Goal: Book appointment/travel/reservation

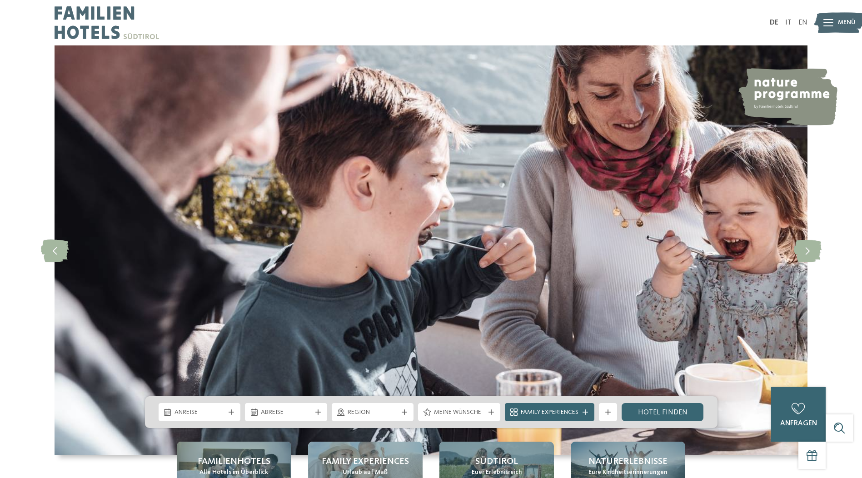
click at [826, 30] on div at bounding box center [829, 22] width 10 height 23
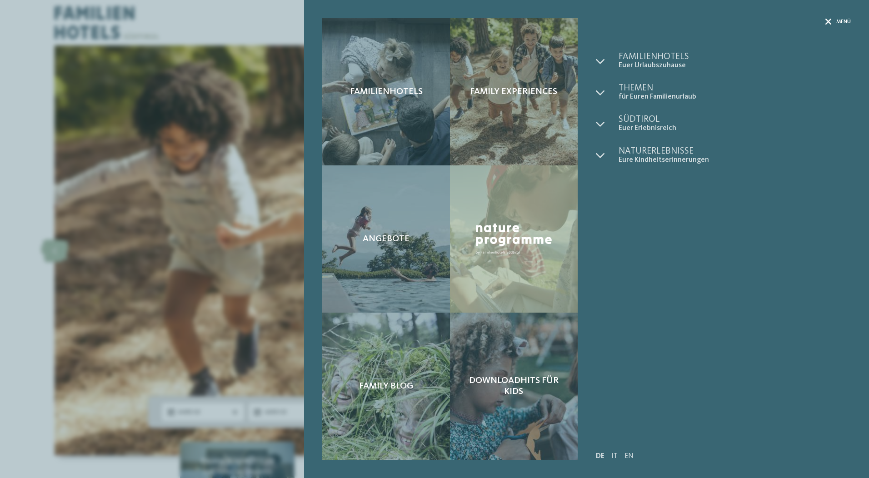
click at [836, 19] on span "Menü" at bounding box center [843, 22] width 15 height 8
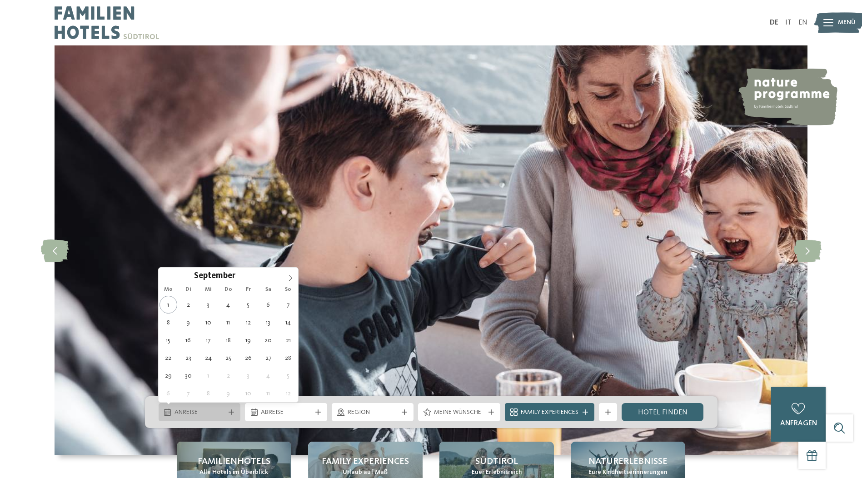
click at [190, 413] on span "Anreise" at bounding box center [200, 412] width 50 height 9
click at [289, 276] on icon at bounding box center [290, 278] width 6 height 6
type div "06.10.2025"
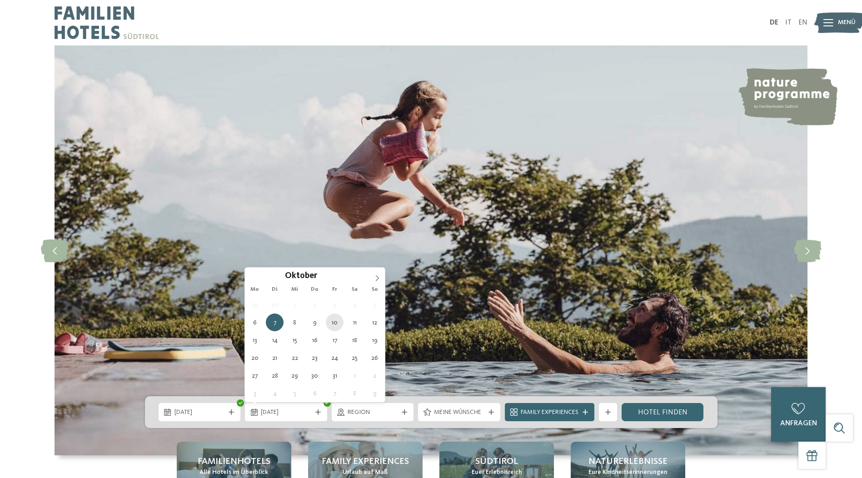
type div "10.10.2025"
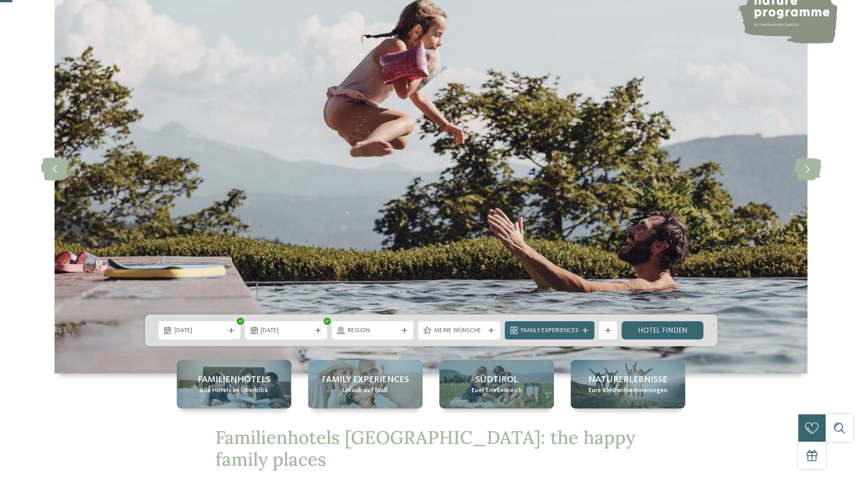
scroll to position [91, 0]
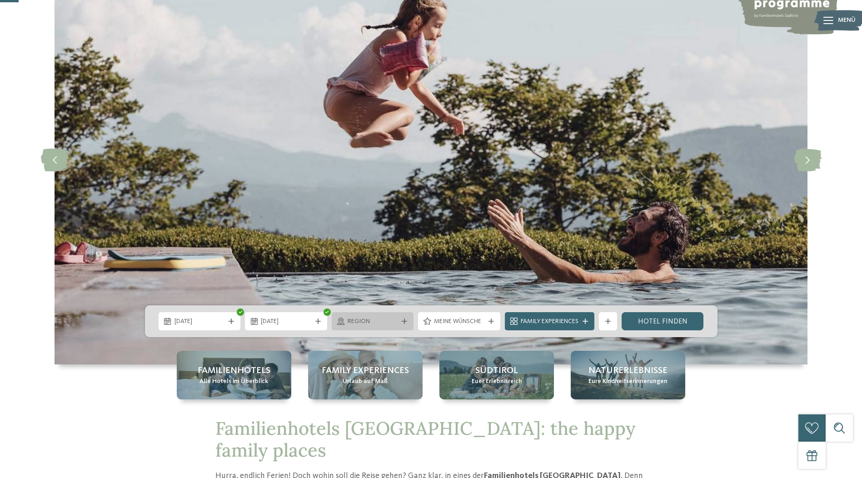
click at [368, 325] on span "Region" at bounding box center [373, 321] width 50 height 9
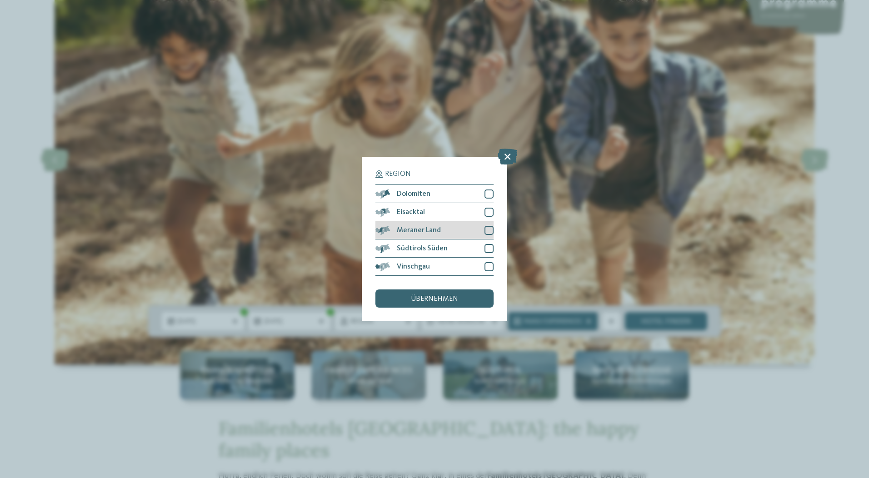
click at [489, 232] on div at bounding box center [489, 230] width 9 height 9
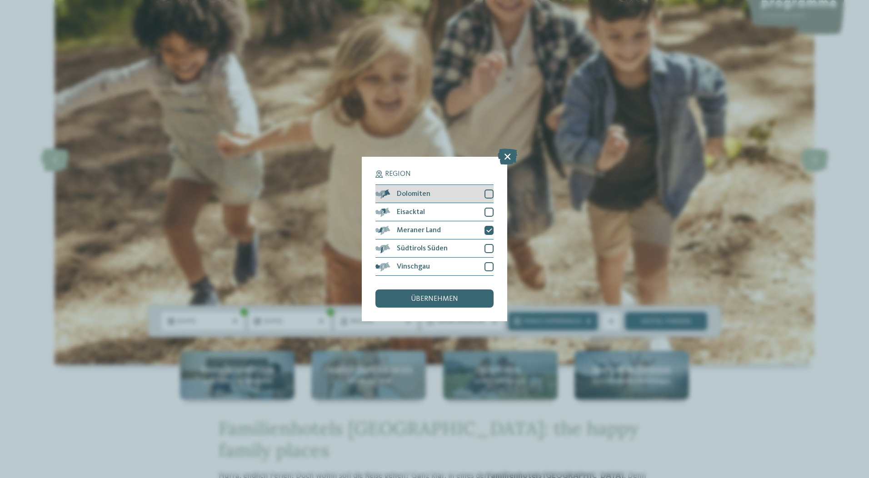
click at [489, 196] on div at bounding box center [489, 194] width 9 height 9
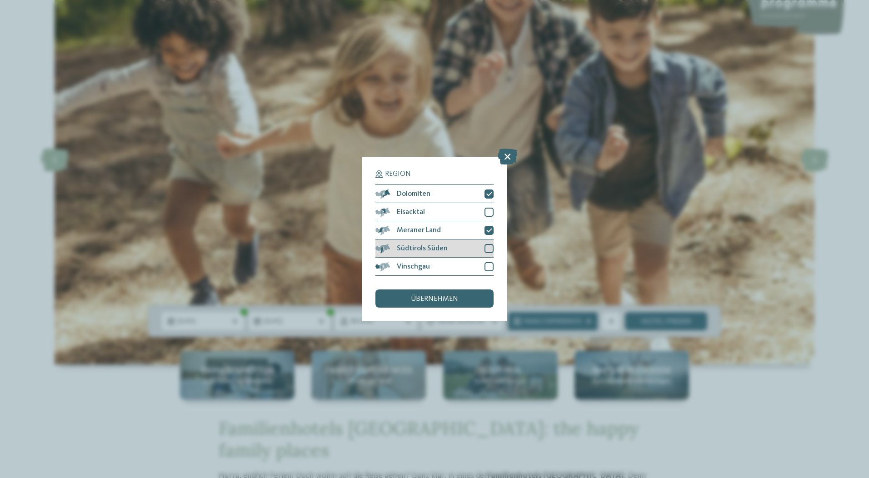
click at [487, 250] on div at bounding box center [489, 248] width 9 height 9
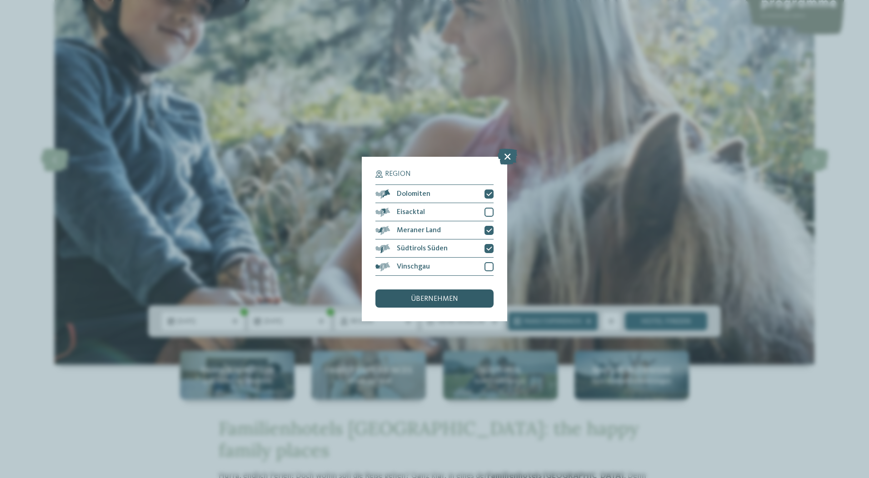
click at [447, 299] on span "übernehmen" at bounding box center [434, 298] width 47 height 7
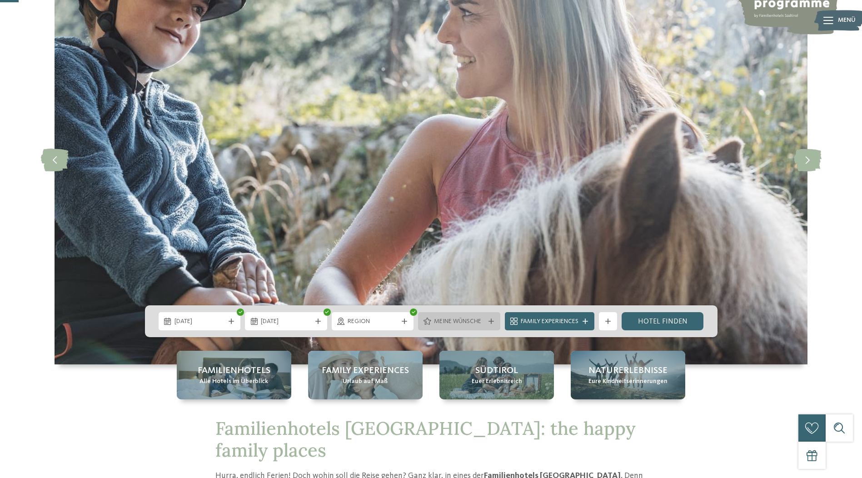
click at [451, 324] on span "Meine Wünsche" at bounding box center [459, 321] width 50 height 9
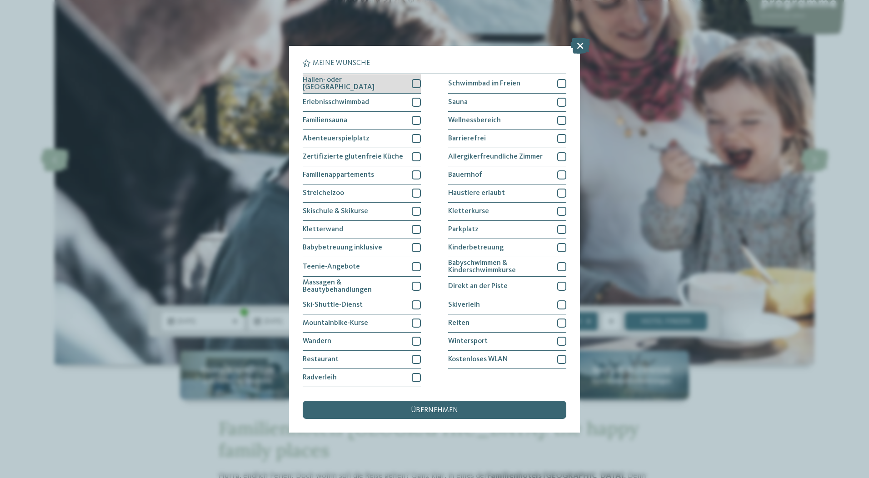
click at [411, 85] on div "Hallen- oder [GEOGRAPHIC_DATA]" at bounding box center [362, 84] width 118 height 20
click at [416, 98] on div at bounding box center [416, 102] width 9 height 9
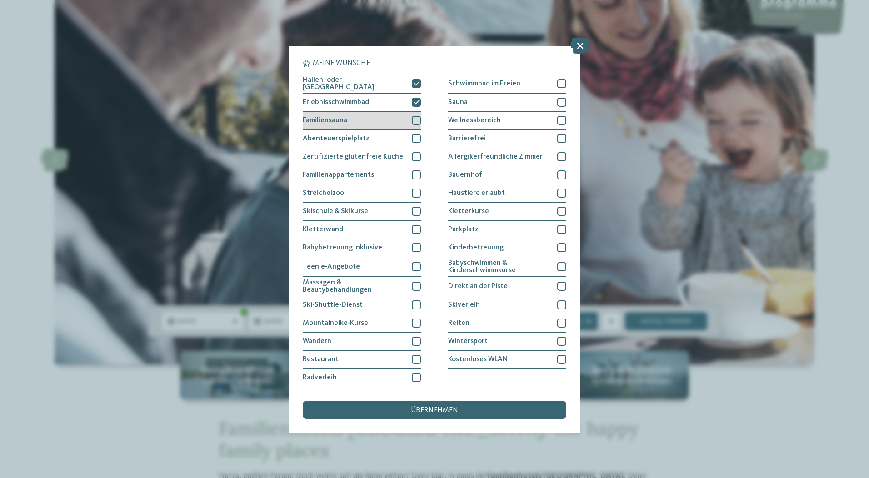
click at [414, 119] on div at bounding box center [416, 120] width 9 height 9
click at [411, 136] on div "Abenteuerspielplatz" at bounding box center [362, 139] width 118 height 18
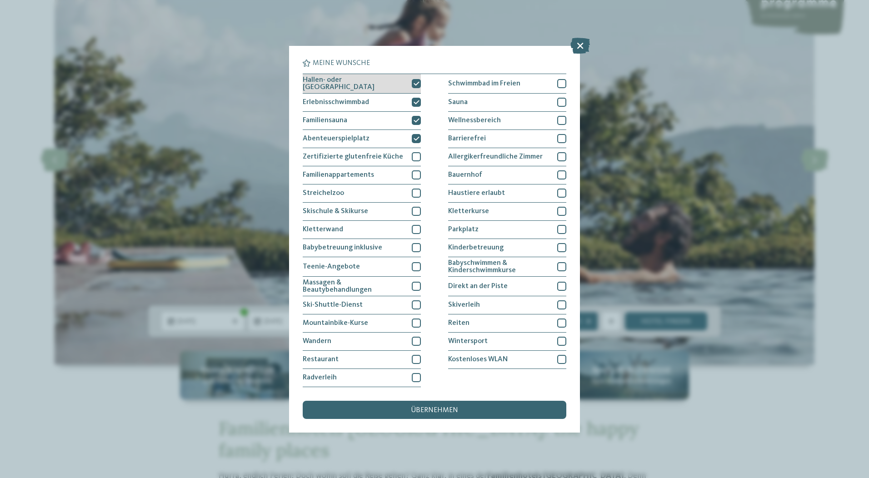
click at [414, 86] on icon at bounding box center [417, 83] width 6 height 5
click at [415, 100] on icon at bounding box center [417, 102] width 6 height 5
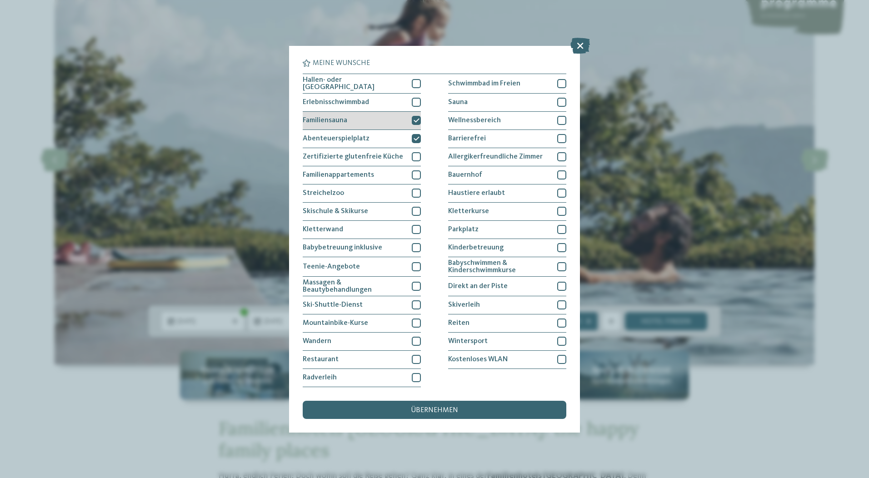
click at [417, 116] on div at bounding box center [416, 120] width 9 height 9
click at [418, 138] on icon at bounding box center [417, 138] width 6 height 5
click at [423, 409] on span "übernehmen" at bounding box center [434, 410] width 47 height 7
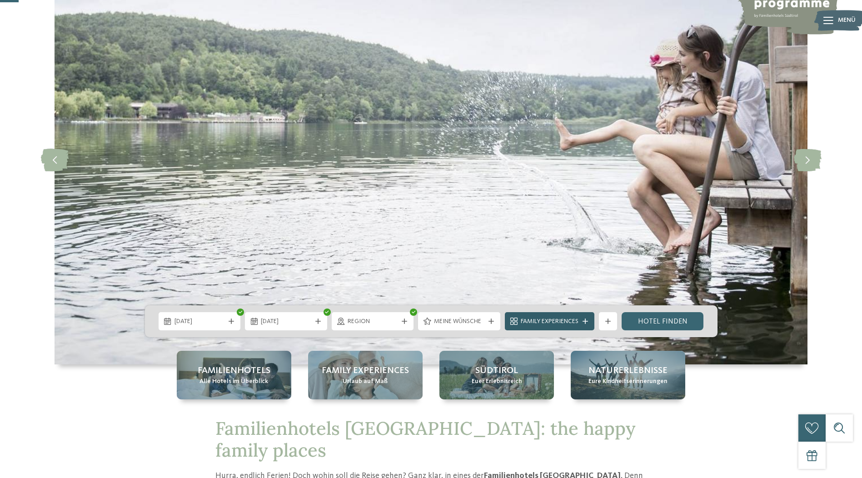
click at [583, 317] on div "Family Experiences" at bounding box center [550, 321] width 90 height 18
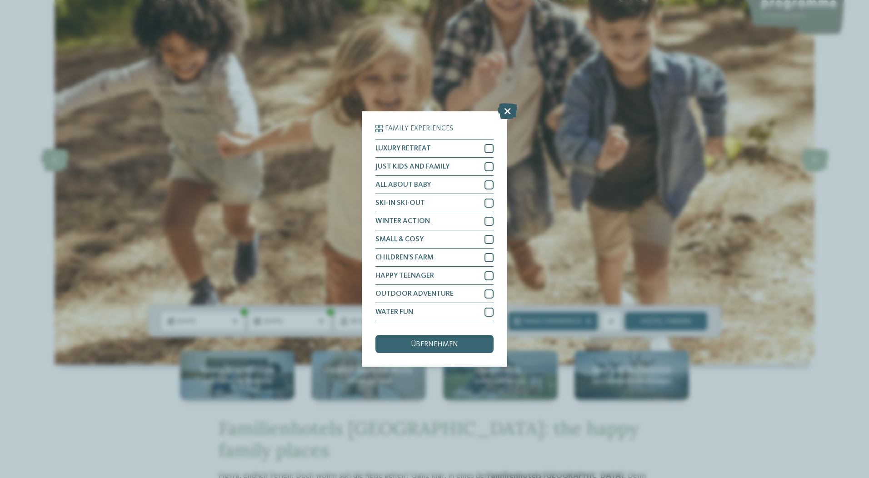
click at [508, 114] on icon at bounding box center [508, 111] width 20 height 16
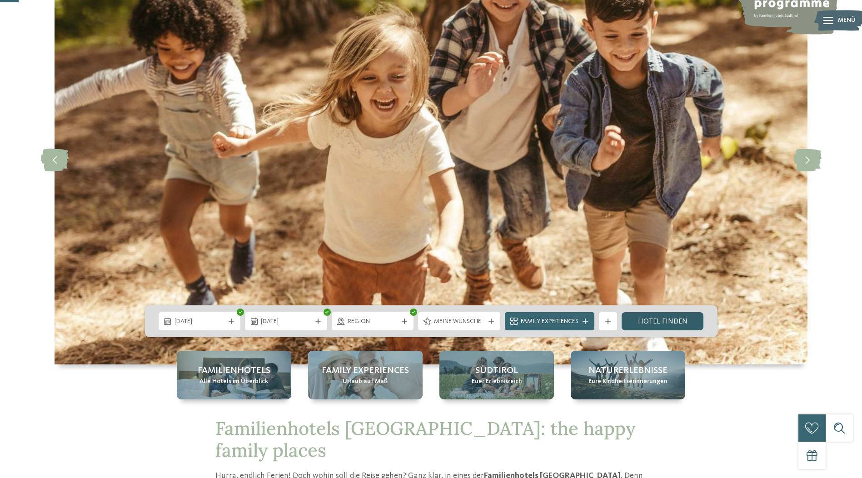
click at [664, 322] on link "Hotel finden" at bounding box center [663, 321] width 82 height 18
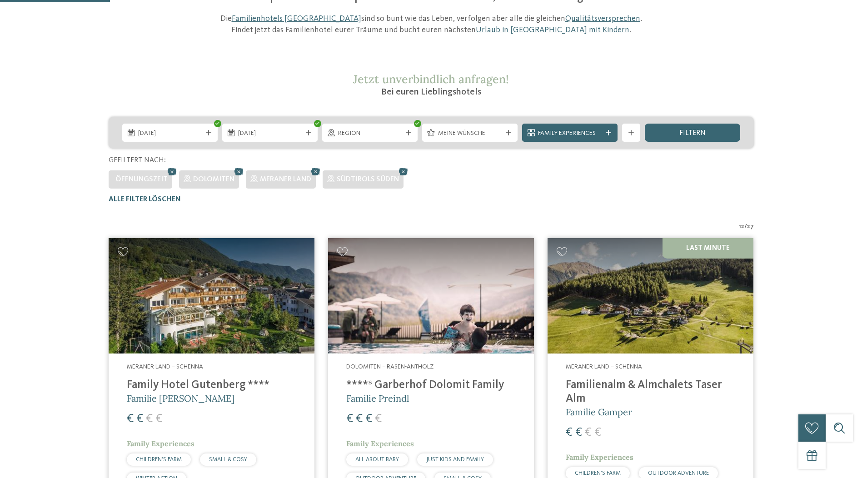
scroll to position [227, 0]
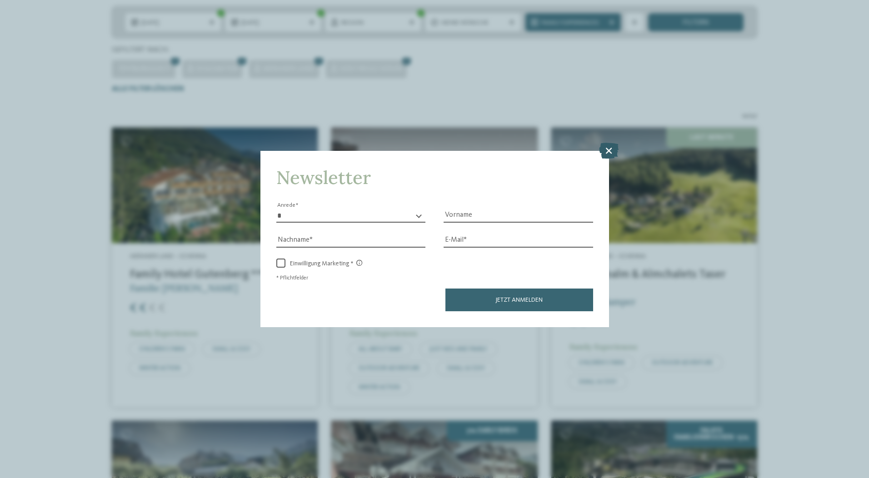
click at [609, 155] on icon at bounding box center [609, 150] width 20 height 16
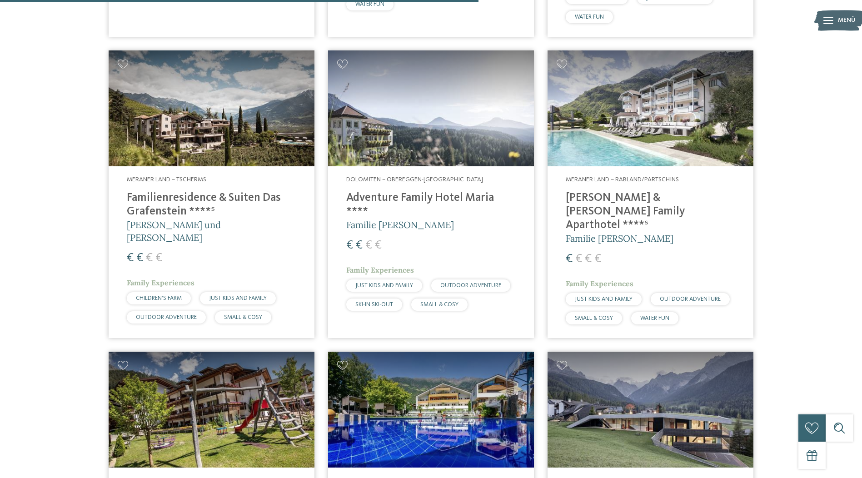
scroll to position [864, 0]
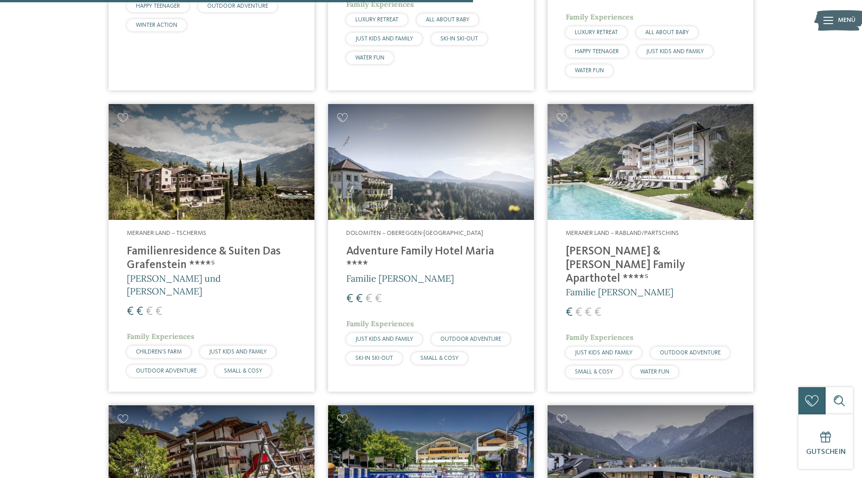
click at [649, 197] on img at bounding box center [651, 162] width 206 height 116
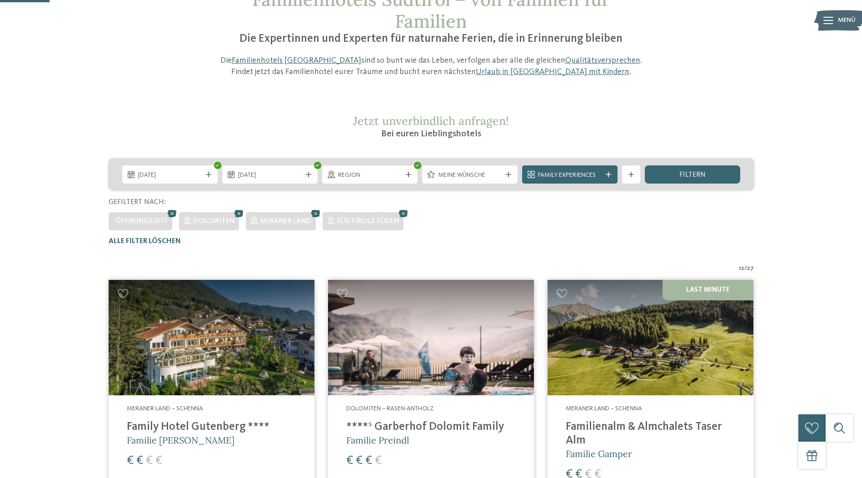
scroll to position [91, 0]
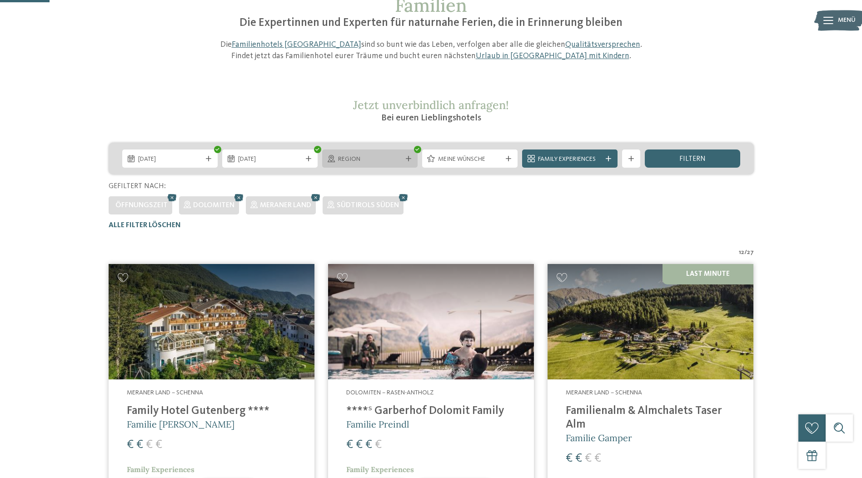
click at [411, 160] on icon at bounding box center [408, 158] width 5 height 5
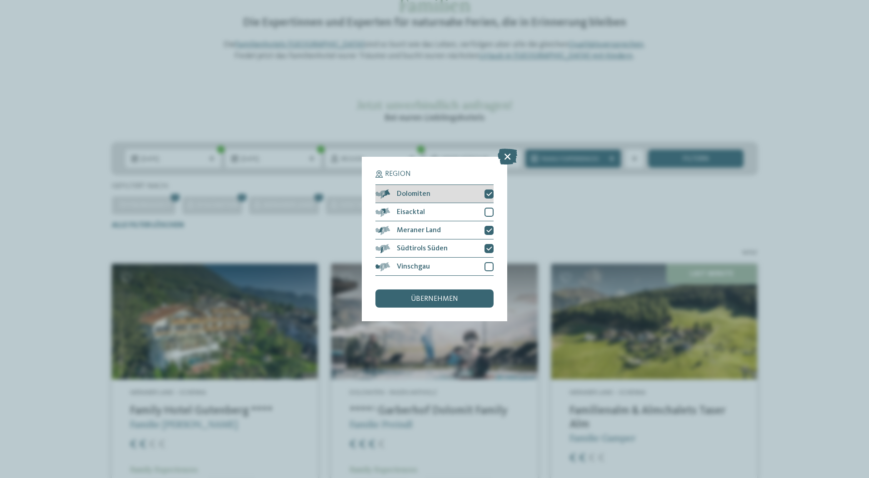
click at [489, 196] on icon at bounding box center [489, 193] width 6 height 5
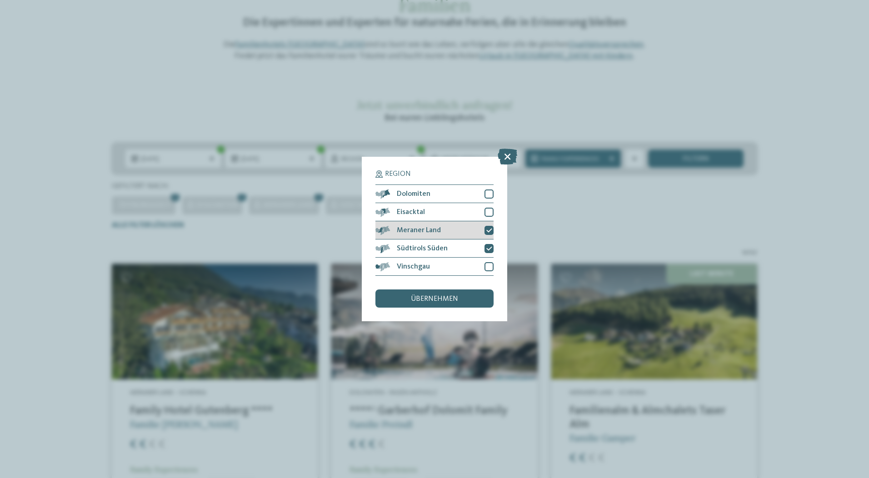
click at [490, 234] on div at bounding box center [489, 230] width 9 height 9
click at [490, 248] on icon at bounding box center [489, 248] width 6 height 5
click at [471, 295] on div "übernehmen" at bounding box center [434, 299] width 118 height 18
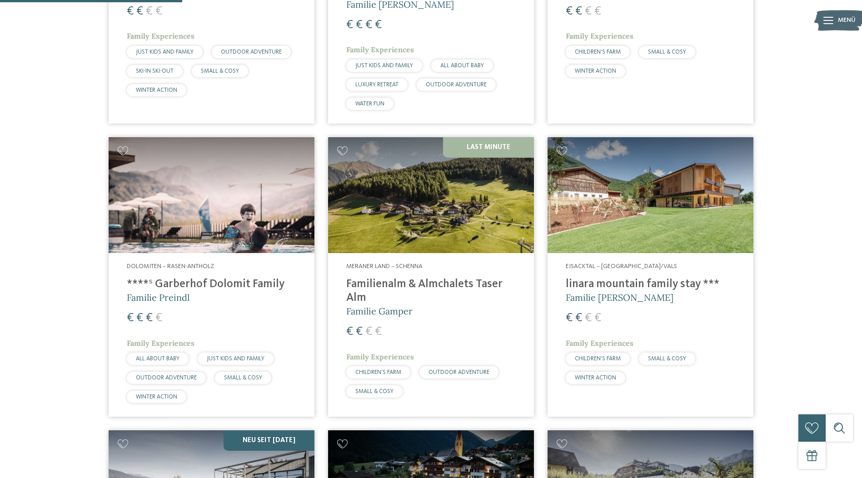
scroll to position [525, 0]
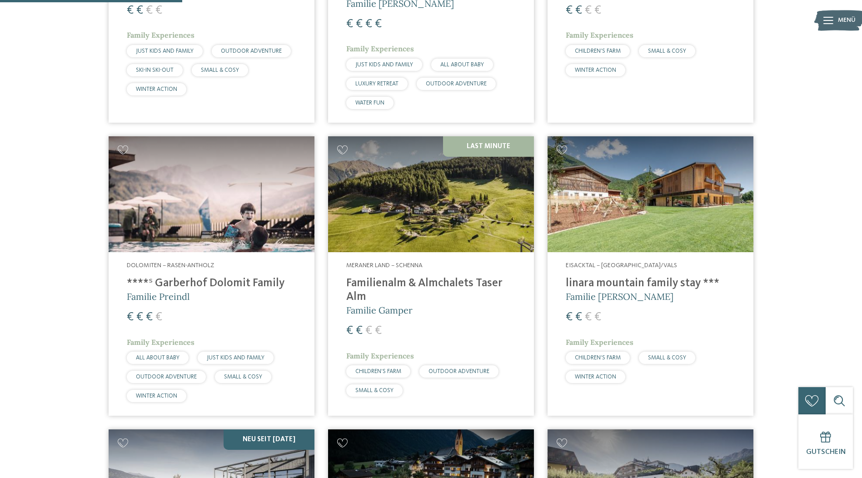
click at [186, 175] on img at bounding box center [212, 194] width 206 height 116
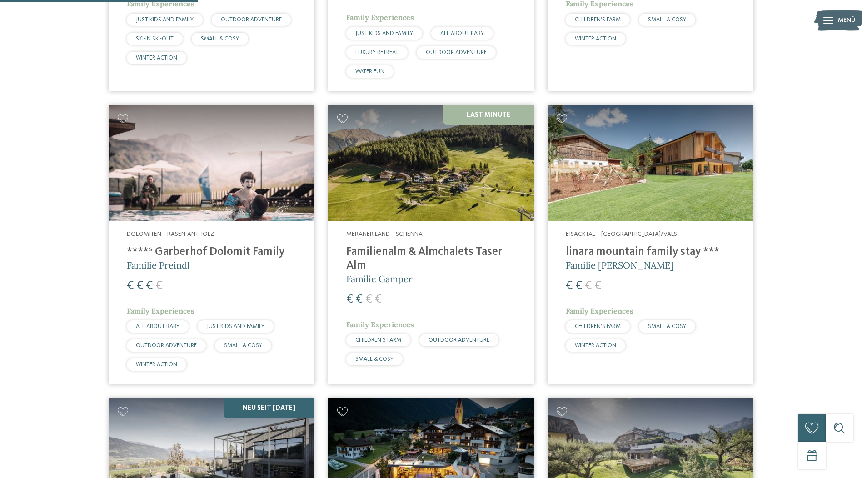
scroll to position [571, 0]
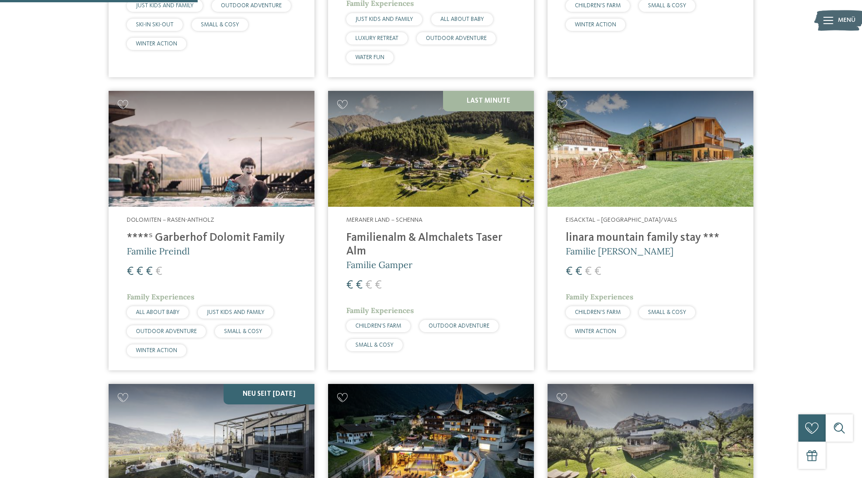
click at [655, 163] on img at bounding box center [651, 149] width 206 height 116
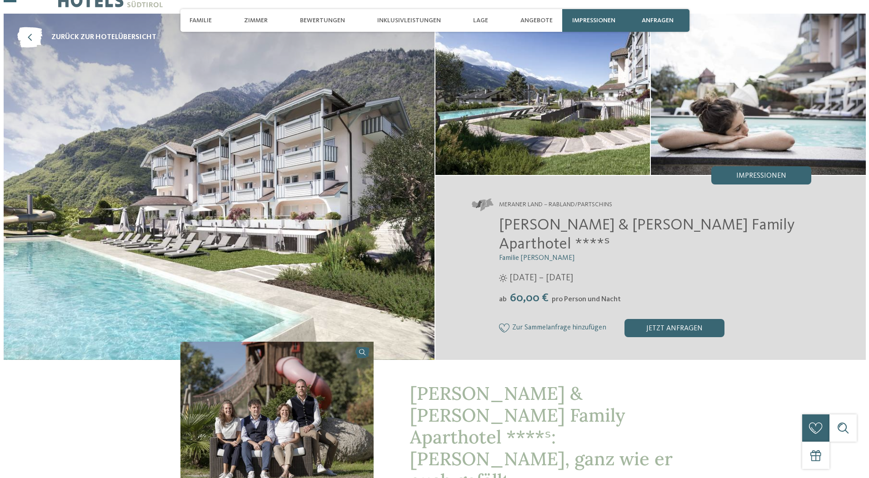
scroll to position [45, 0]
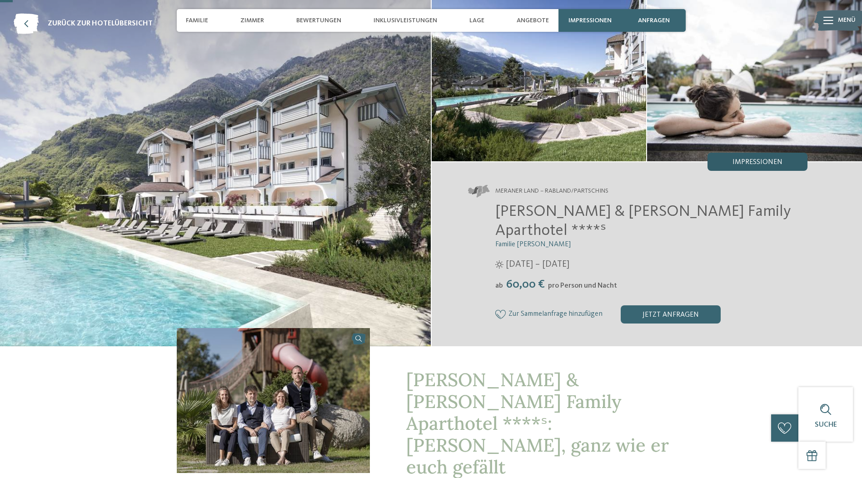
click at [762, 163] on span "Impressionen" at bounding box center [758, 162] width 50 height 7
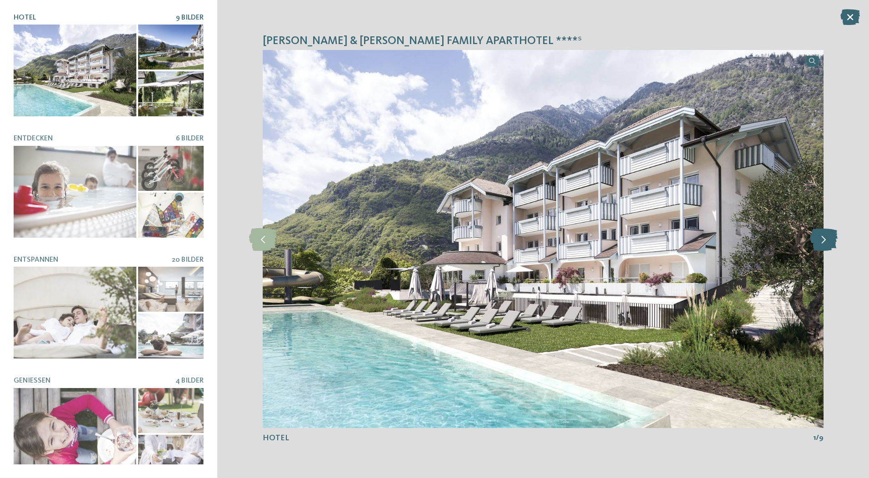
click at [829, 241] on icon at bounding box center [824, 239] width 28 height 23
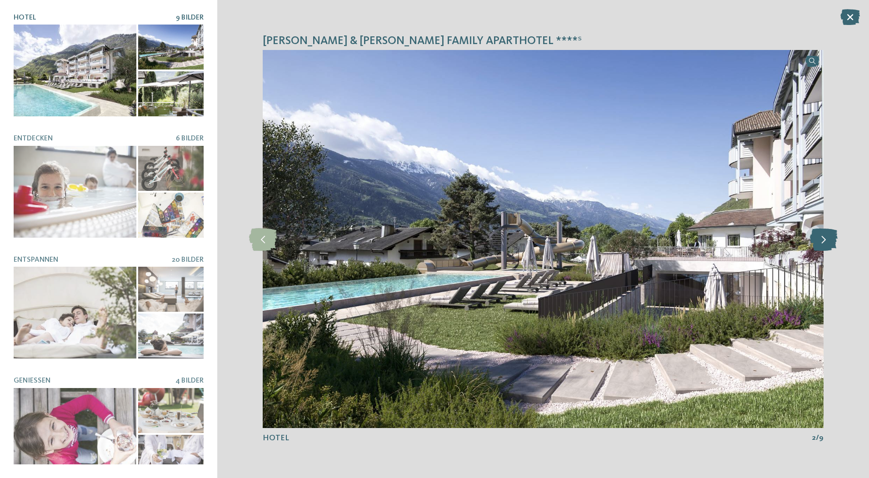
click at [829, 241] on icon at bounding box center [824, 239] width 28 height 23
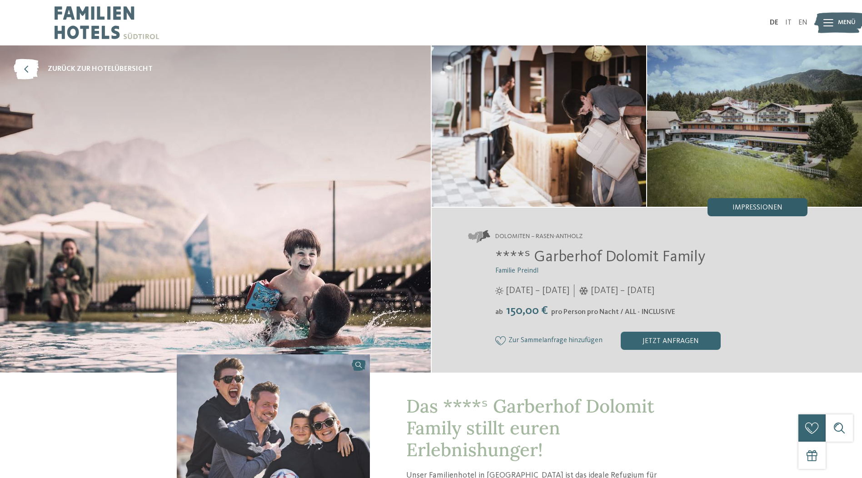
click at [749, 207] on span "Impressionen" at bounding box center [758, 207] width 50 height 7
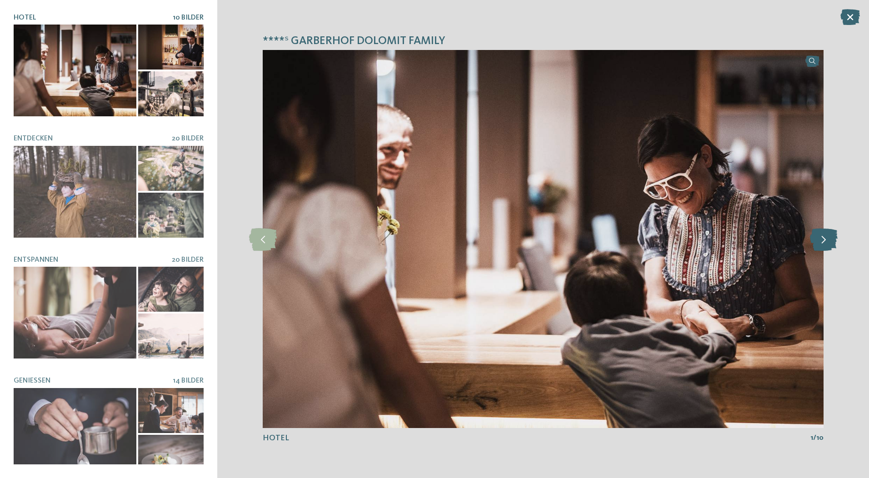
click at [818, 238] on icon at bounding box center [824, 239] width 28 height 23
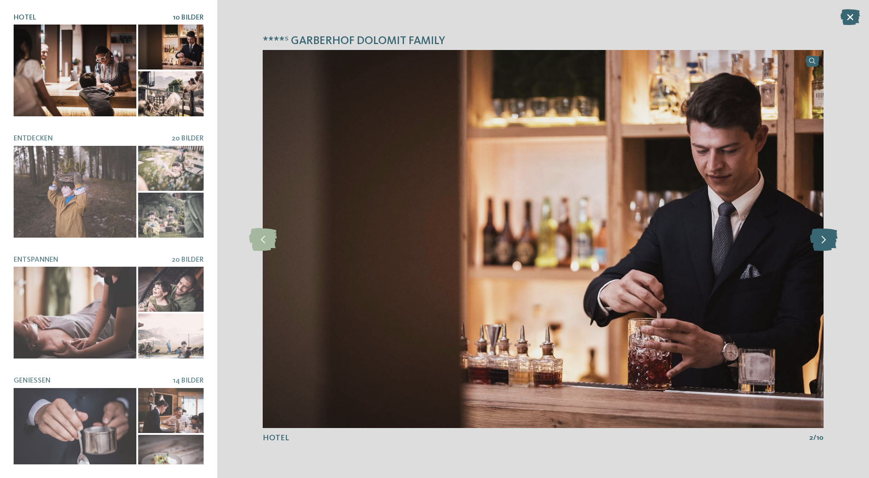
click at [818, 238] on icon at bounding box center [824, 239] width 28 height 23
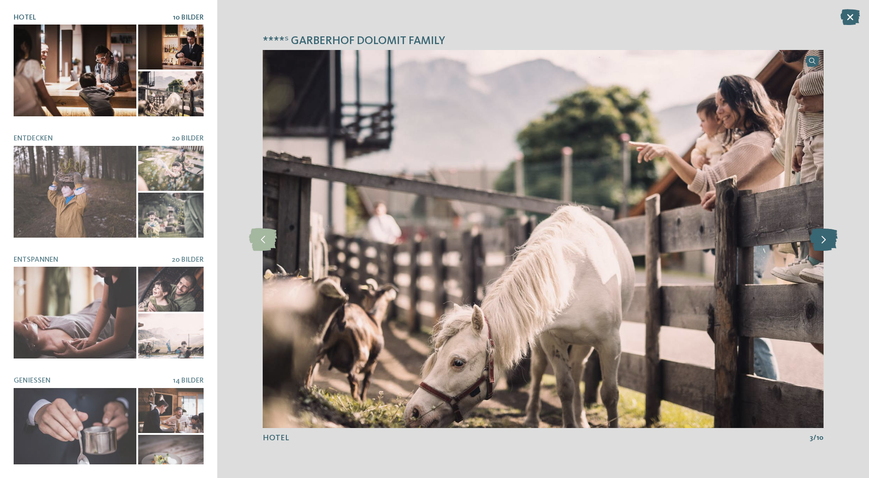
click at [818, 238] on icon at bounding box center [824, 239] width 28 height 23
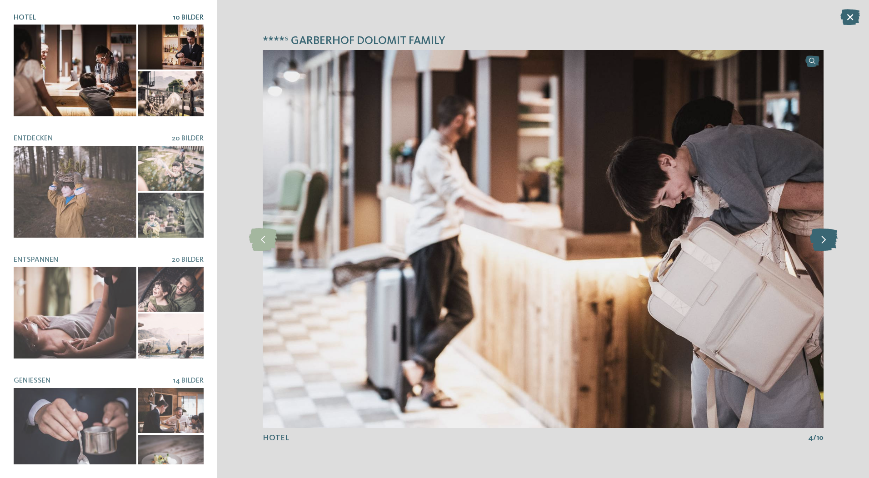
click at [818, 238] on icon at bounding box center [824, 239] width 28 height 23
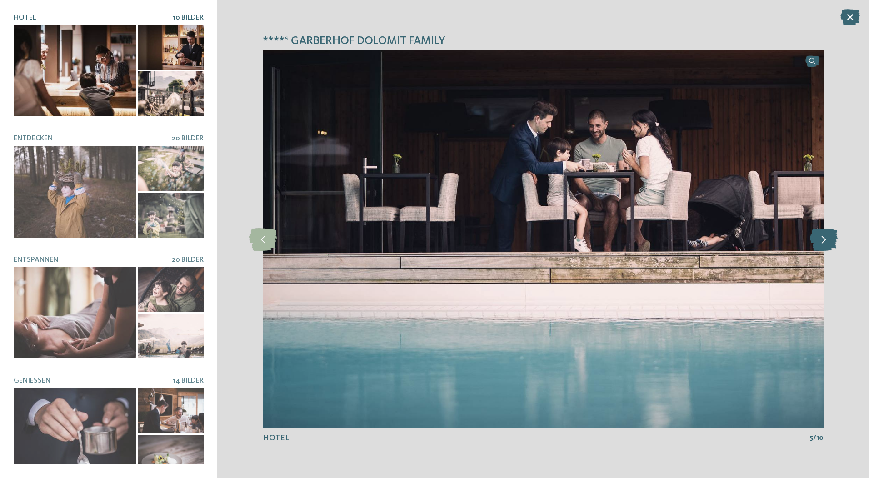
click at [818, 238] on icon at bounding box center [824, 239] width 28 height 23
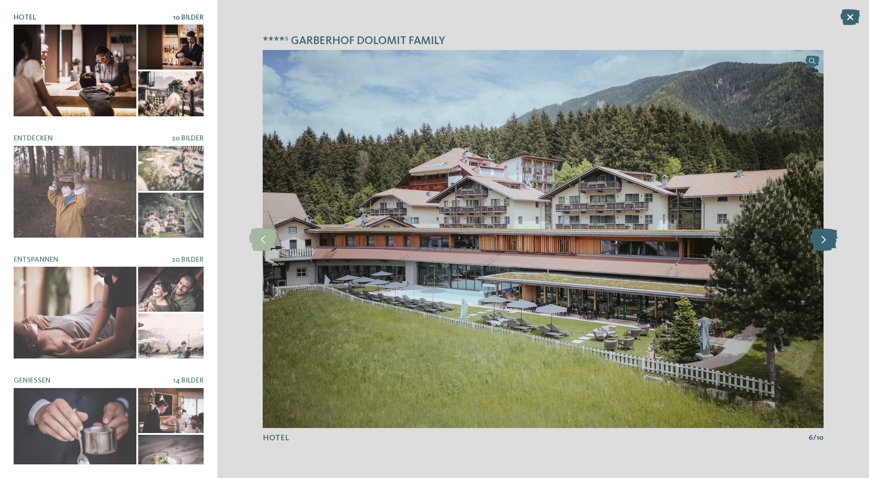
click at [818, 238] on icon at bounding box center [824, 239] width 28 height 23
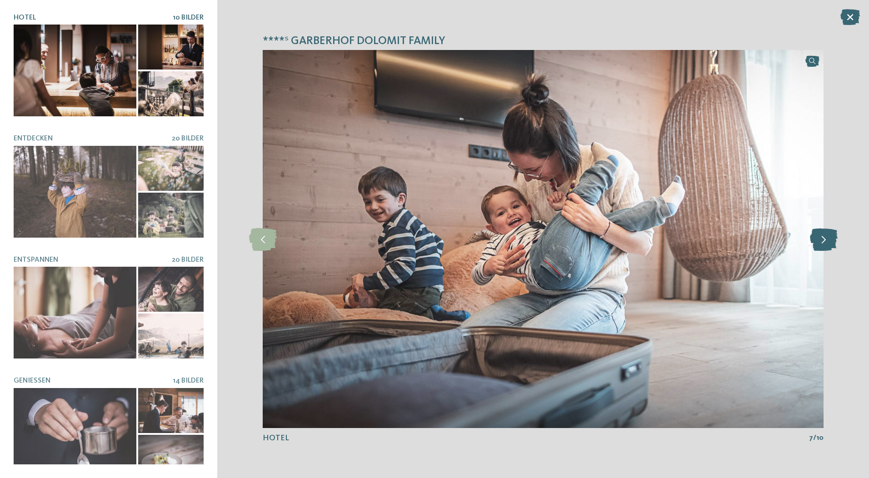
click at [818, 238] on icon at bounding box center [824, 239] width 28 height 23
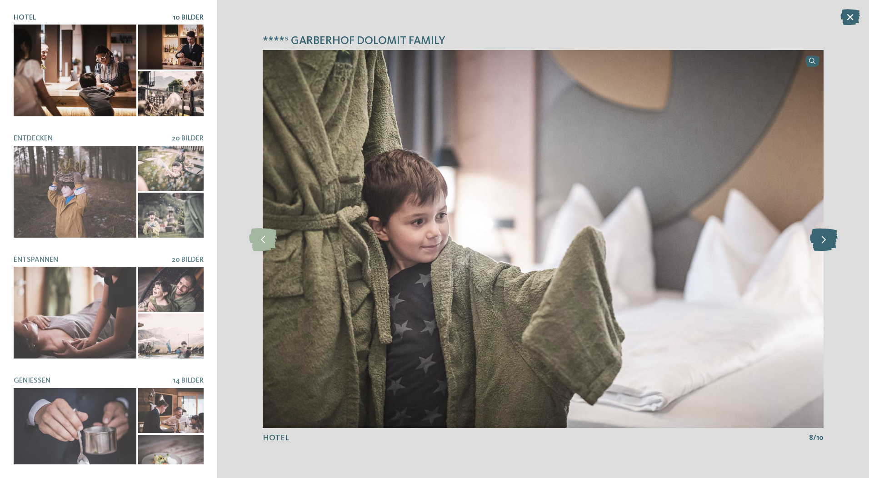
click at [818, 238] on icon at bounding box center [824, 239] width 28 height 23
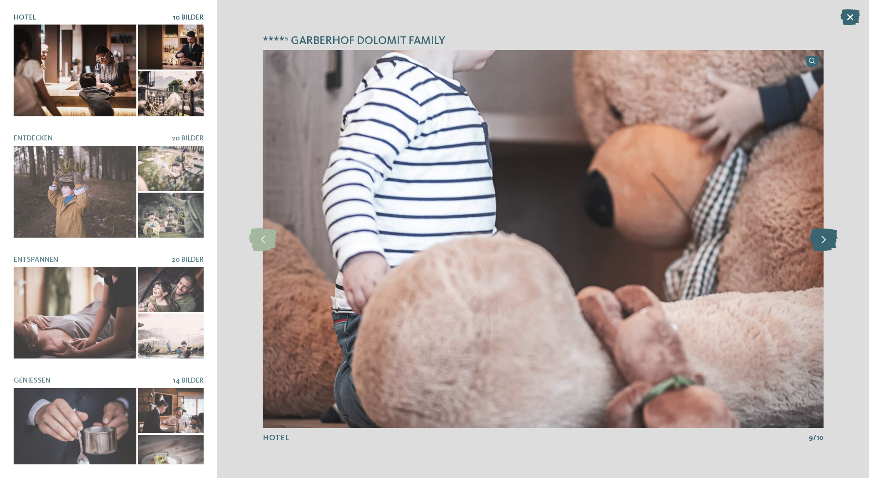
click at [818, 238] on icon at bounding box center [824, 239] width 28 height 23
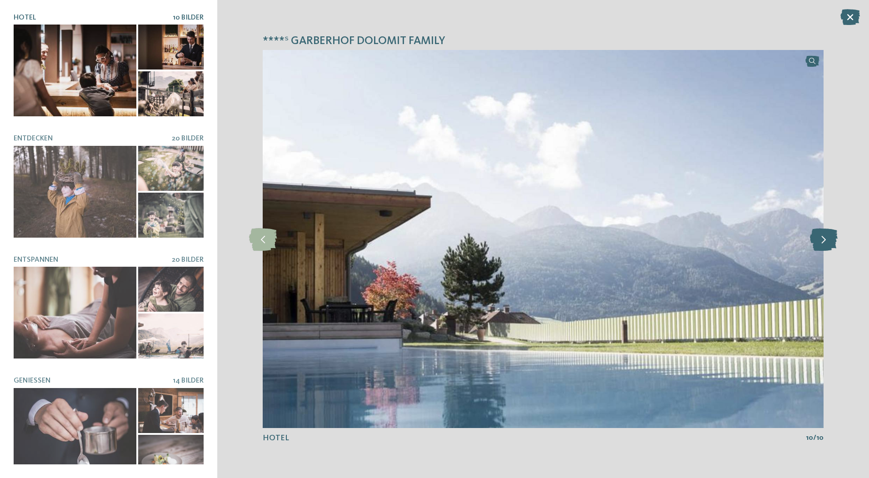
click at [818, 238] on icon at bounding box center [824, 239] width 28 height 23
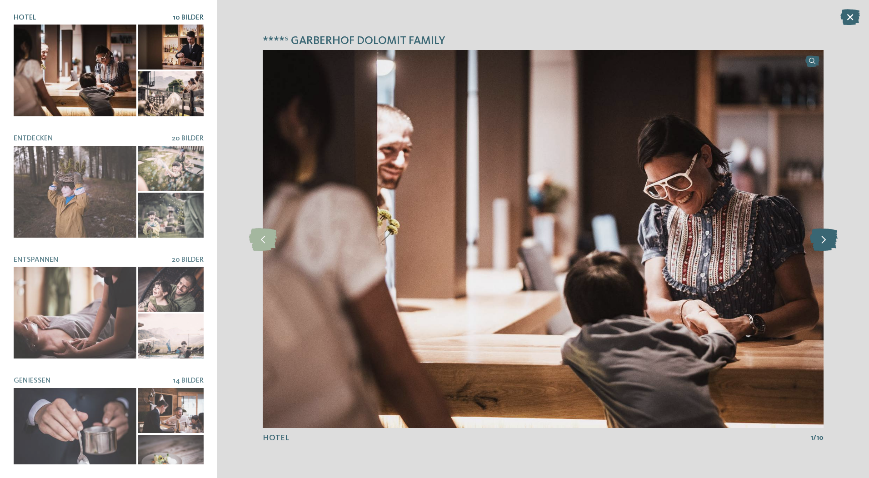
click at [818, 238] on icon at bounding box center [824, 239] width 28 height 23
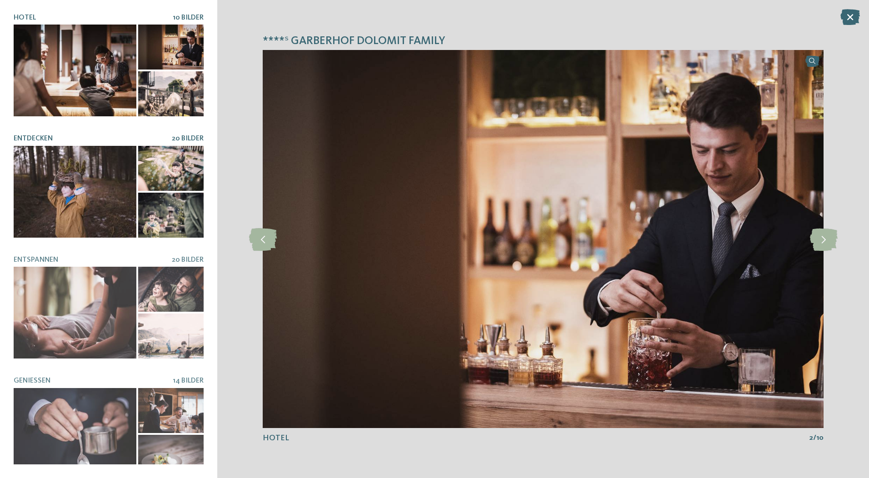
click at [55, 180] on div at bounding box center [75, 192] width 123 height 92
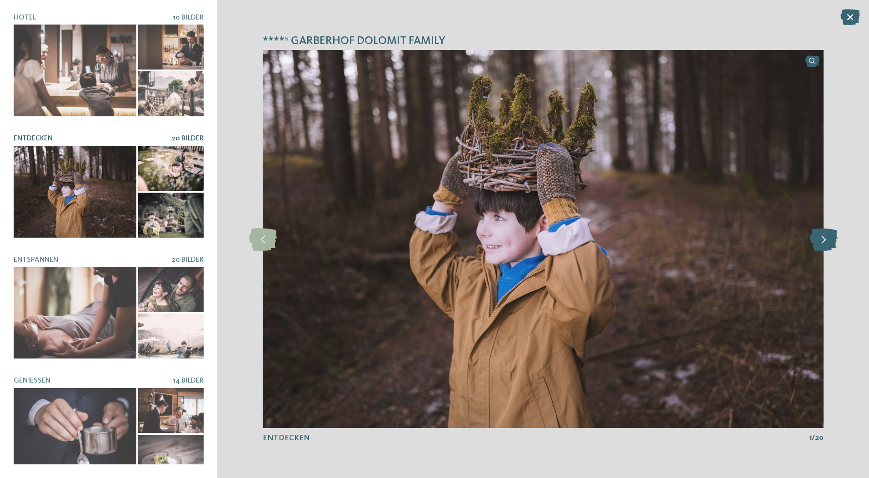
click at [820, 241] on icon at bounding box center [824, 239] width 28 height 23
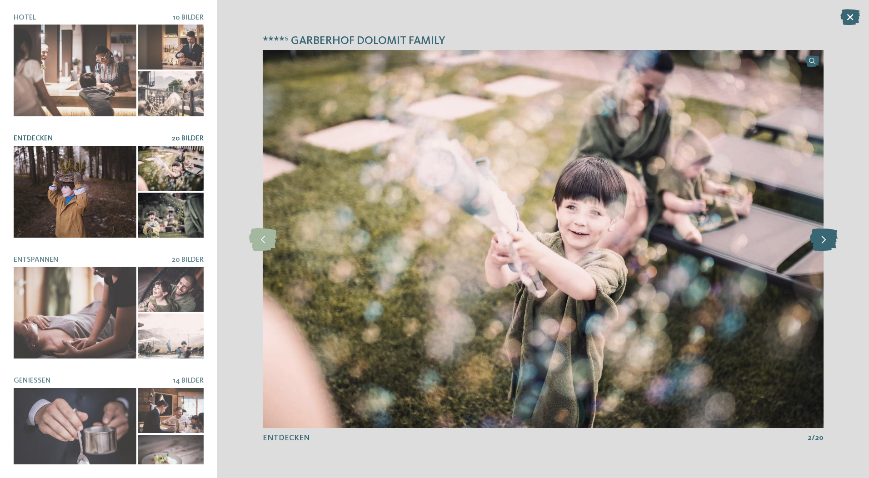
click at [820, 241] on icon at bounding box center [824, 239] width 28 height 23
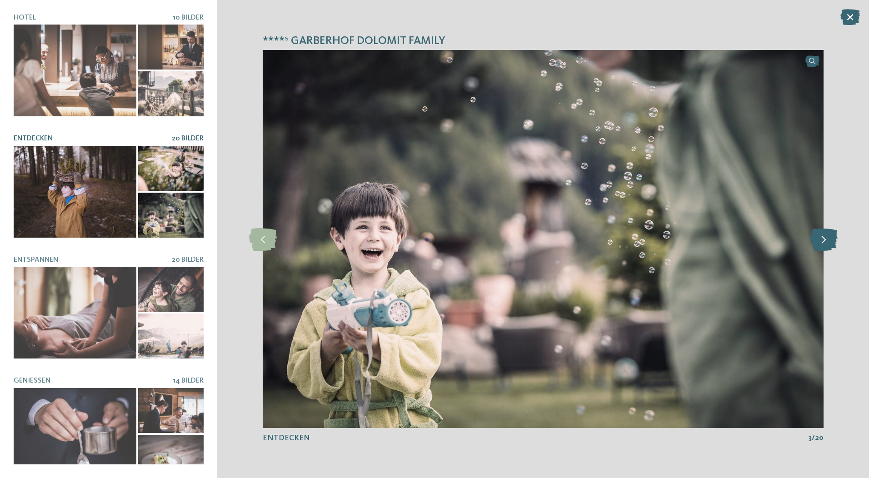
click at [820, 241] on icon at bounding box center [824, 239] width 28 height 23
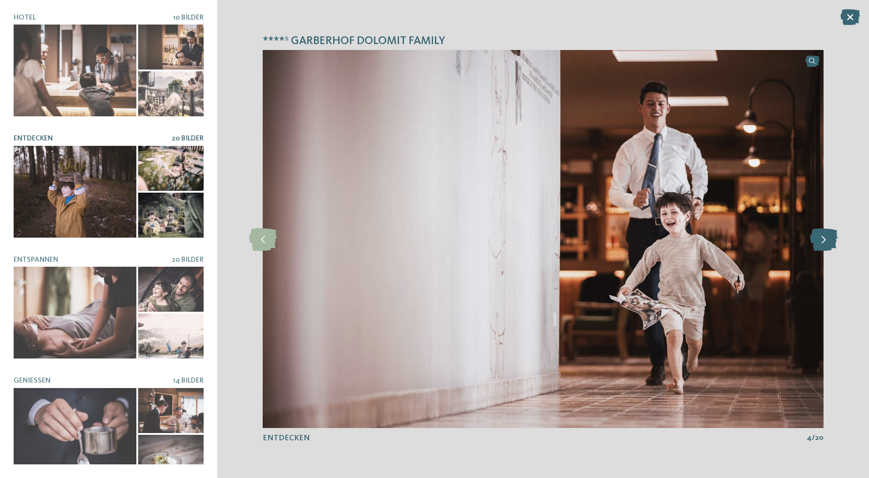
click at [820, 241] on icon at bounding box center [824, 239] width 28 height 23
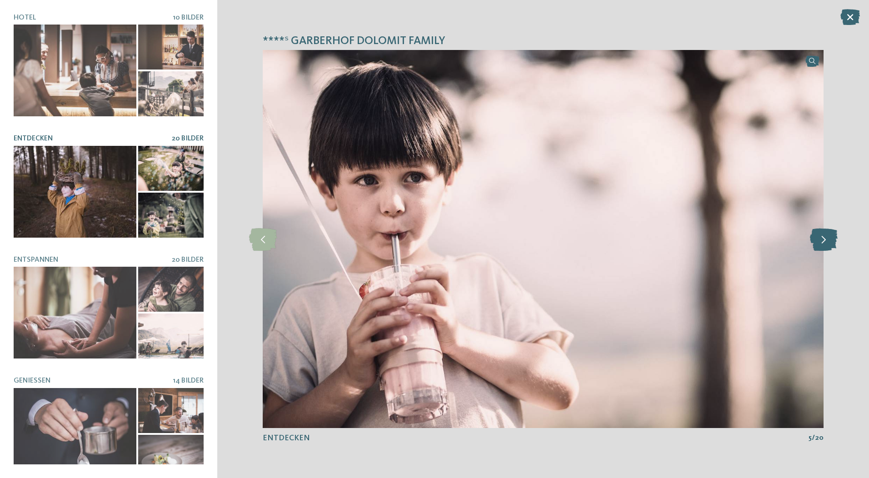
click at [820, 241] on icon at bounding box center [824, 239] width 28 height 23
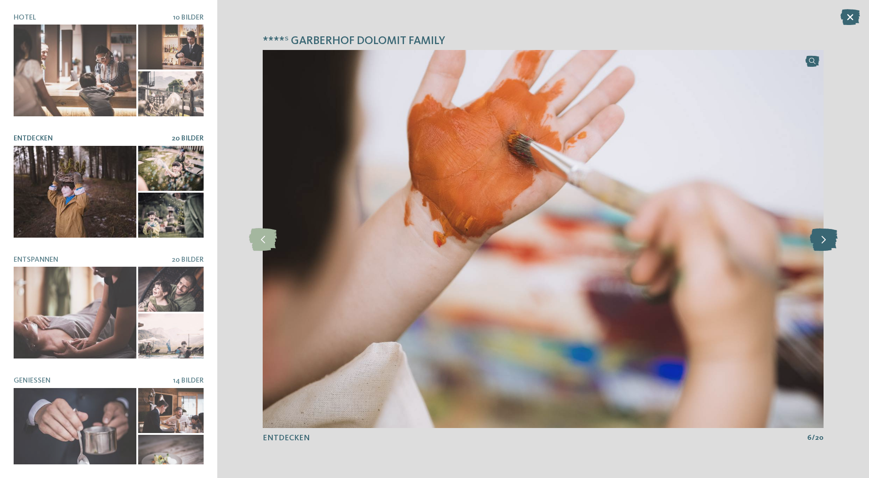
click at [820, 241] on icon at bounding box center [824, 239] width 28 height 23
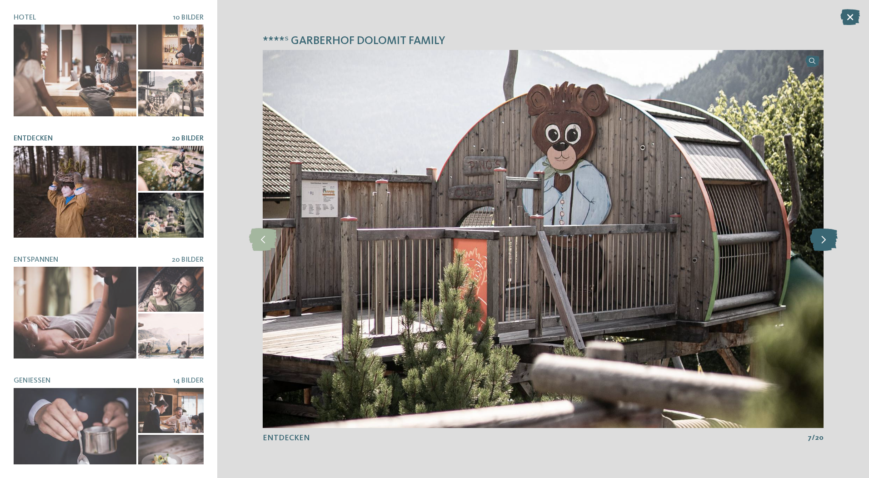
click at [820, 241] on icon at bounding box center [824, 239] width 28 height 23
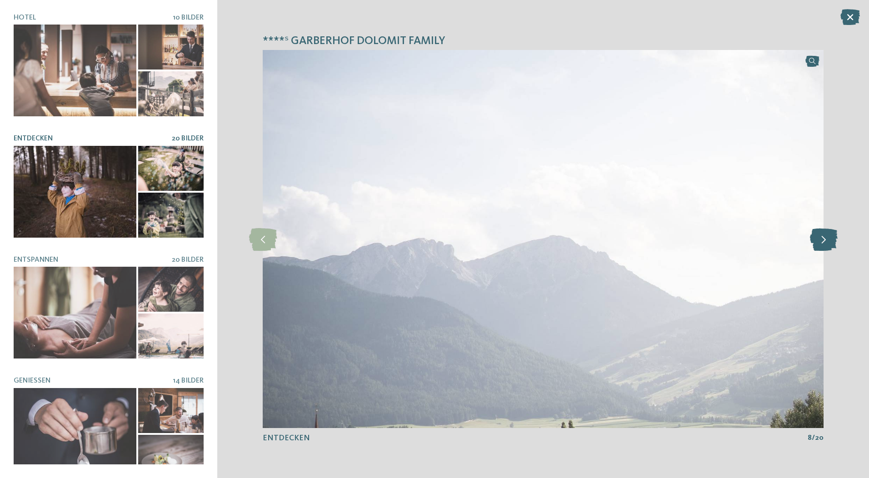
click at [820, 241] on icon at bounding box center [824, 239] width 28 height 23
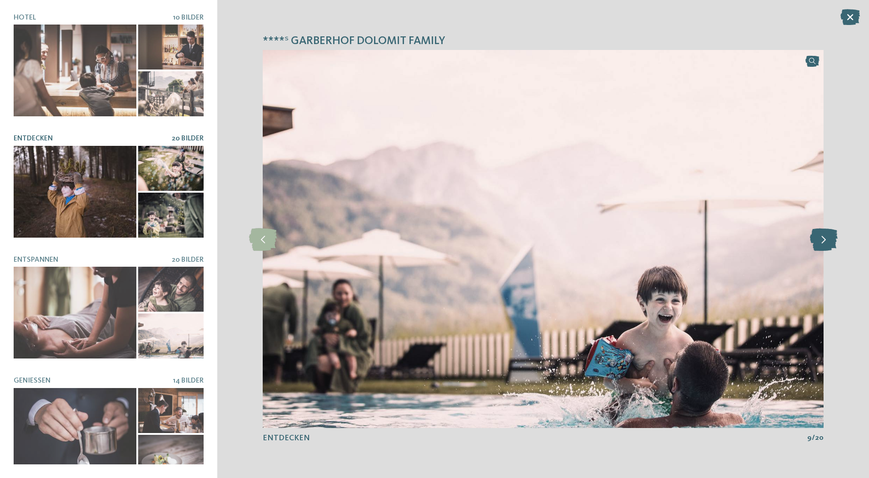
click at [820, 241] on icon at bounding box center [824, 239] width 28 height 23
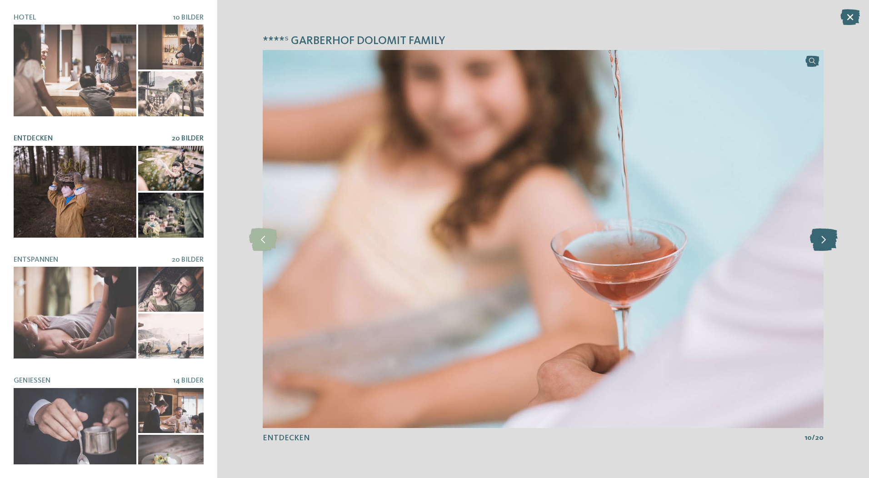
click at [820, 241] on icon at bounding box center [824, 239] width 28 height 23
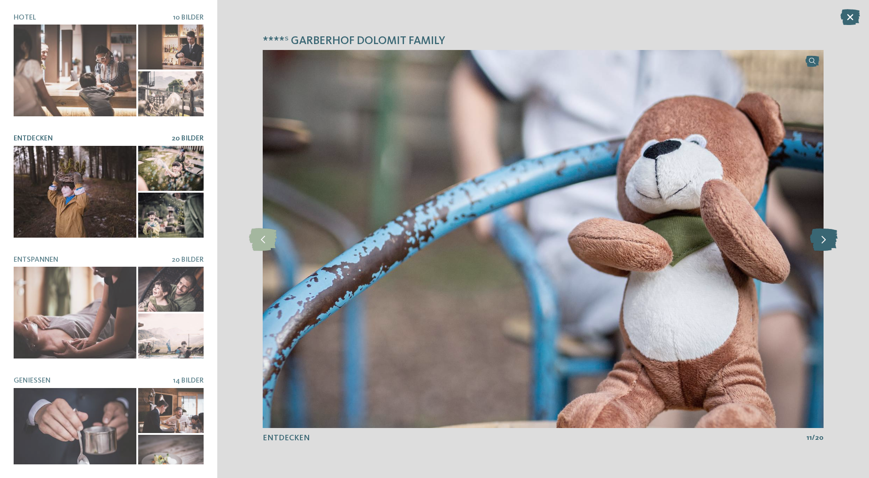
click at [820, 241] on icon at bounding box center [824, 239] width 28 height 23
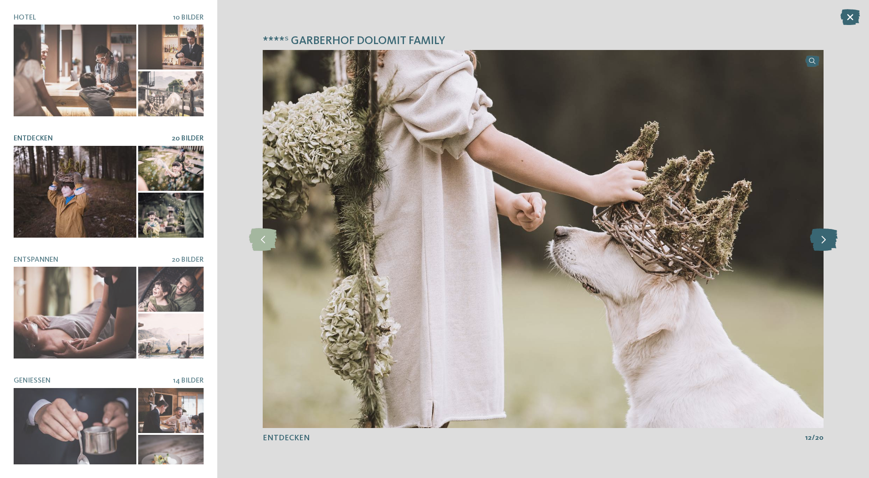
click at [820, 241] on icon at bounding box center [824, 239] width 28 height 23
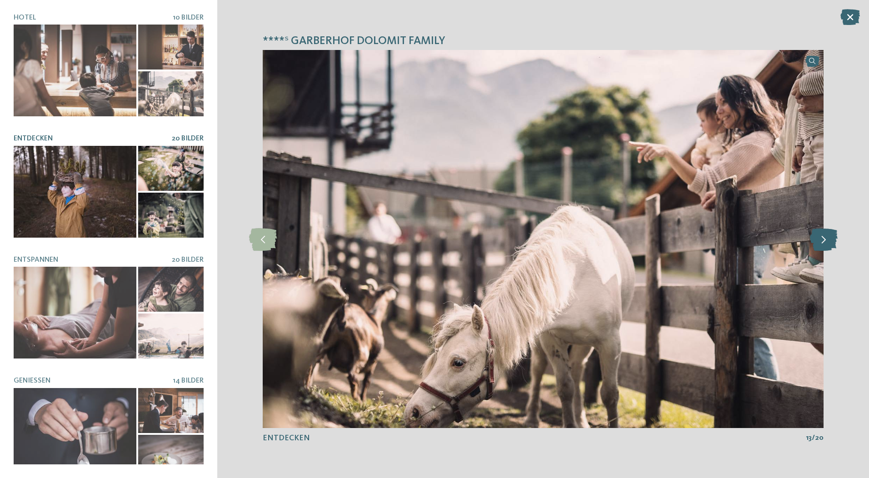
click at [820, 240] on icon at bounding box center [824, 239] width 28 height 23
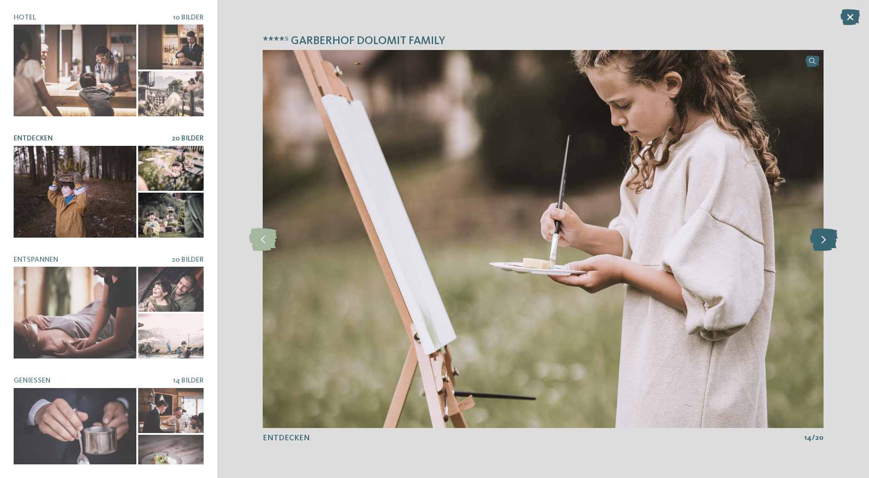
click at [821, 241] on icon at bounding box center [824, 239] width 28 height 23
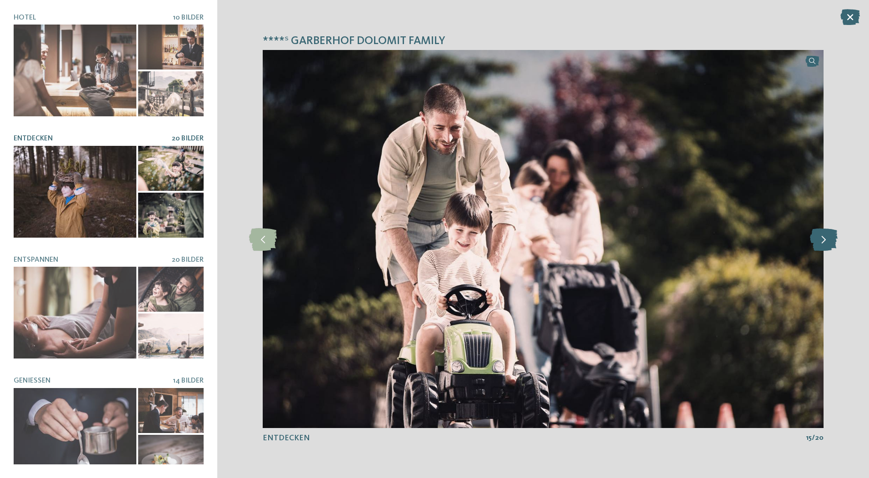
click at [821, 240] on icon at bounding box center [824, 239] width 28 height 23
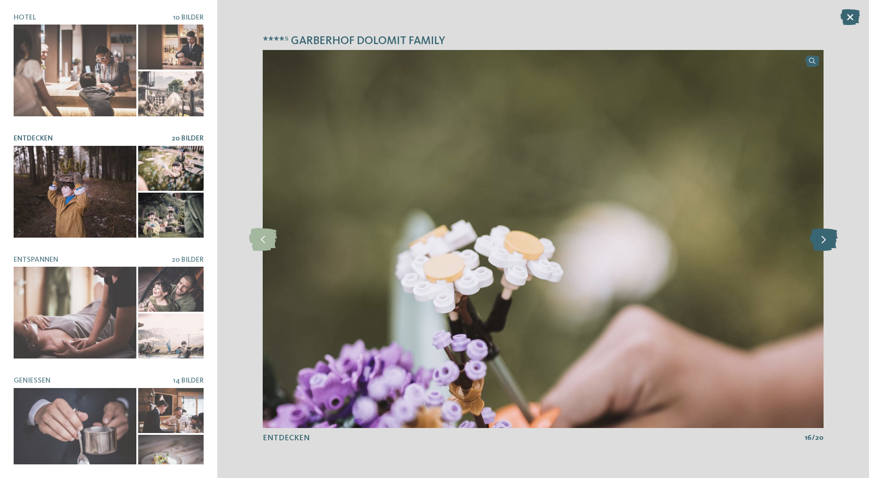
click at [821, 240] on icon at bounding box center [824, 239] width 28 height 23
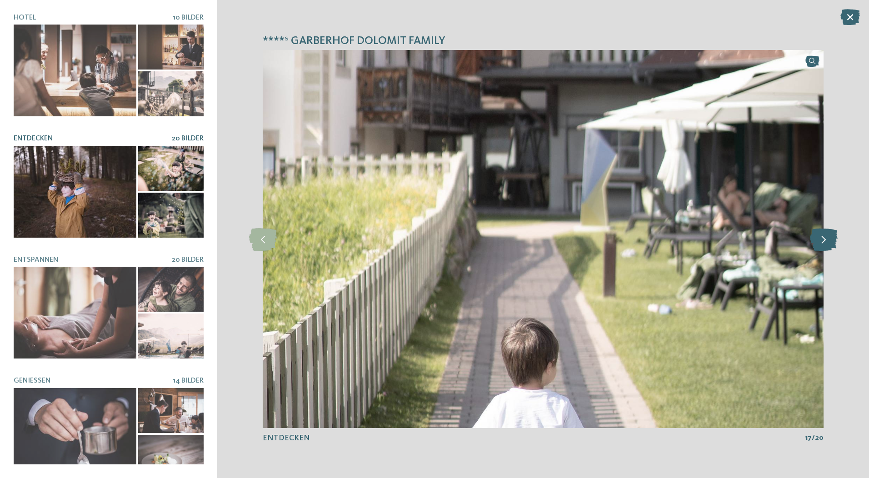
click at [821, 240] on icon at bounding box center [824, 239] width 28 height 23
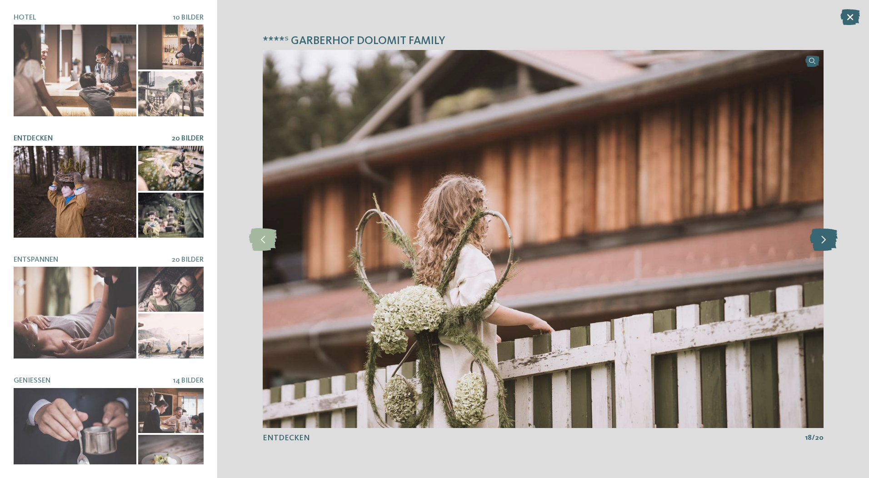
click at [821, 240] on icon at bounding box center [824, 239] width 28 height 23
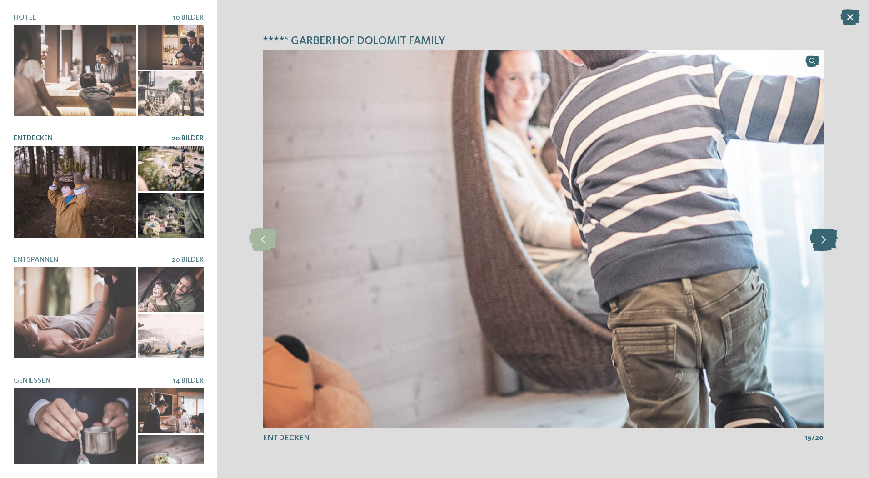
click at [821, 240] on icon at bounding box center [824, 239] width 28 height 23
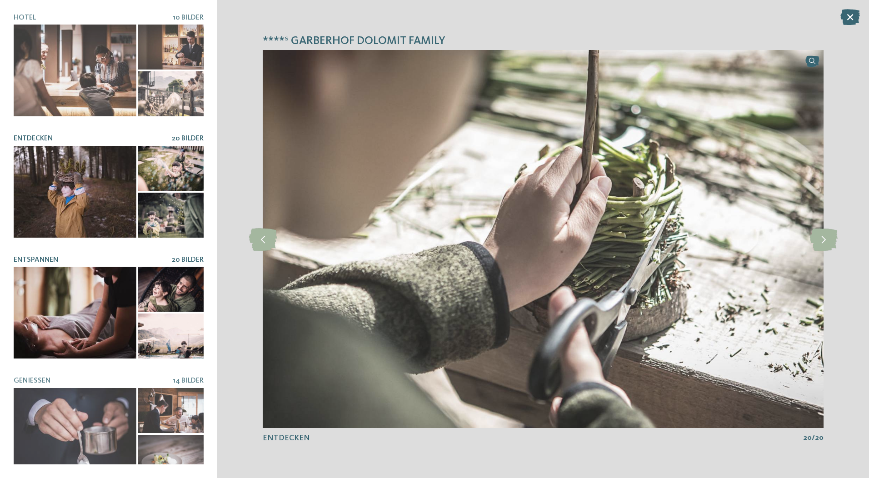
click at [83, 300] on div at bounding box center [75, 313] width 123 height 92
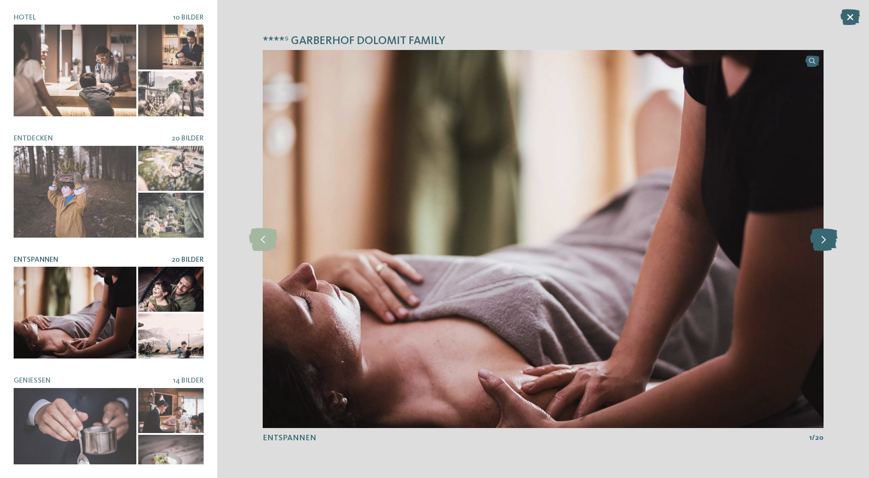
click at [824, 243] on icon at bounding box center [824, 239] width 28 height 23
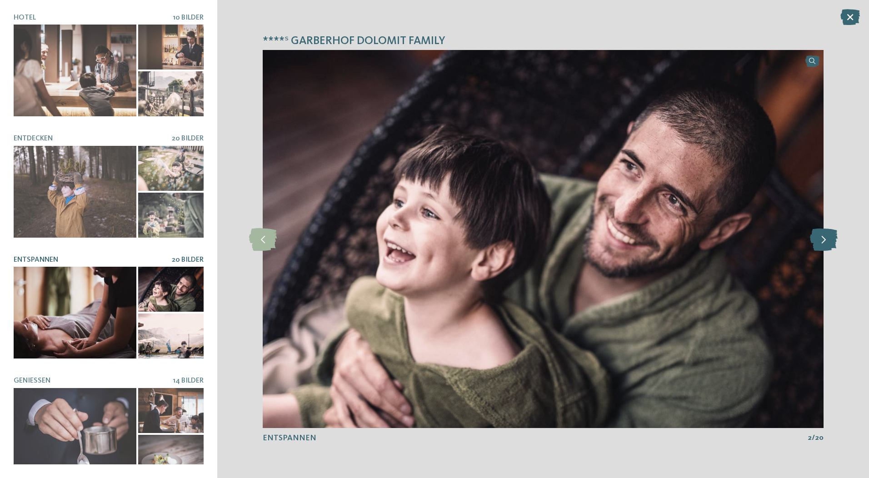
click at [824, 243] on icon at bounding box center [824, 239] width 28 height 23
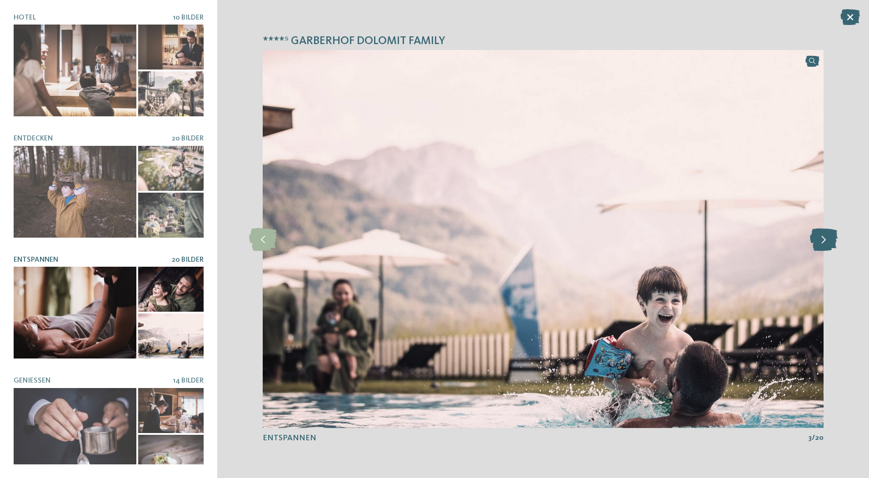
click at [824, 243] on icon at bounding box center [824, 239] width 28 height 23
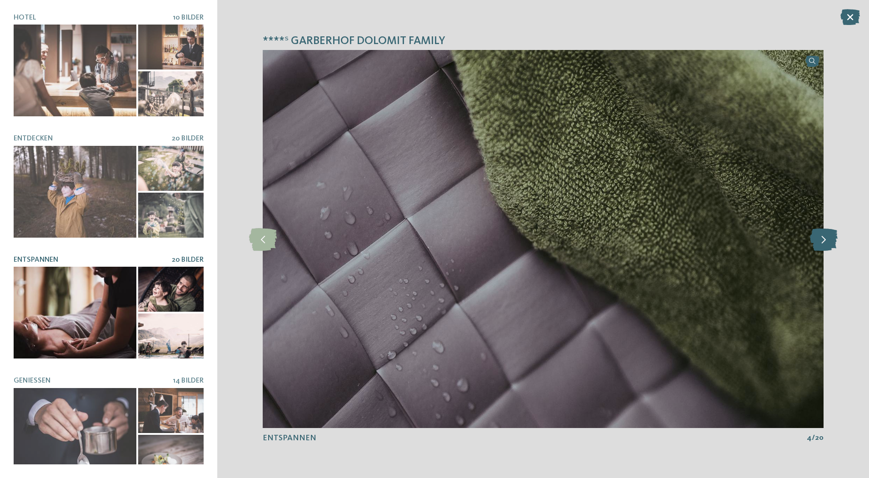
click at [824, 243] on icon at bounding box center [824, 239] width 28 height 23
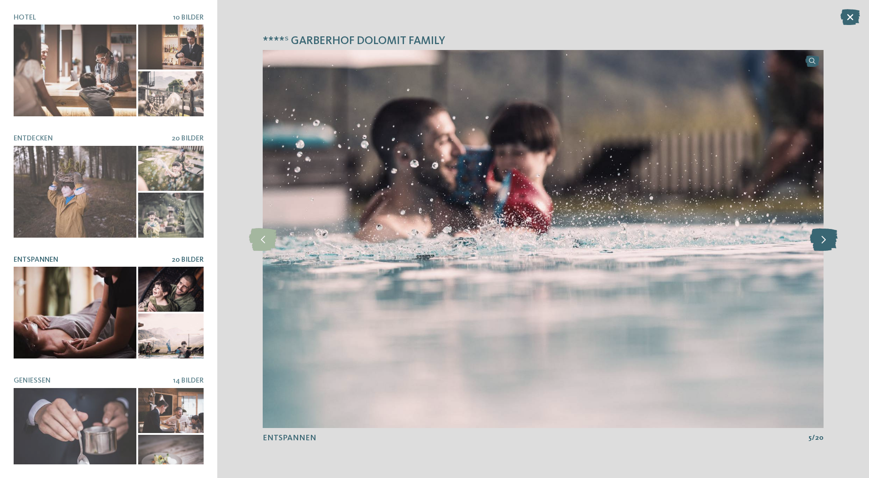
click at [824, 243] on icon at bounding box center [824, 239] width 28 height 23
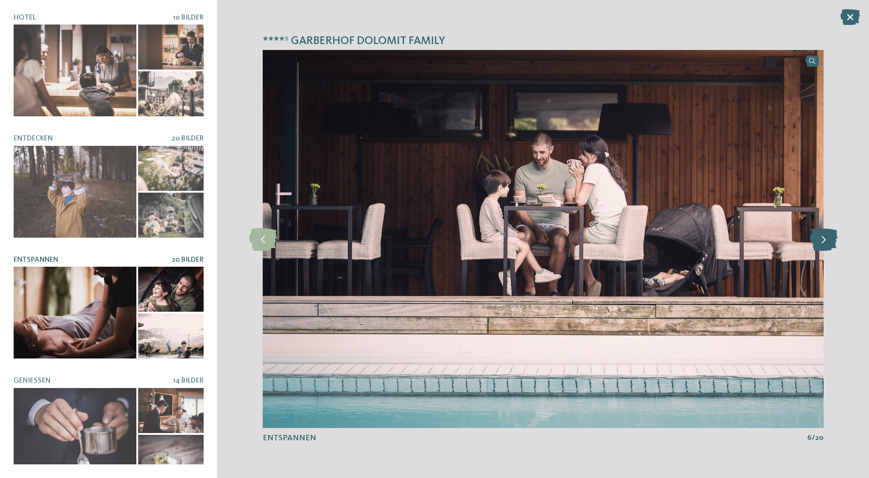
click at [824, 243] on icon at bounding box center [824, 239] width 28 height 23
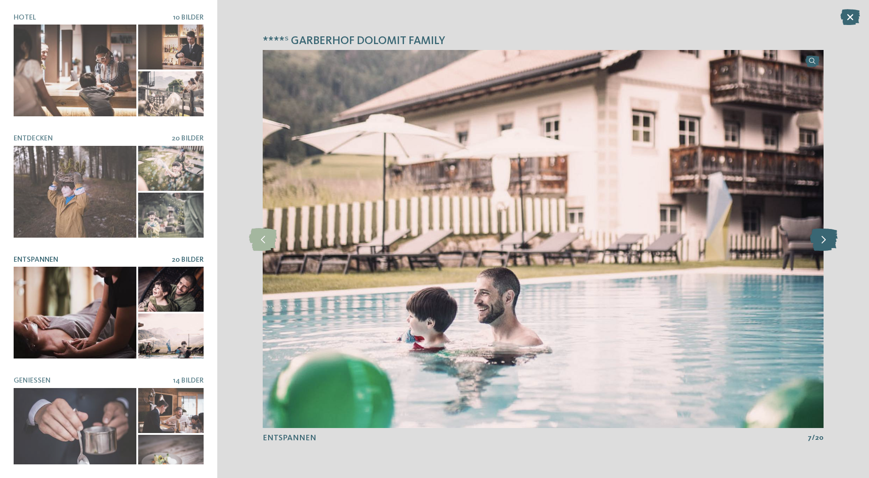
click at [824, 243] on icon at bounding box center [824, 239] width 28 height 23
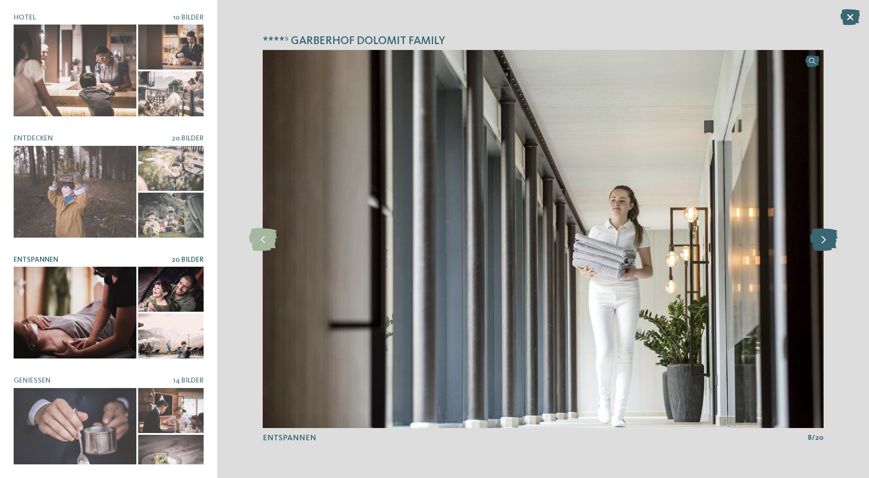
click at [824, 243] on icon at bounding box center [824, 239] width 28 height 23
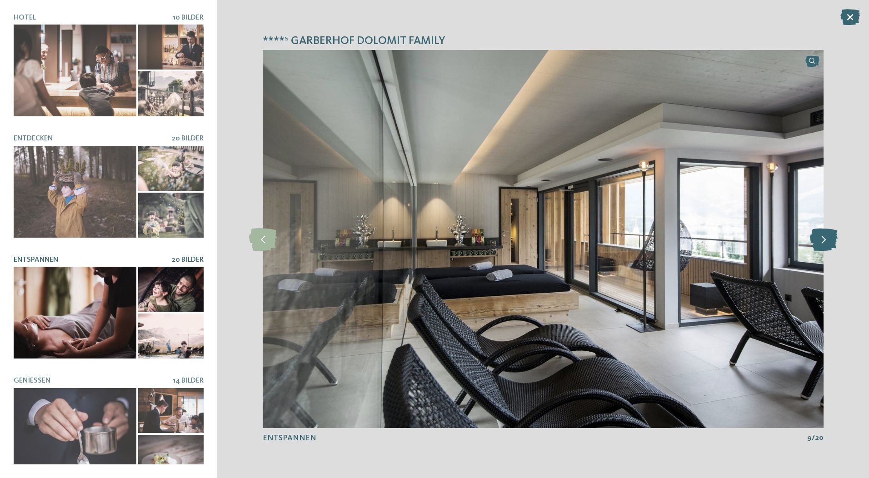
click at [824, 243] on icon at bounding box center [824, 239] width 28 height 23
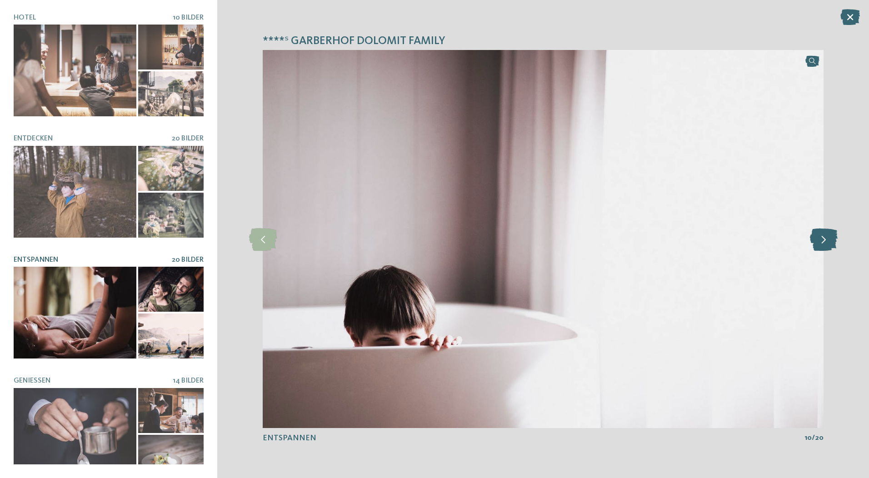
click at [824, 243] on icon at bounding box center [824, 239] width 28 height 23
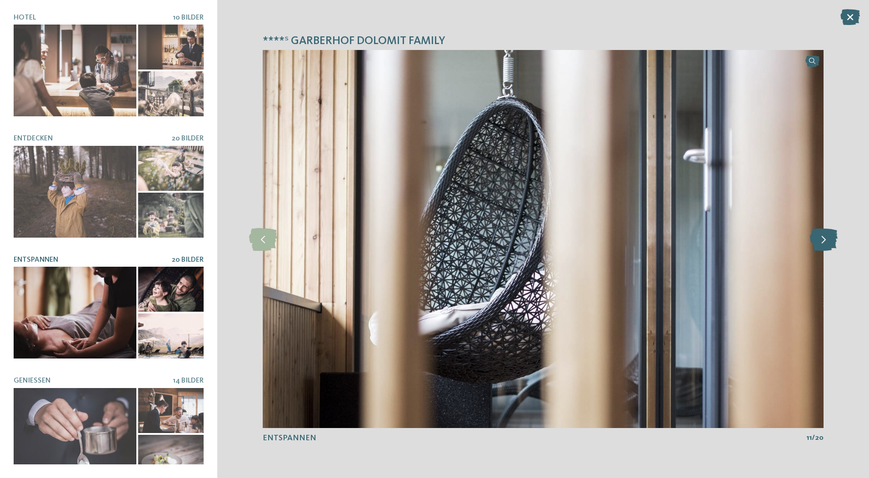
click at [824, 243] on icon at bounding box center [824, 239] width 28 height 23
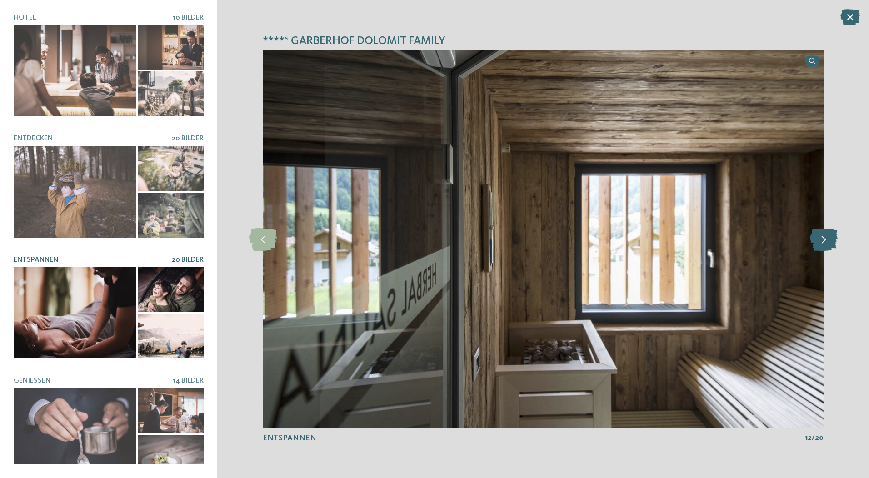
click at [824, 243] on icon at bounding box center [824, 239] width 28 height 23
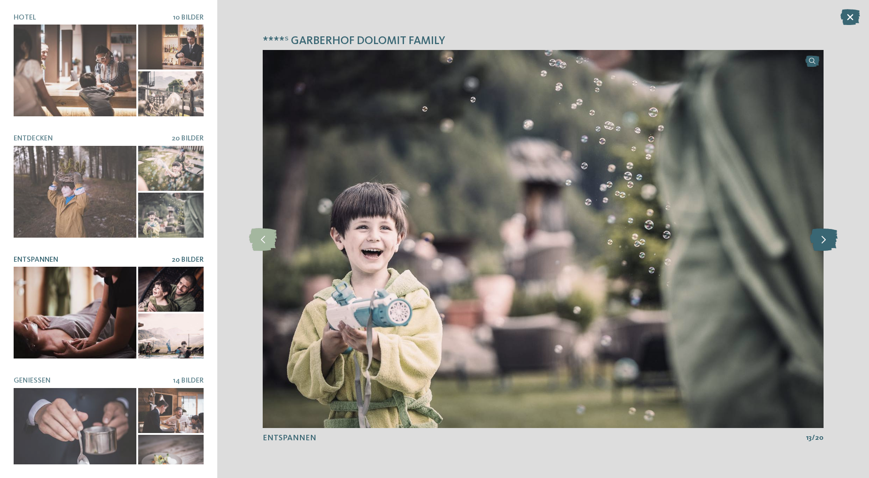
click at [824, 243] on icon at bounding box center [824, 239] width 28 height 23
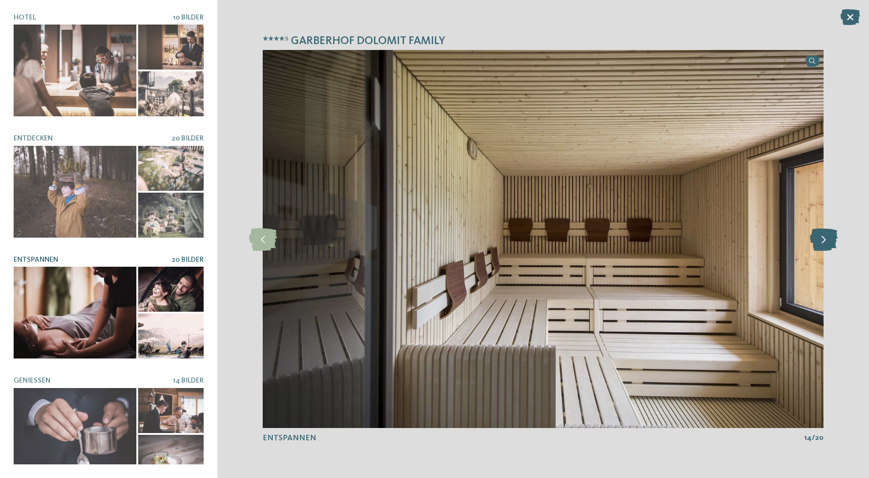
click at [824, 243] on icon at bounding box center [824, 239] width 28 height 23
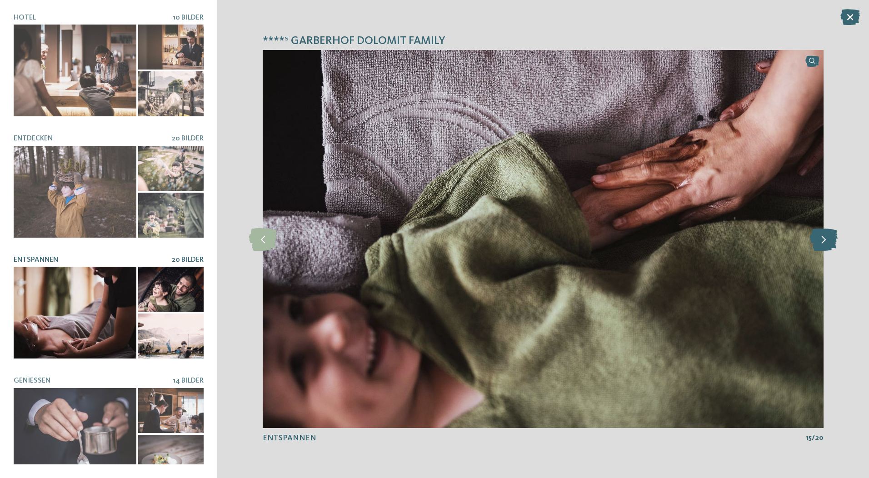
click at [824, 243] on icon at bounding box center [824, 239] width 28 height 23
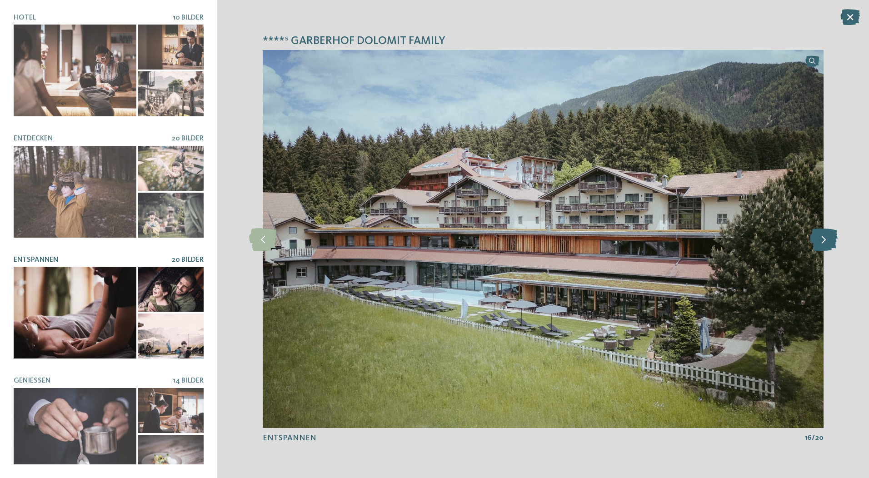
click at [824, 243] on icon at bounding box center [824, 239] width 28 height 23
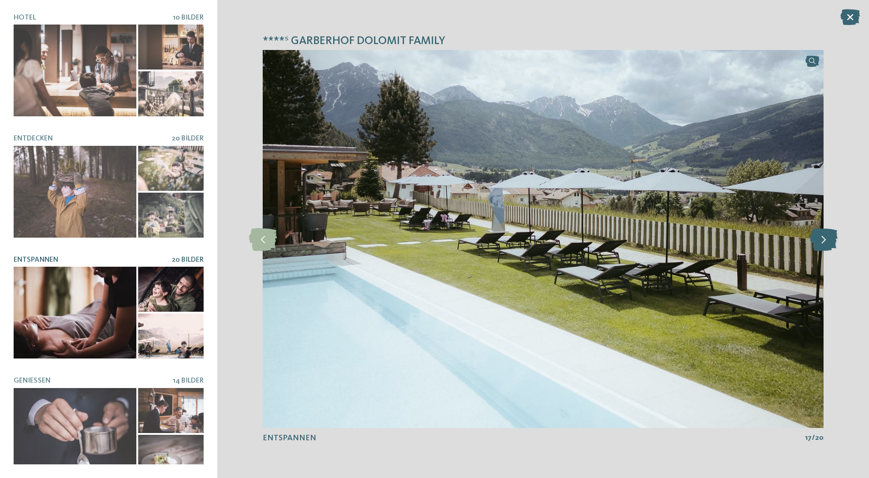
click at [824, 243] on icon at bounding box center [824, 239] width 28 height 23
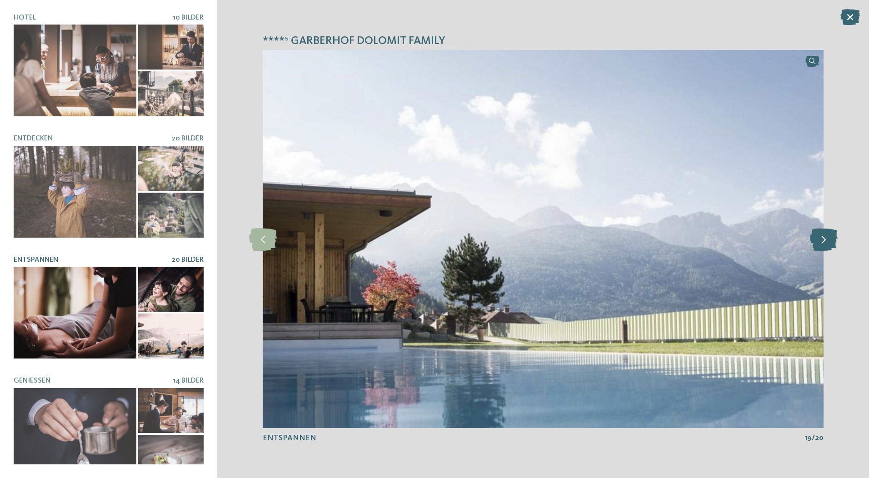
click at [824, 243] on icon at bounding box center [824, 239] width 28 height 23
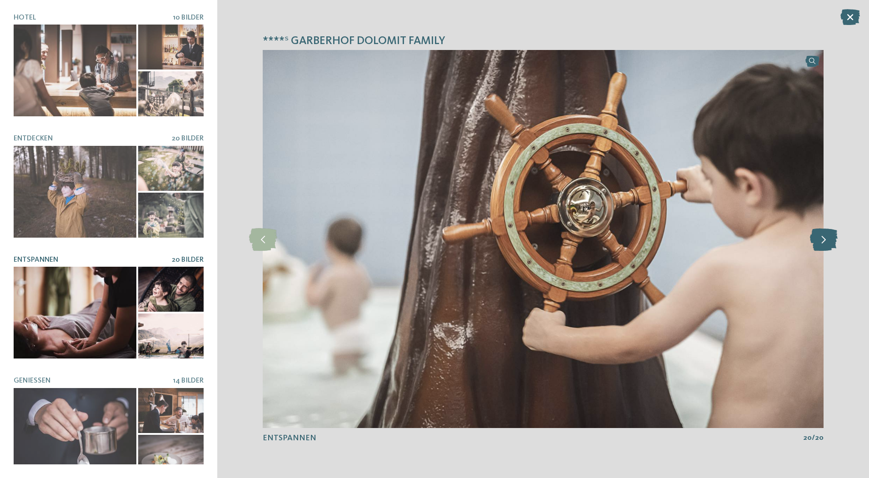
click at [824, 243] on icon at bounding box center [824, 239] width 28 height 23
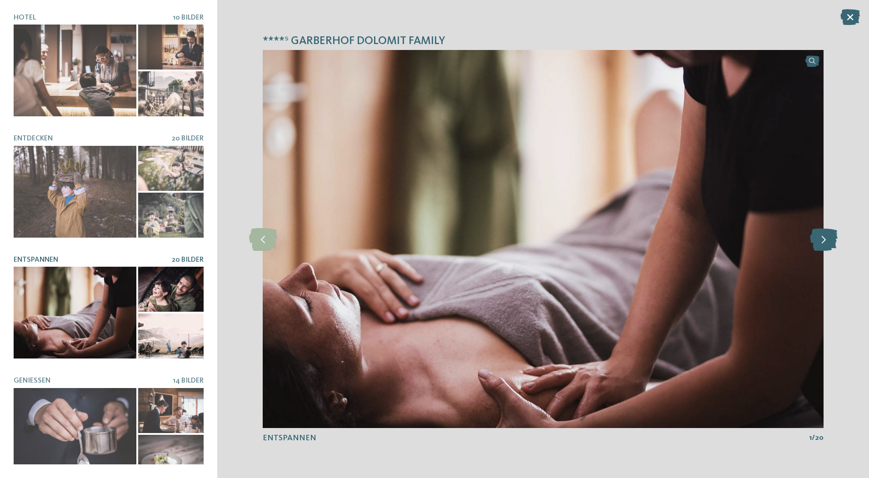
click at [824, 243] on icon at bounding box center [824, 239] width 28 height 23
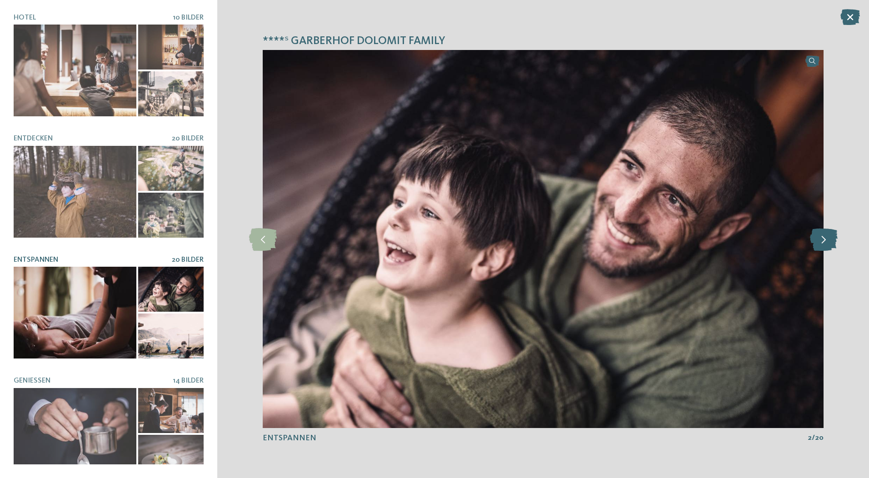
click at [824, 243] on icon at bounding box center [824, 239] width 28 height 23
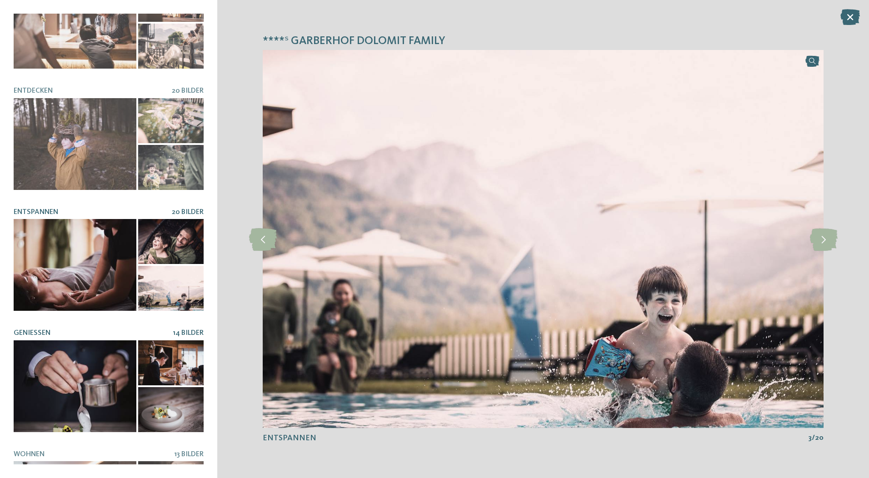
scroll to position [125, 0]
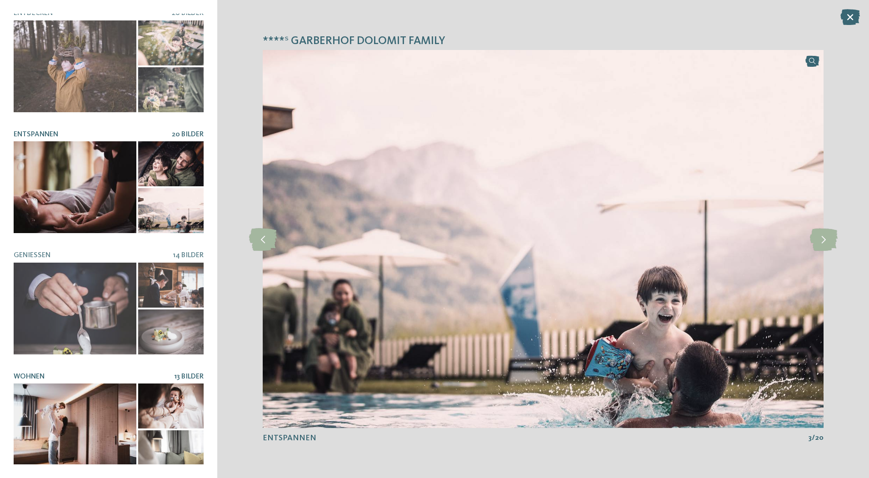
click at [129, 411] on div at bounding box center [75, 430] width 123 height 92
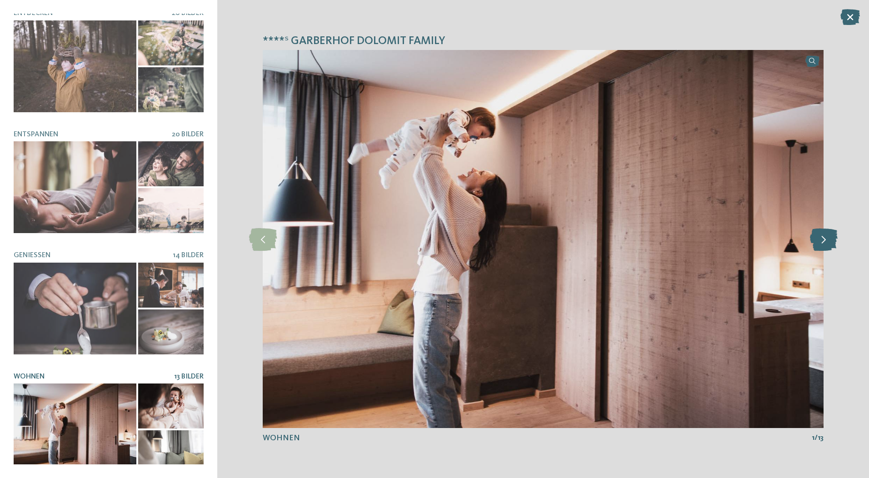
click at [825, 245] on icon at bounding box center [824, 239] width 28 height 23
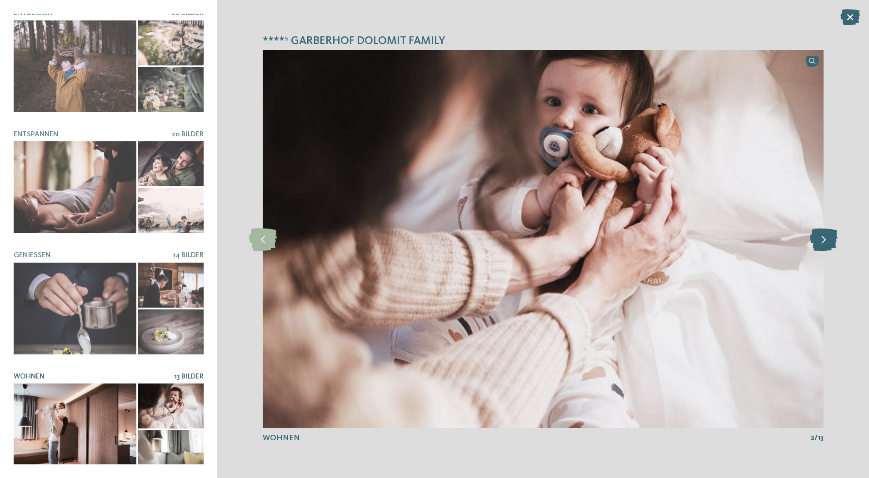
click at [825, 245] on icon at bounding box center [824, 239] width 28 height 23
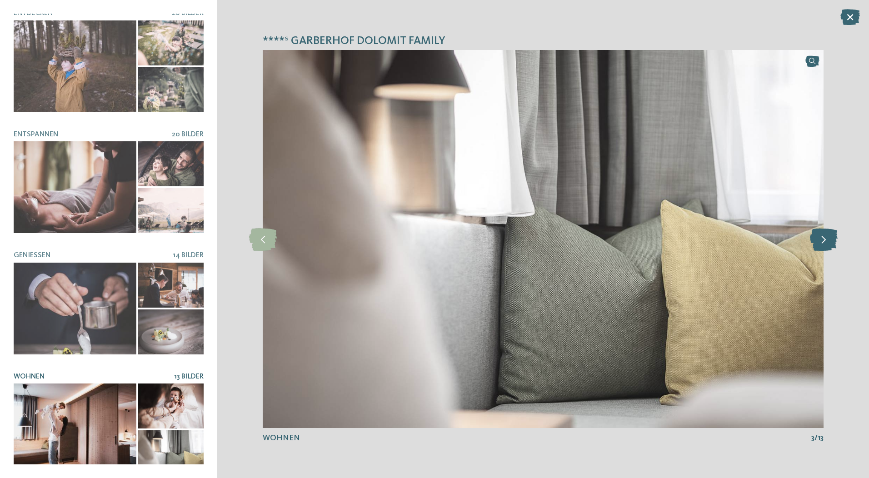
click at [825, 245] on icon at bounding box center [824, 239] width 28 height 23
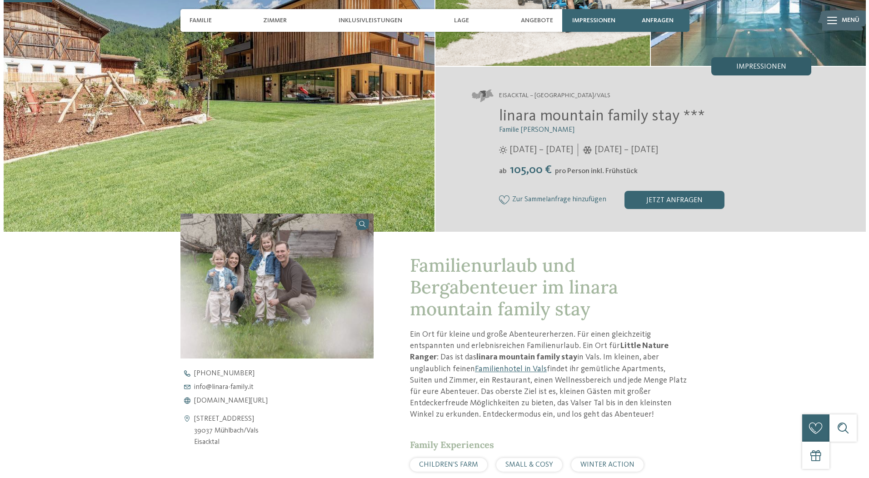
scroll to position [91, 0]
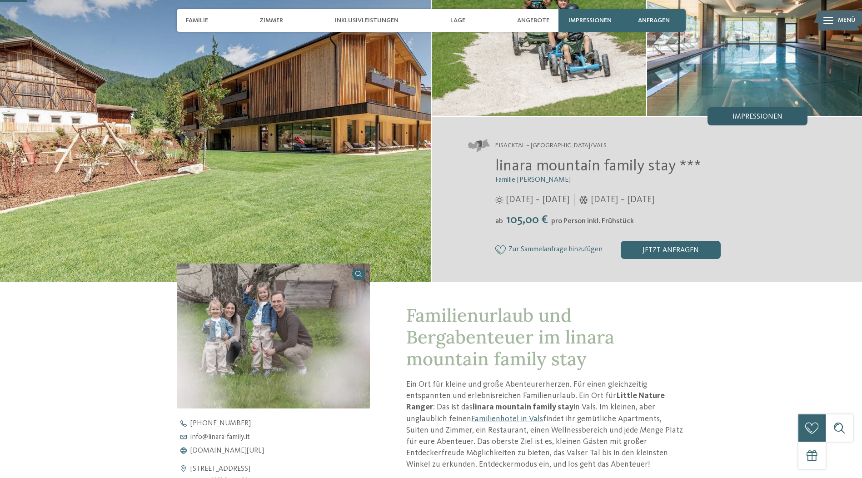
click at [736, 115] on span "Impressionen" at bounding box center [758, 116] width 50 height 7
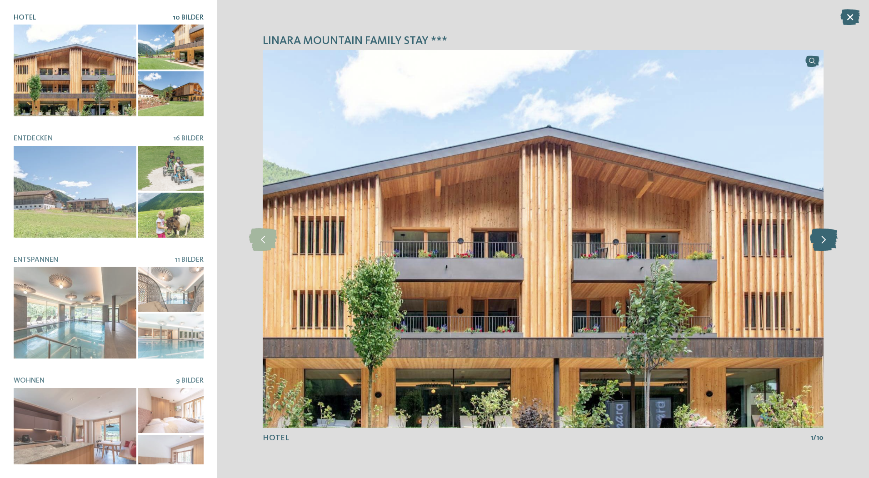
click at [827, 240] on icon at bounding box center [824, 239] width 28 height 23
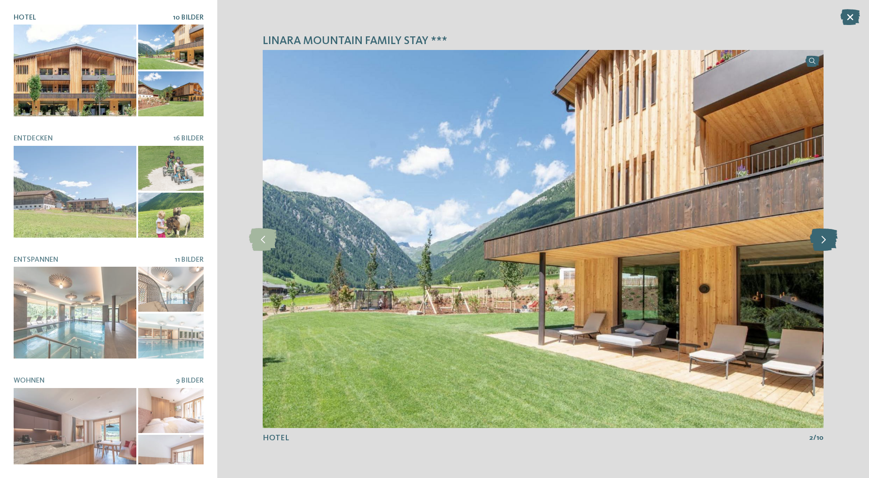
click at [826, 240] on icon at bounding box center [824, 239] width 28 height 23
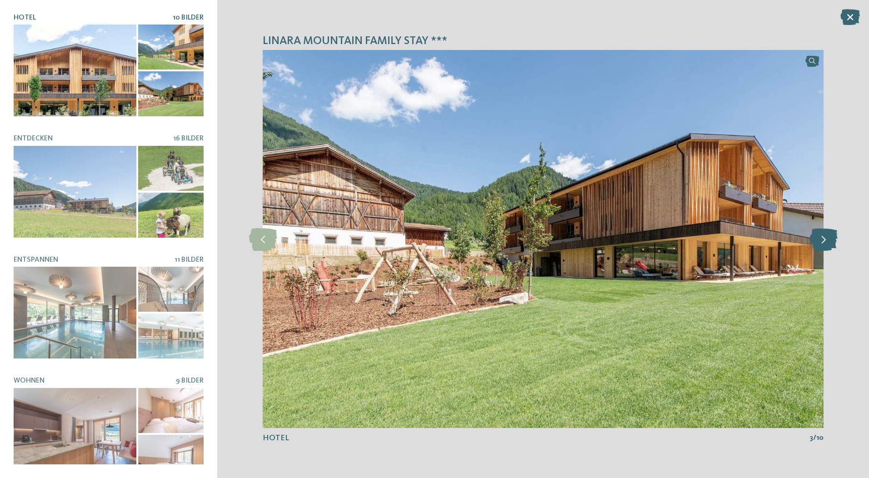
click at [826, 240] on icon at bounding box center [824, 239] width 28 height 23
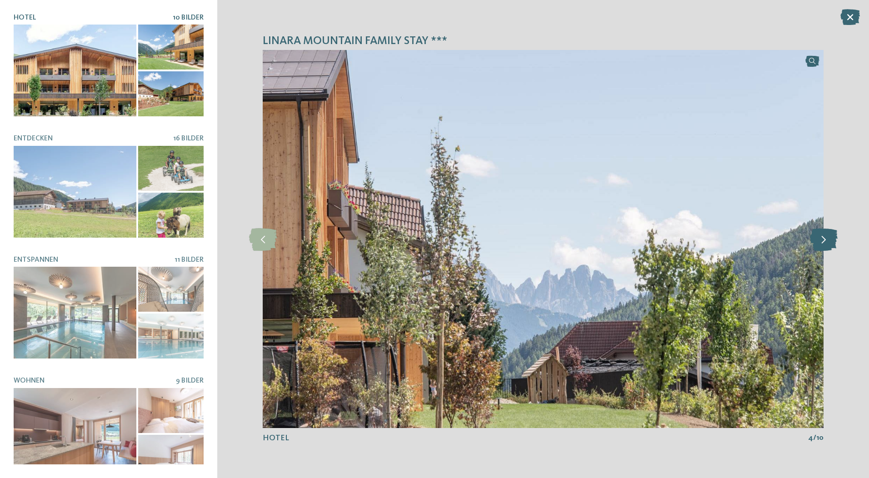
click at [826, 240] on icon at bounding box center [824, 239] width 28 height 23
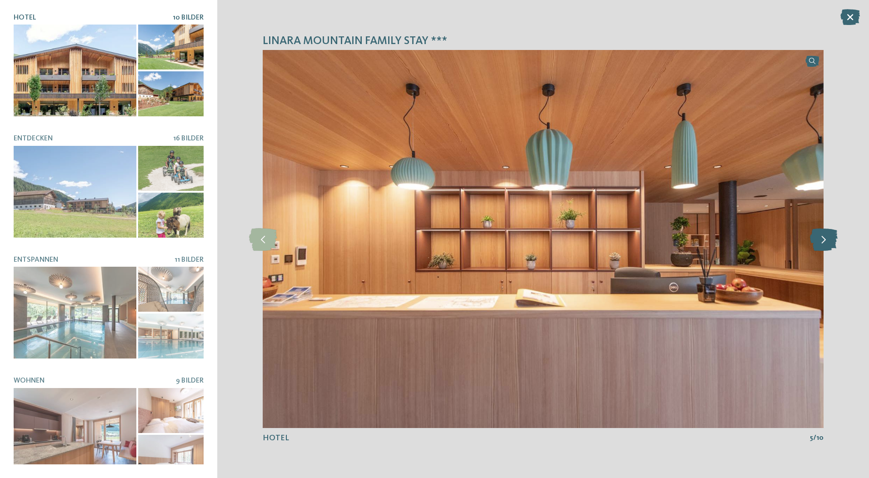
click at [826, 240] on icon at bounding box center [824, 239] width 28 height 23
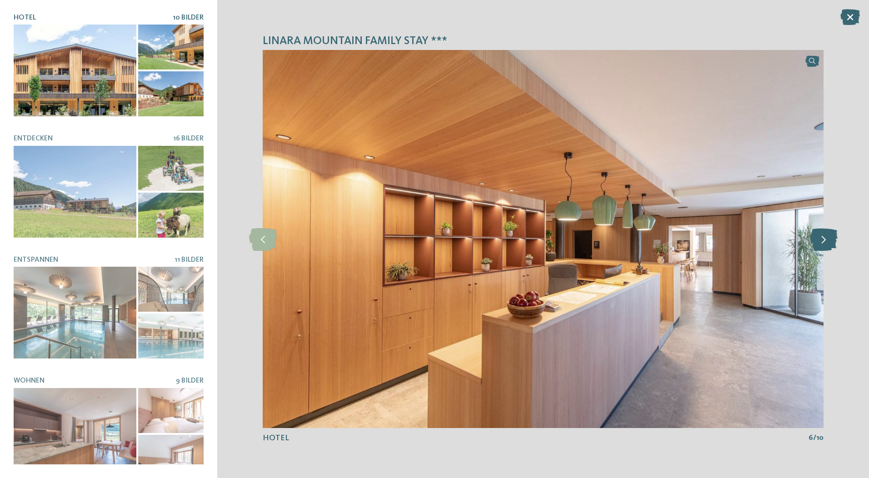
click at [826, 240] on icon at bounding box center [824, 239] width 28 height 23
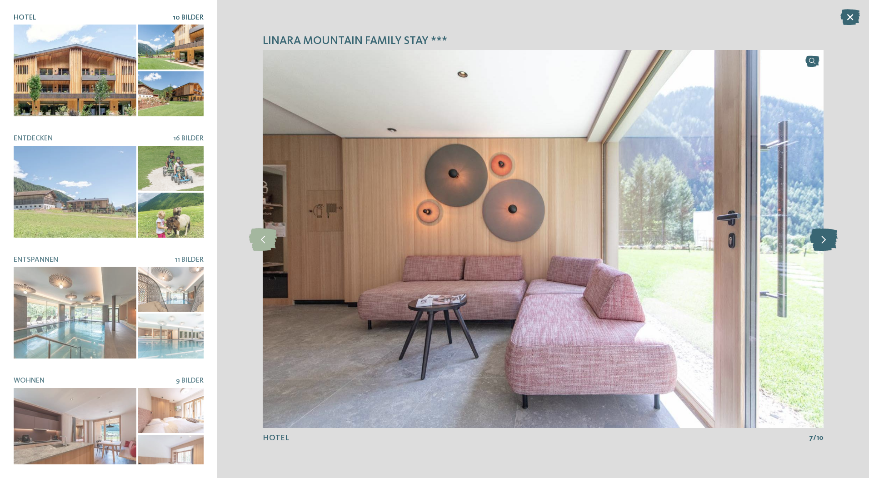
click at [826, 240] on icon at bounding box center [824, 239] width 28 height 23
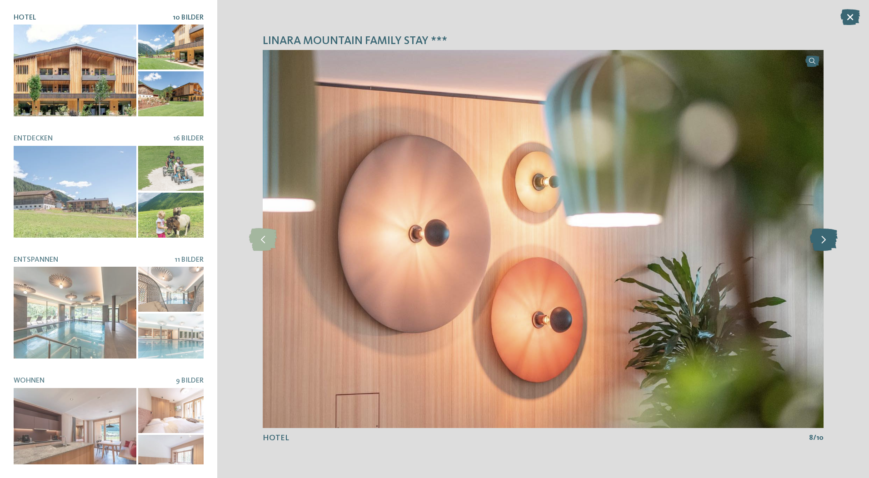
click at [826, 240] on icon at bounding box center [824, 239] width 28 height 23
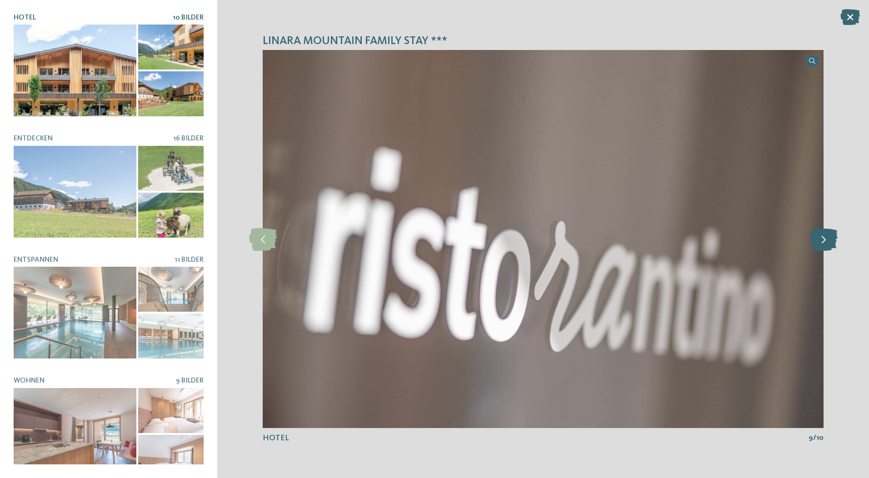
click at [826, 240] on icon at bounding box center [824, 239] width 28 height 23
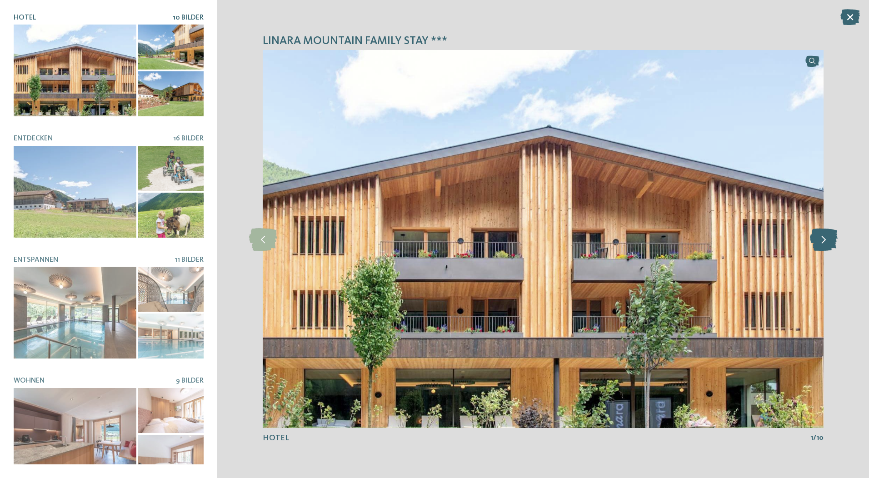
click at [826, 240] on icon at bounding box center [824, 239] width 28 height 23
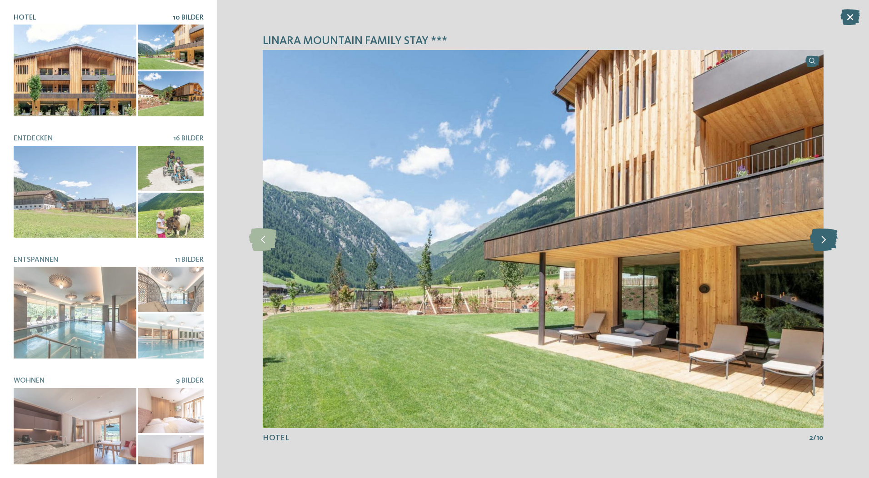
click at [826, 240] on icon at bounding box center [824, 239] width 28 height 23
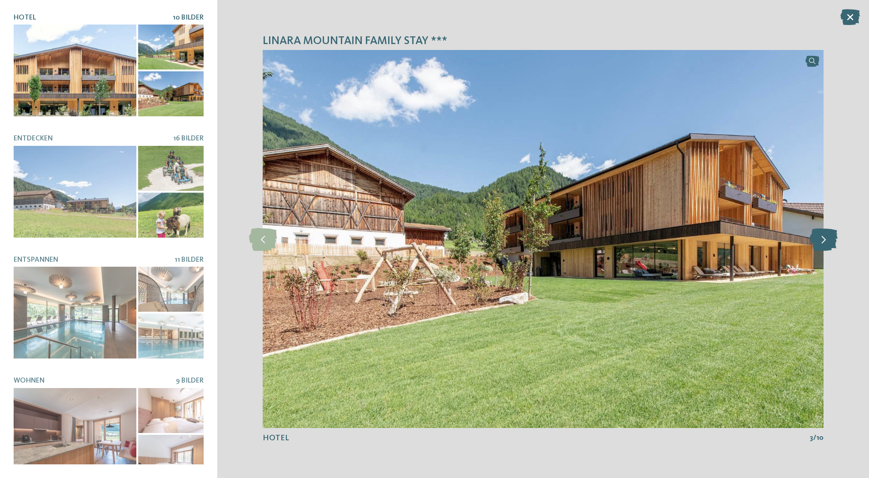
click at [826, 240] on icon at bounding box center [824, 239] width 28 height 23
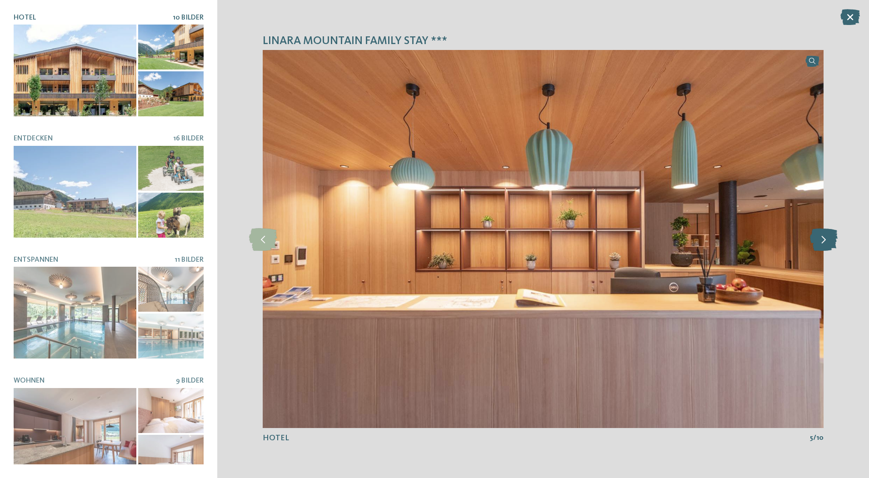
click at [826, 240] on icon at bounding box center [824, 239] width 28 height 23
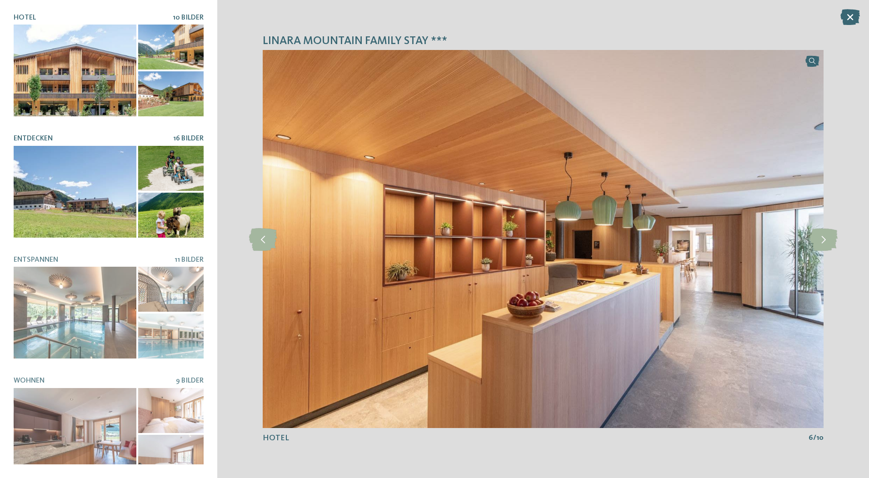
click at [59, 178] on div at bounding box center [75, 192] width 123 height 92
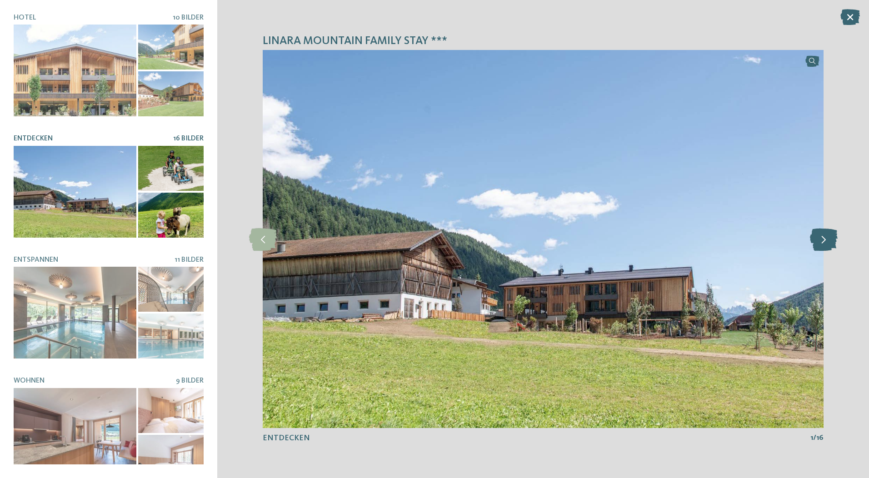
click at [831, 239] on icon at bounding box center [824, 239] width 28 height 23
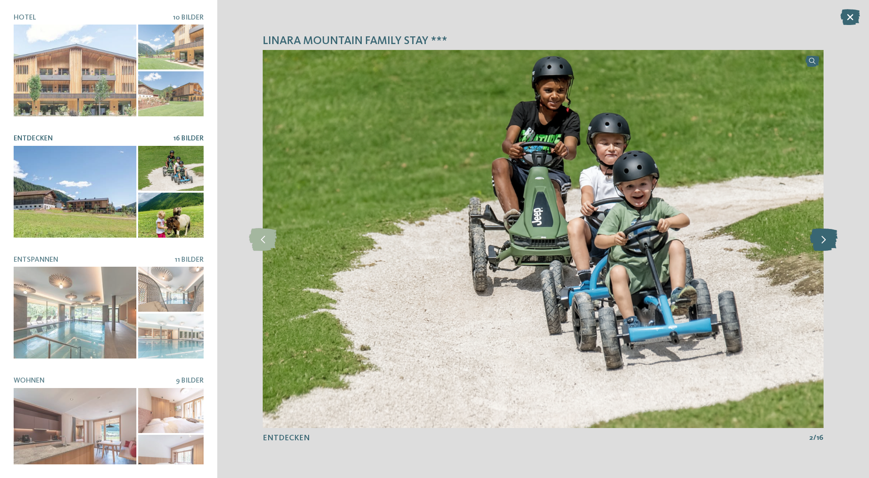
click at [831, 239] on icon at bounding box center [824, 239] width 28 height 23
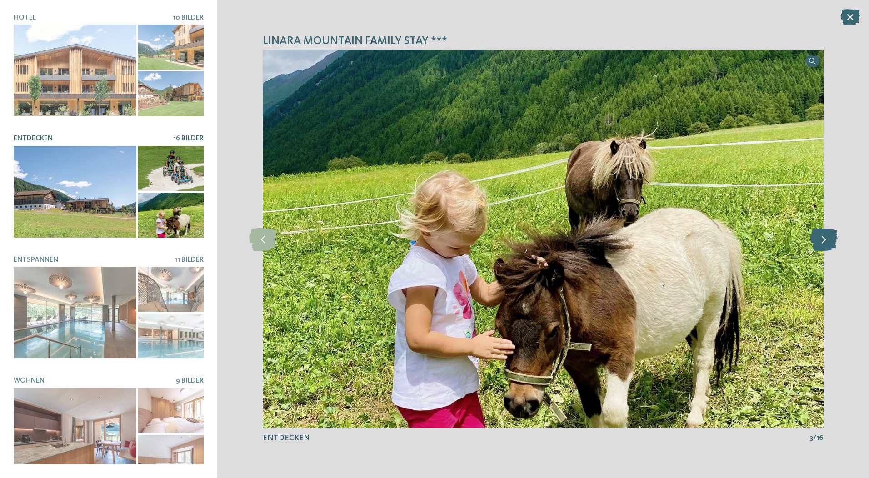
click at [831, 239] on icon at bounding box center [824, 239] width 28 height 23
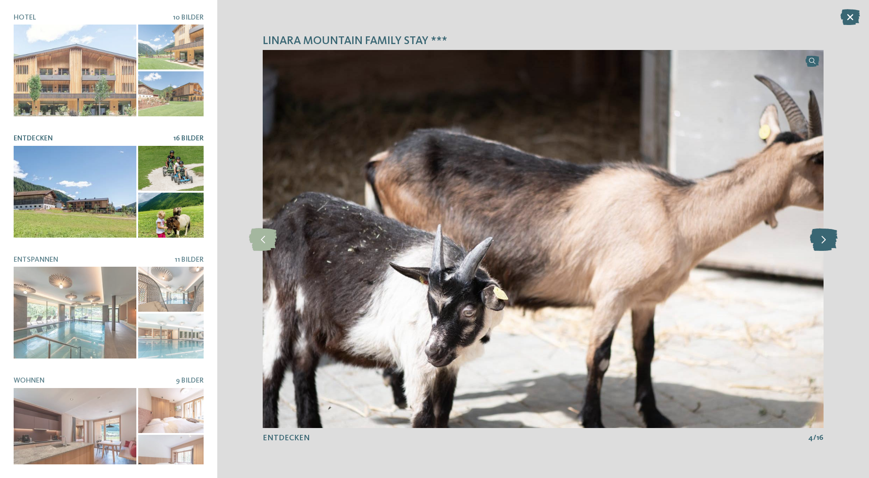
click at [831, 239] on icon at bounding box center [824, 239] width 28 height 23
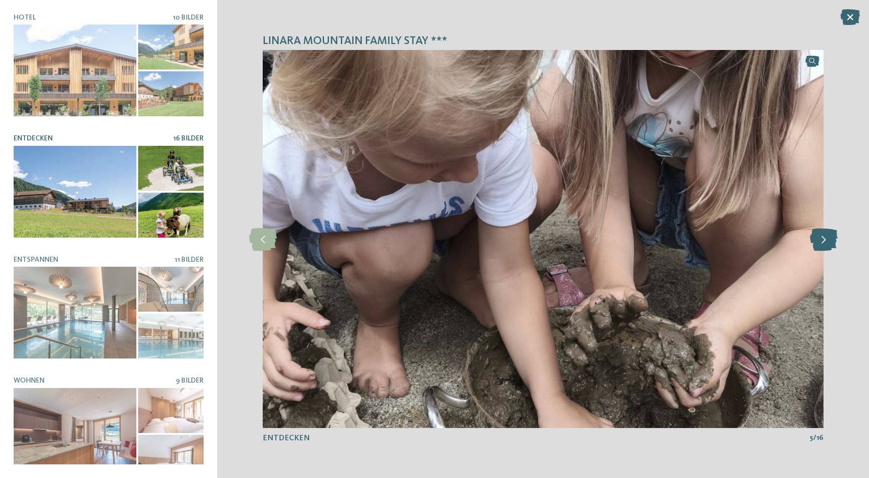
click at [831, 239] on icon at bounding box center [824, 239] width 28 height 23
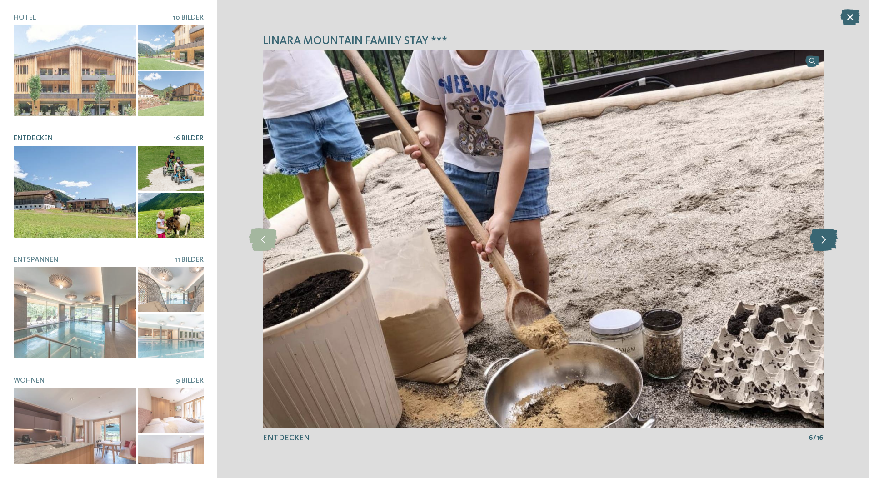
click at [831, 239] on icon at bounding box center [824, 239] width 28 height 23
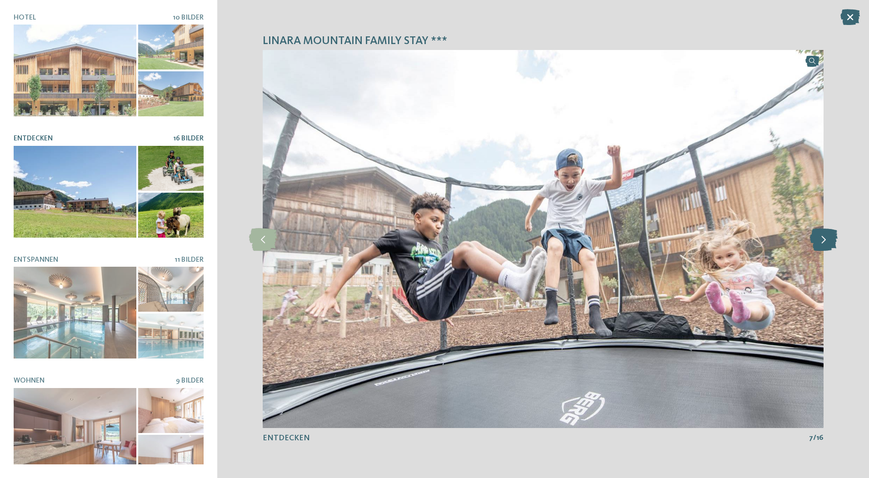
click at [831, 239] on icon at bounding box center [824, 239] width 28 height 23
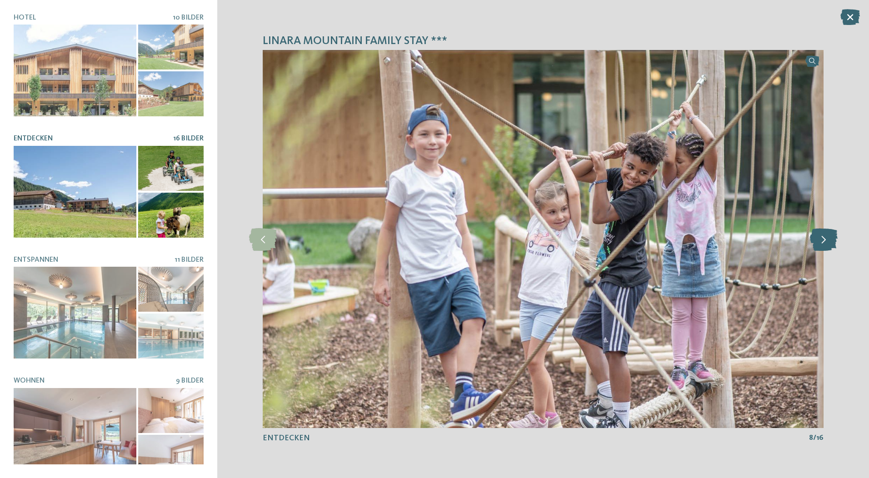
click at [831, 239] on icon at bounding box center [824, 239] width 28 height 23
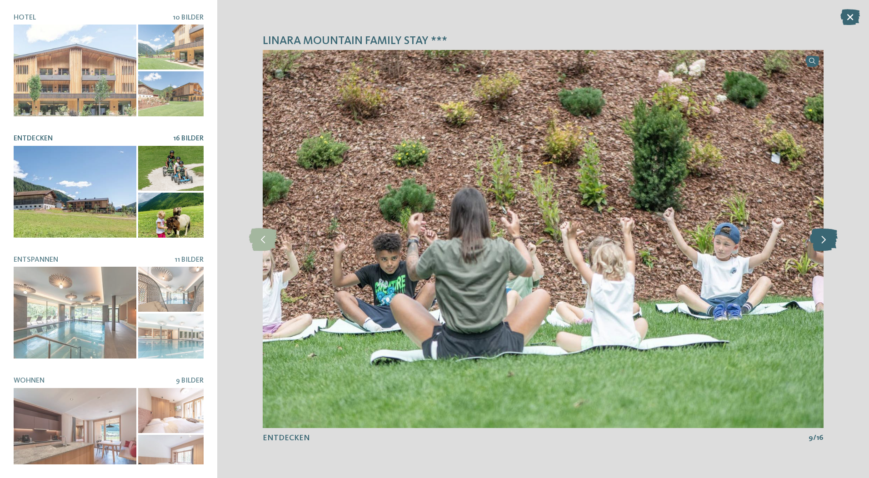
click at [831, 239] on icon at bounding box center [824, 239] width 28 height 23
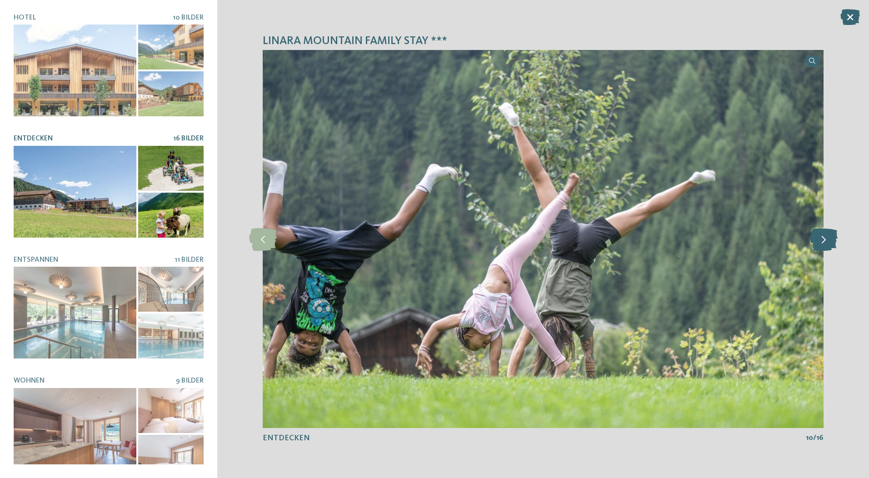
click at [831, 239] on icon at bounding box center [824, 239] width 28 height 23
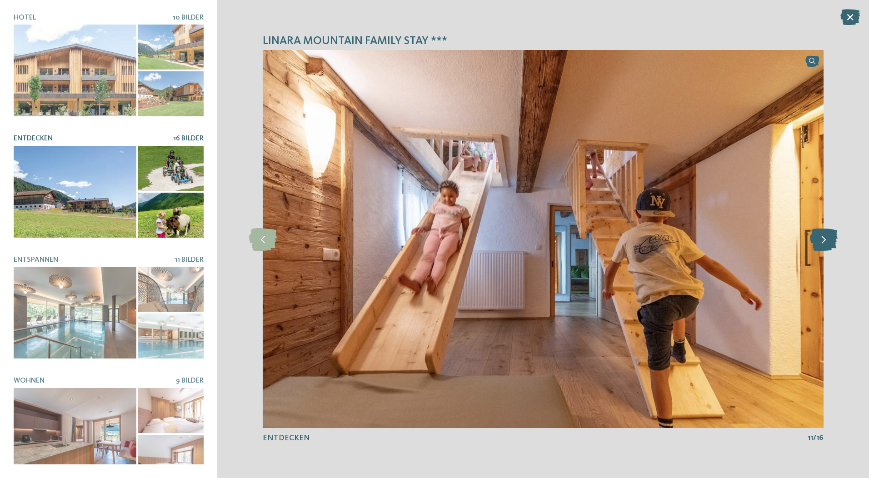
click at [831, 239] on icon at bounding box center [824, 239] width 28 height 23
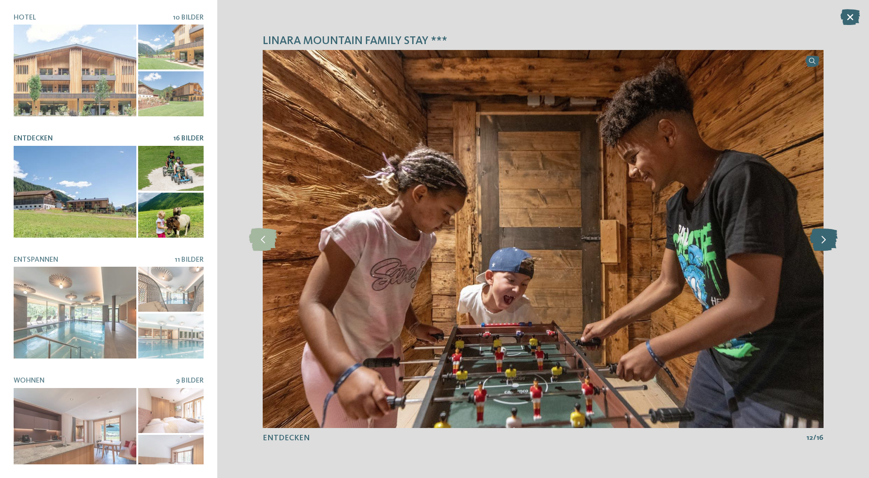
click at [831, 239] on icon at bounding box center [824, 239] width 28 height 23
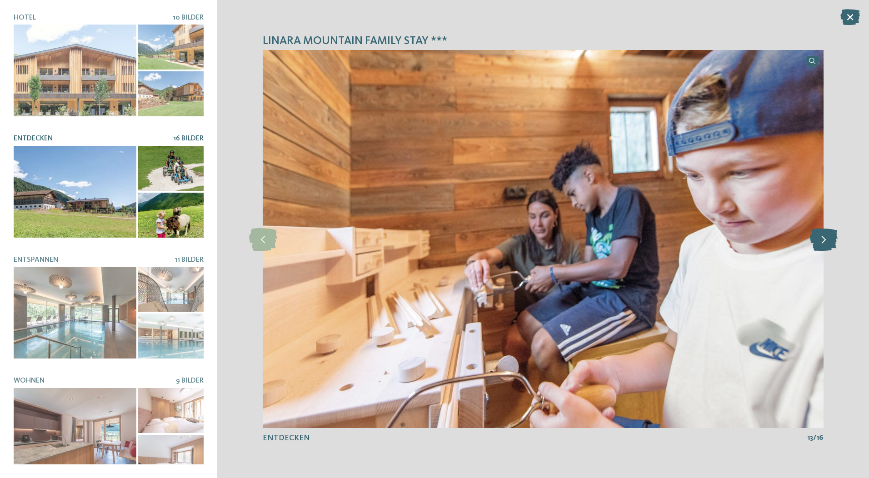
click at [831, 239] on icon at bounding box center [824, 239] width 28 height 23
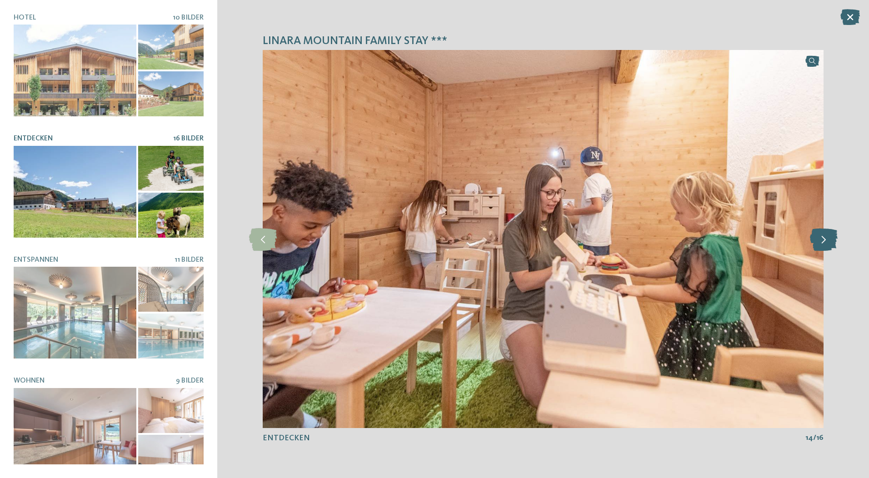
click at [831, 239] on icon at bounding box center [824, 239] width 28 height 23
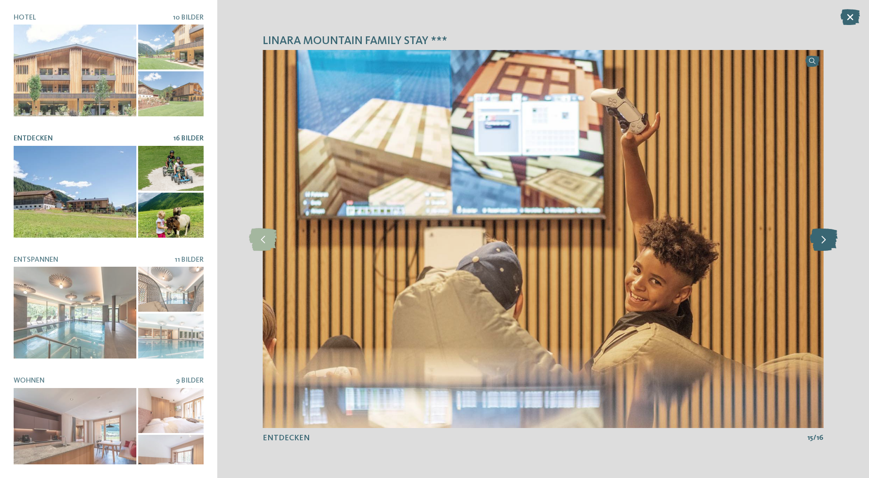
click at [831, 239] on icon at bounding box center [824, 239] width 28 height 23
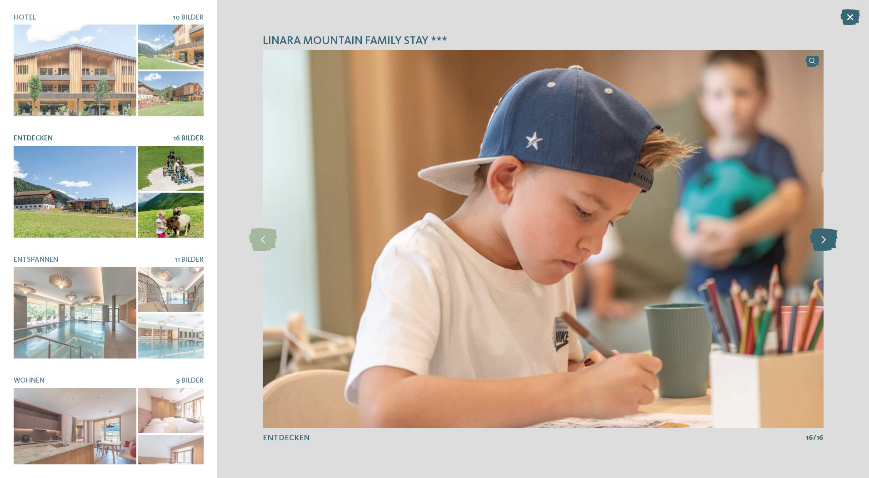
click at [831, 239] on icon at bounding box center [824, 239] width 28 height 23
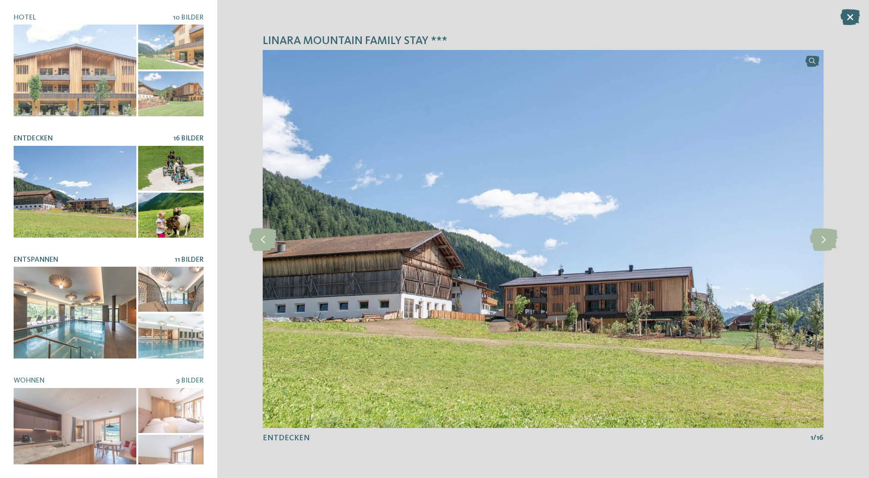
click at [124, 274] on div at bounding box center [75, 313] width 123 height 92
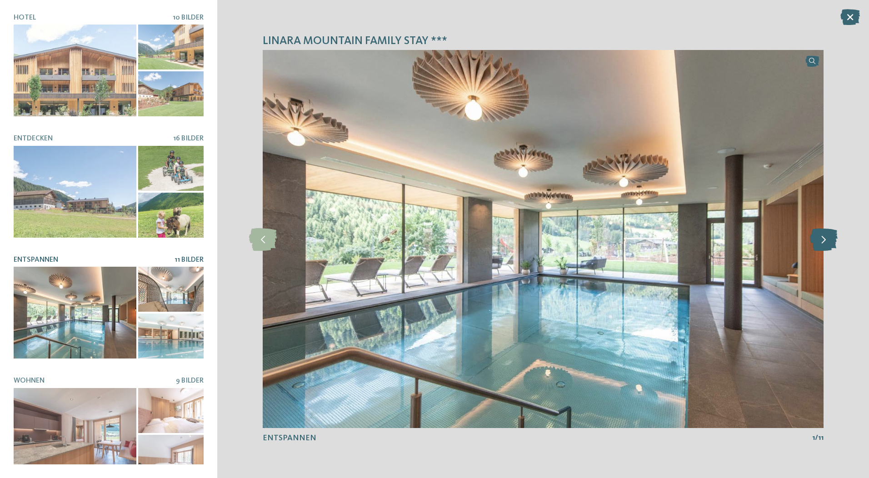
click at [817, 244] on icon at bounding box center [824, 239] width 28 height 23
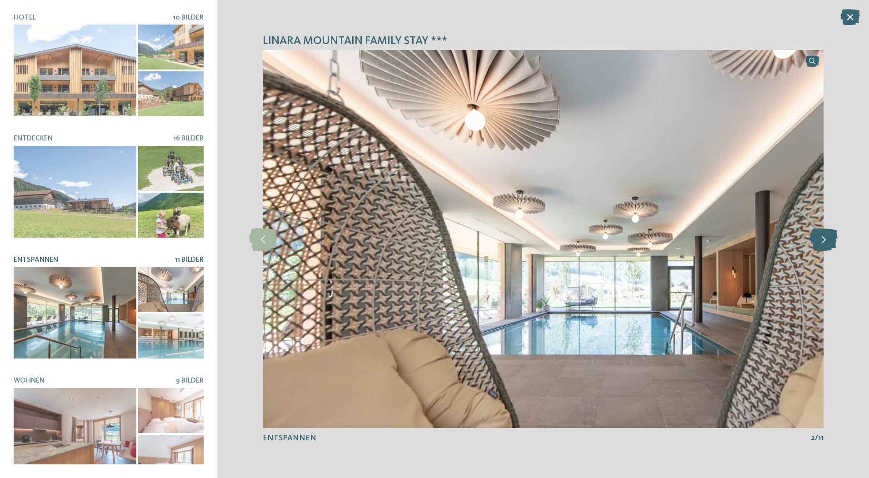
click at [817, 244] on icon at bounding box center [824, 239] width 28 height 23
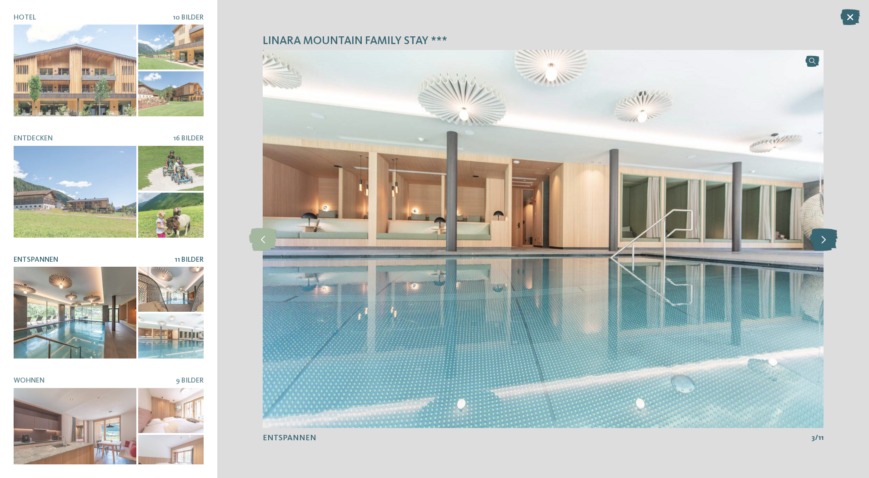
click at [817, 244] on icon at bounding box center [824, 239] width 28 height 23
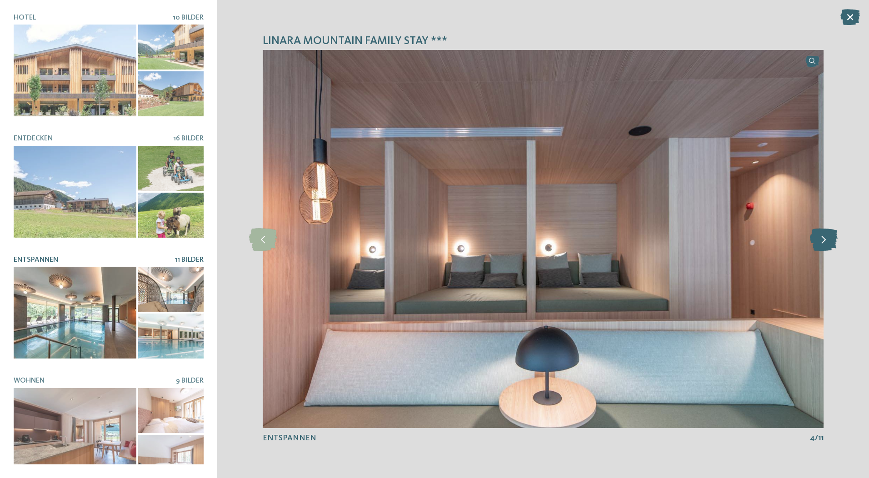
click at [817, 244] on icon at bounding box center [824, 239] width 28 height 23
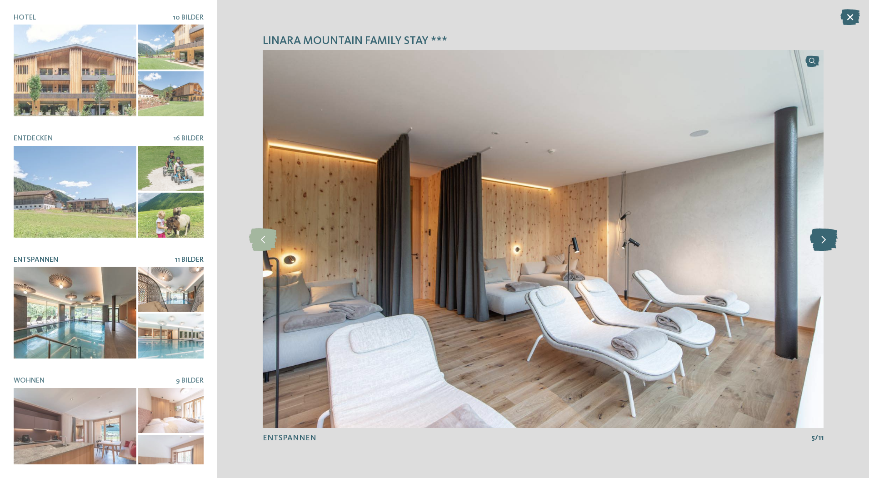
click at [817, 244] on icon at bounding box center [824, 239] width 28 height 23
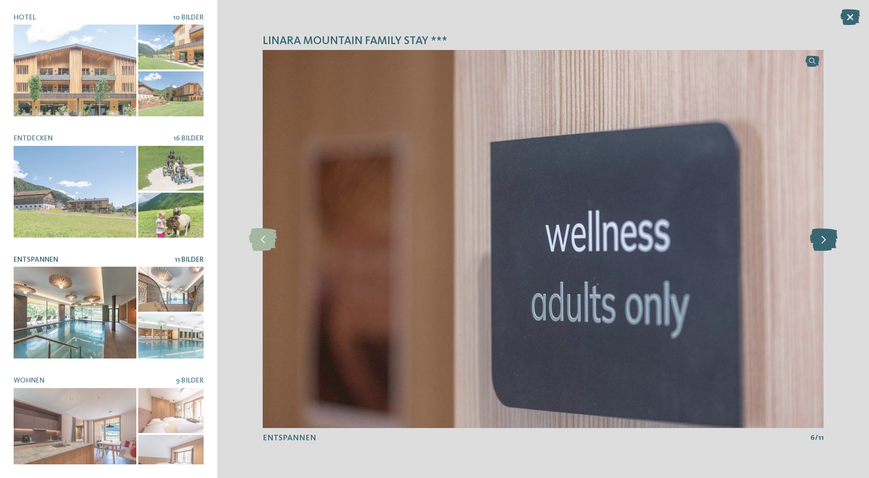
click at [817, 244] on icon at bounding box center [824, 239] width 28 height 23
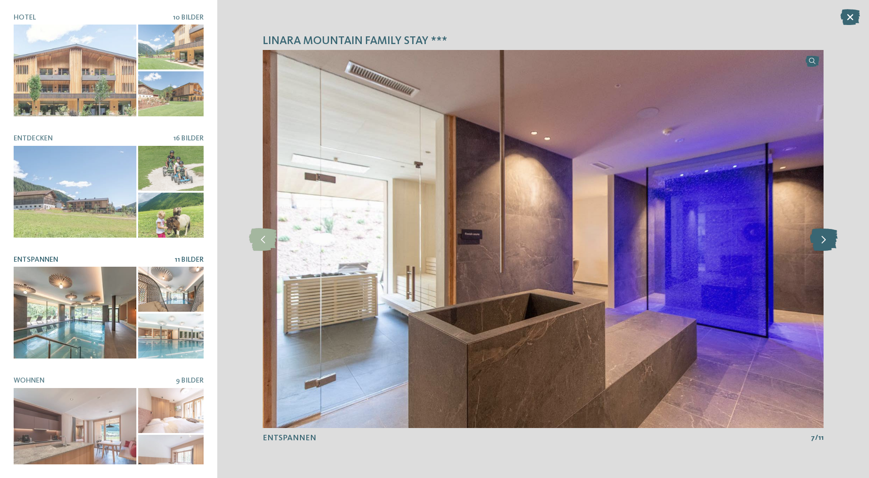
click at [817, 244] on icon at bounding box center [824, 239] width 28 height 23
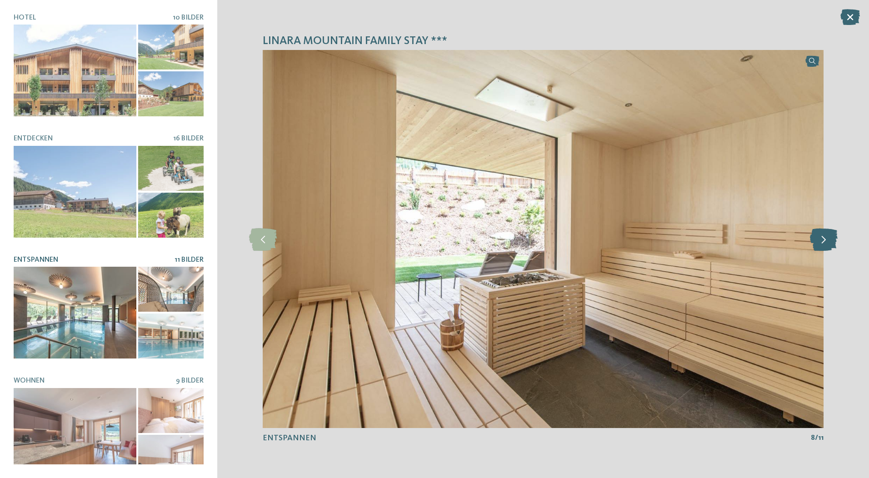
click at [817, 244] on icon at bounding box center [824, 239] width 28 height 23
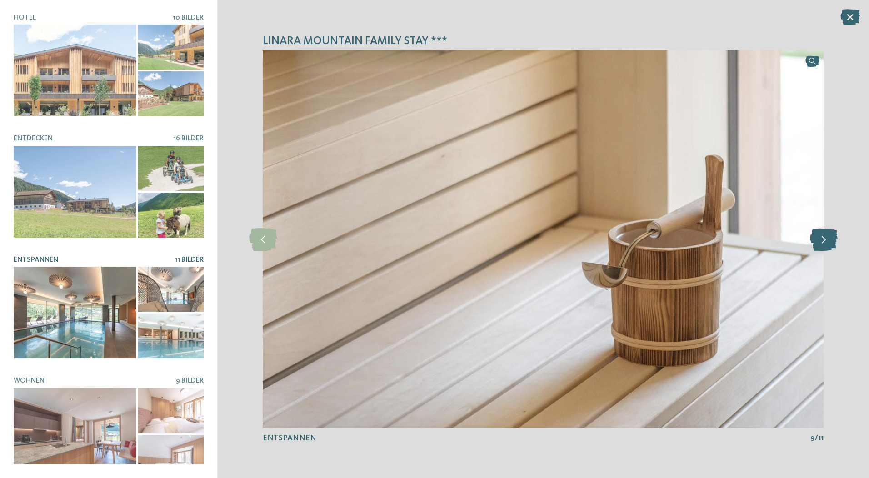
click at [817, 244] on icon at bounding box center [824, 239] width 28 height 23
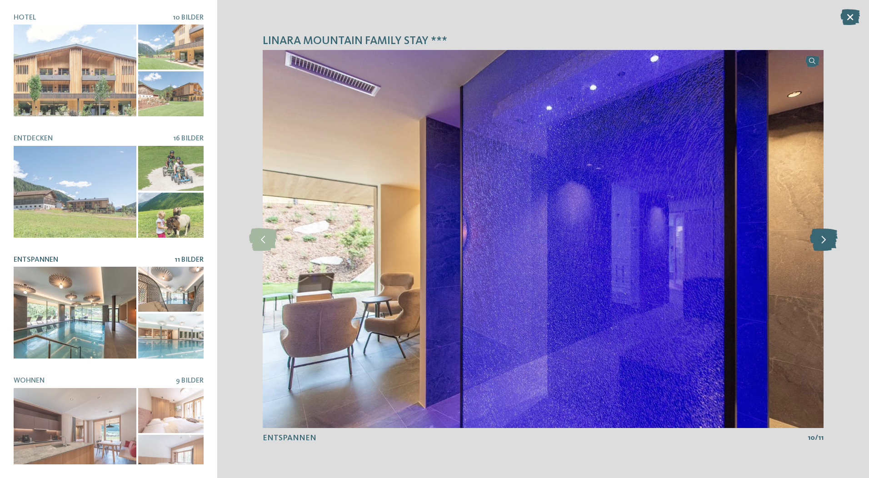
click at [817, 244] on icon at bounding box center [824, 239] width 28 height 23
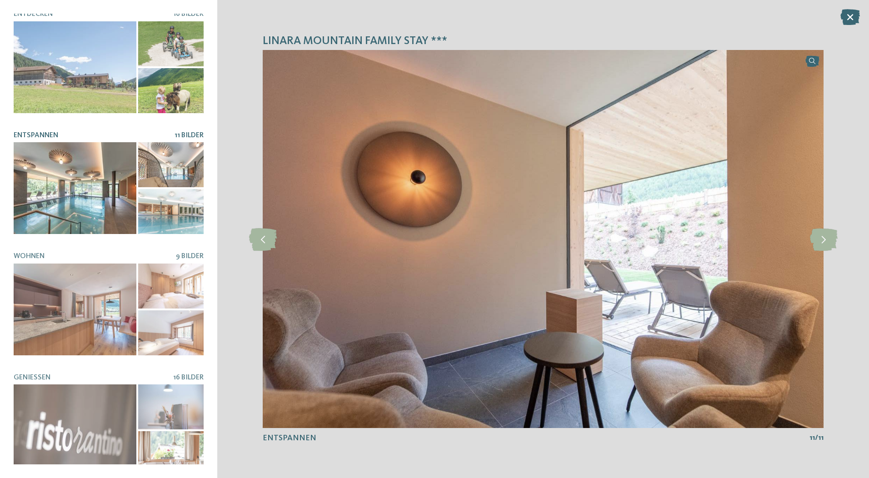
scroll to position [125, 0]
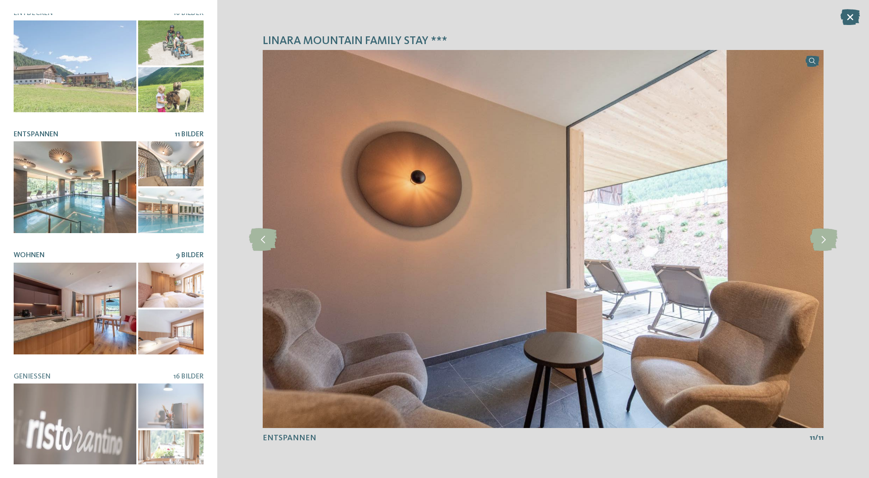
click at [73, 312] on div at bounding box center [75, 309] width 123 height 92
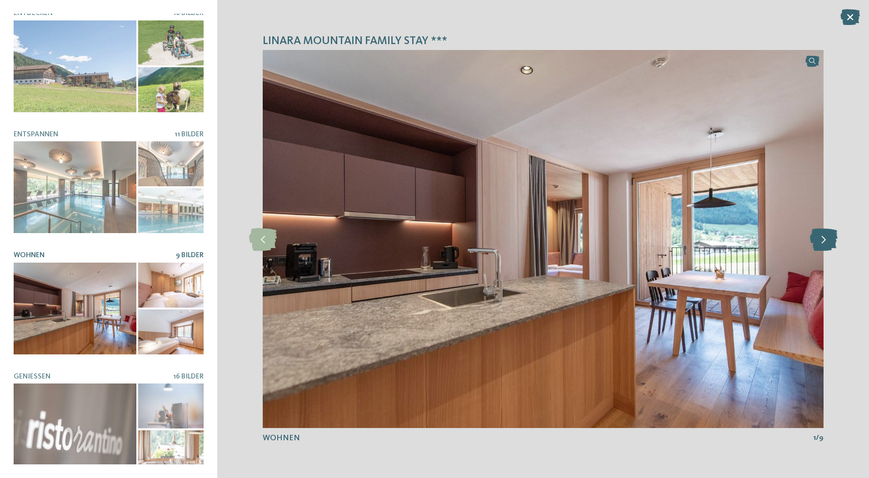
click at [824, 242] on icon at bounding box center [824, 239] width 28 height 23
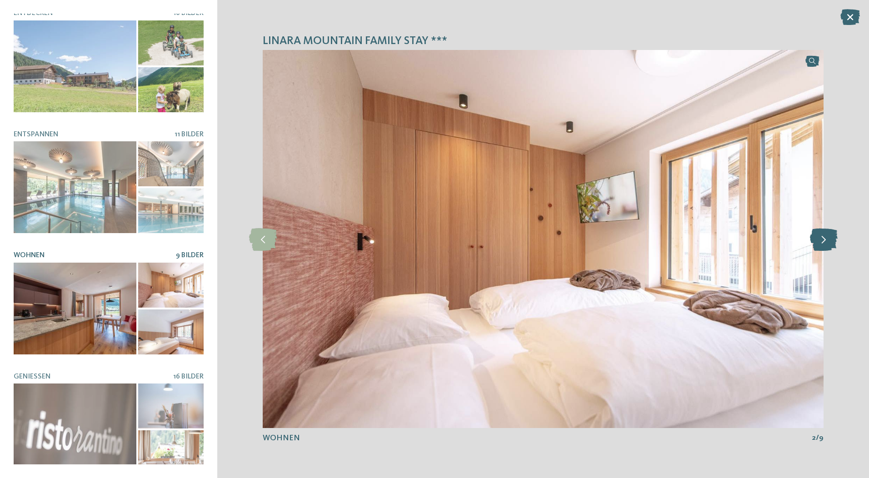
click at [824, 242] on icon at bounding box center [824, 239] width 28 height 23
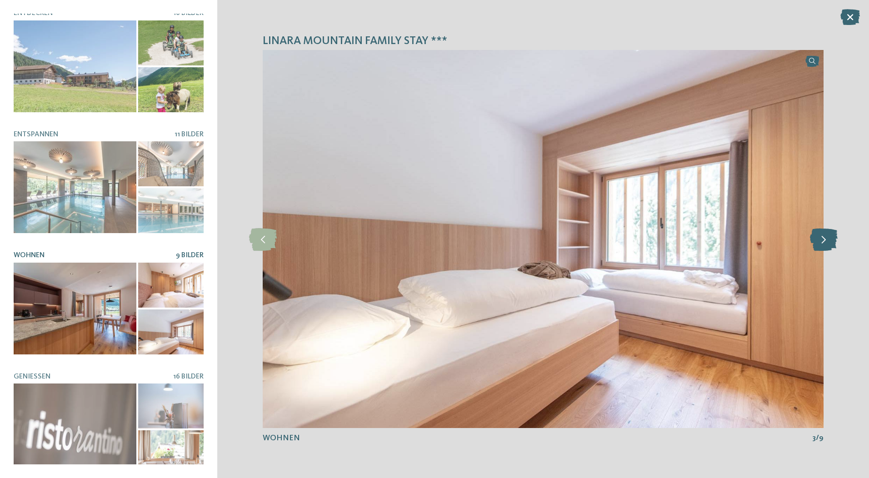
click at [824, 242] on icon at bounding box center [824, 239] width 28 height 23
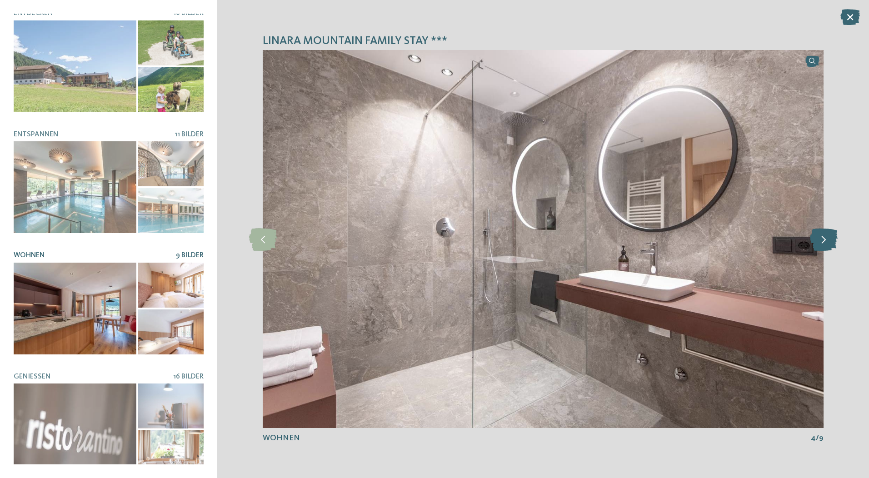
click at [824, 242] on icon at bounding box center [824, 239] width 28 height 23
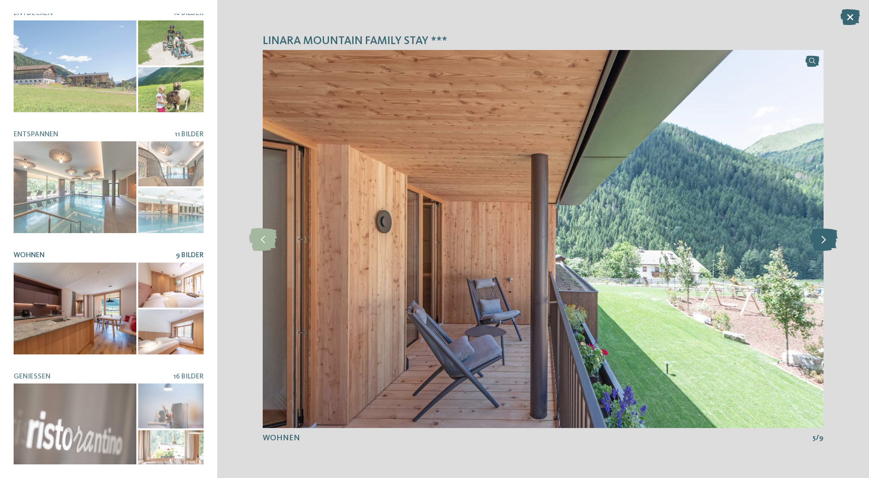
click at [824, 242] on icon at bounding box center [824, 239] width 28 height 23
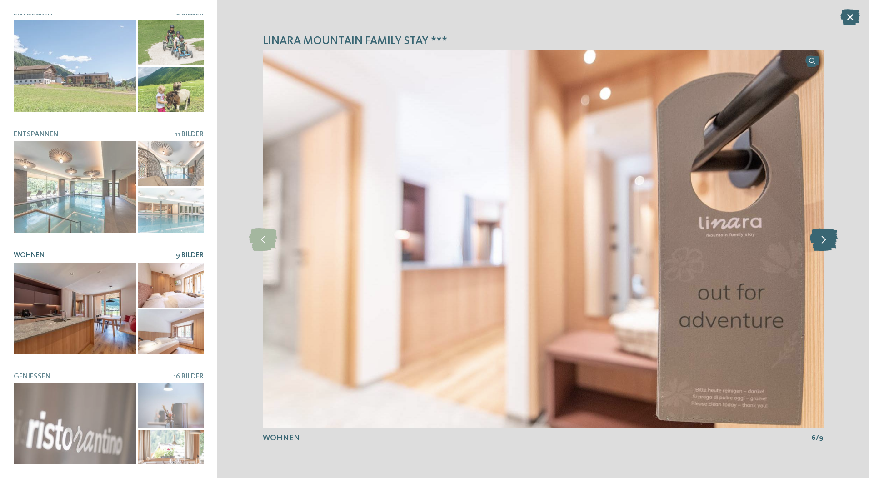
click at [824, 242] on icon at bounding box center [824, 239] width 28 height 23
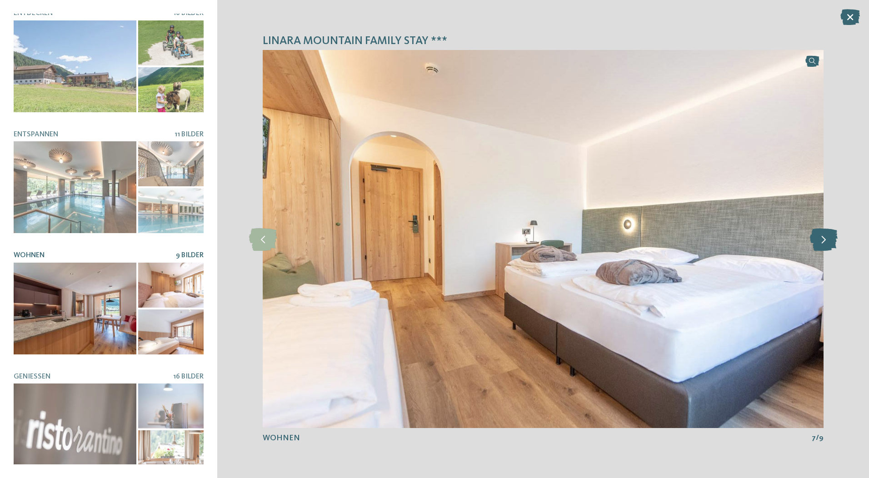
click at [824, 242] on icon at bounding box center [824, 239] width 28 height 23
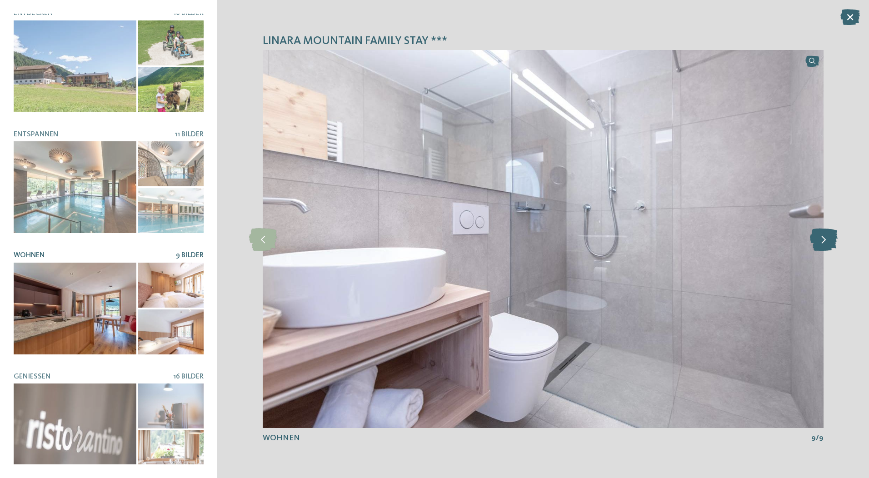
click at [824, 242] on icon at bounding box center [824, 239] width 28 height 23
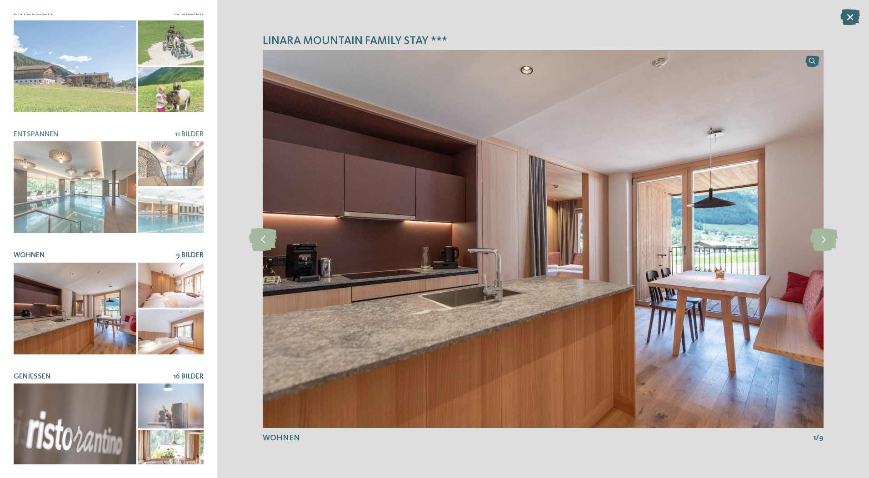
click at [108, 385] on div at bounding box center [75, 430] width 123 height 92
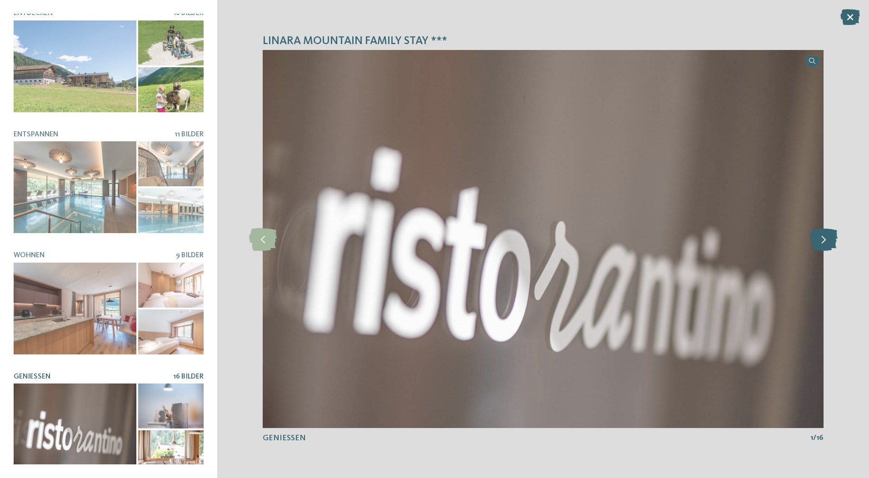
click at [822, 239] on icon at bounding box center [824, 239] width 28 height 23
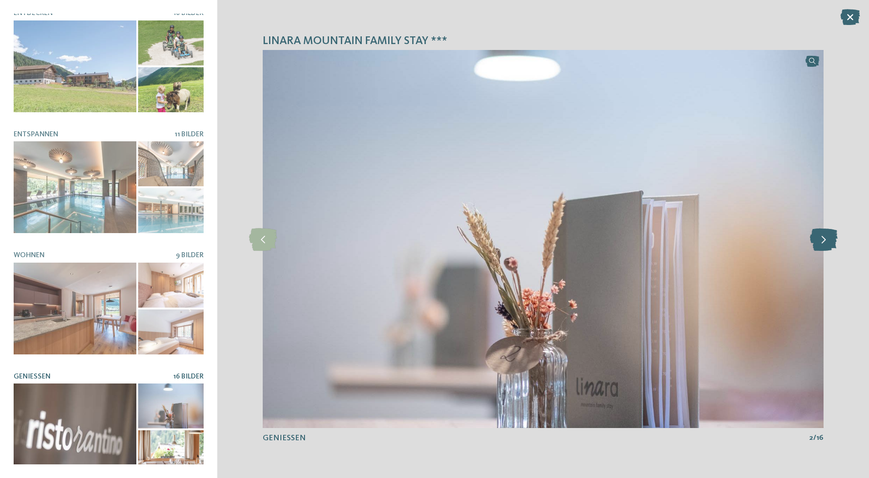
click at [822, 239] on icon at bounding box center [824, 239] width 28 height 23
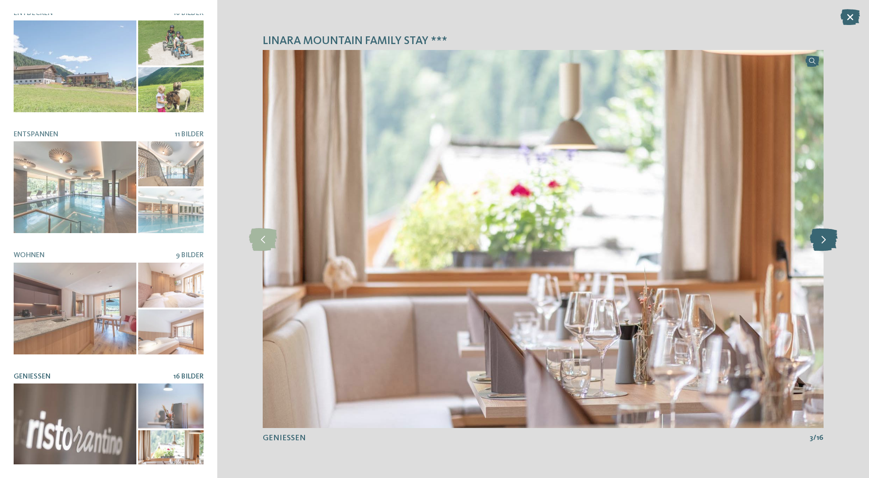
click at [822, 239] on icon at bounding box center [824, 239] width 28 height 23
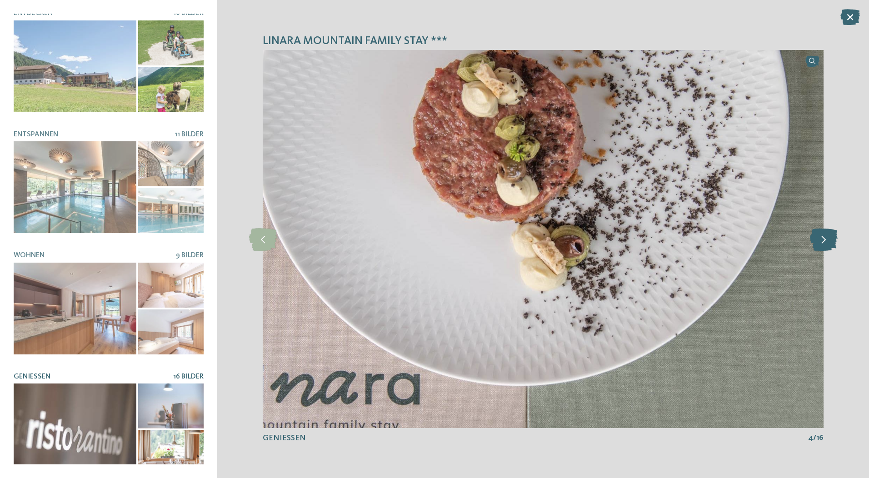
click at [821, 240] on icon at bounding box center [824, 239] width 28 height 23
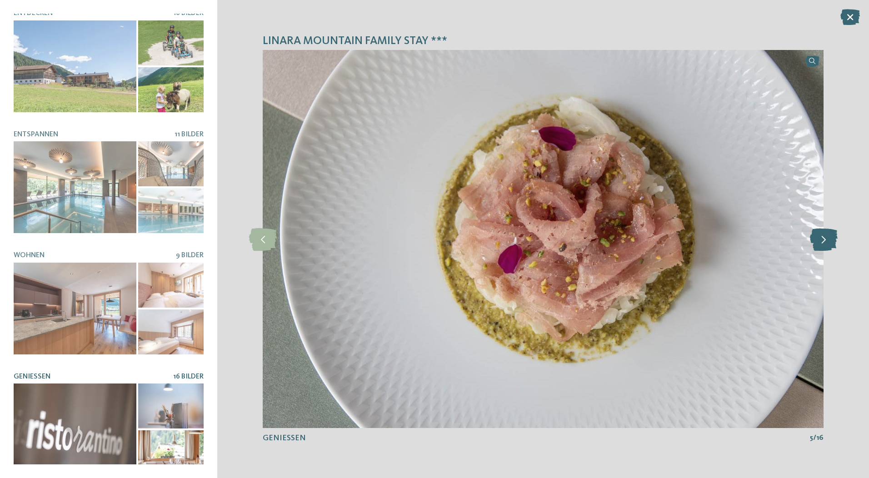
click at [821, 240] on icon at bounding box center [824, 239] width 28 height 23
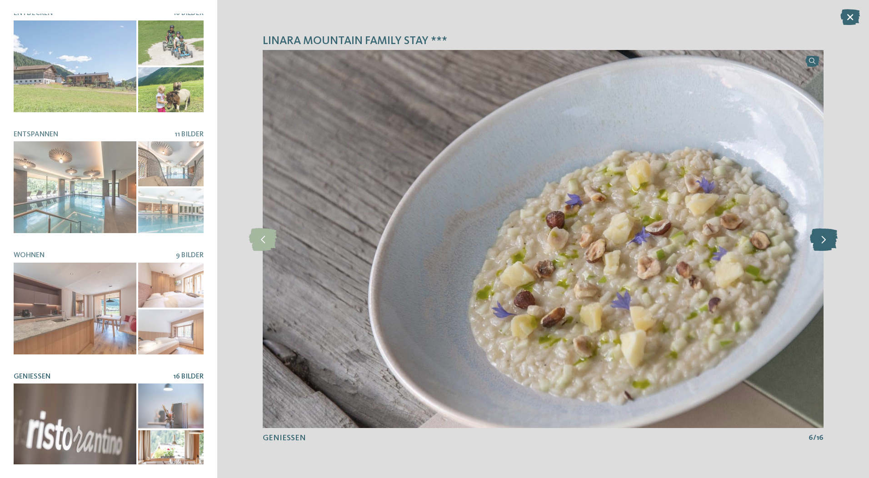
click at [821, 240] on icon at bounding box center [824, 239] width 28 height 23
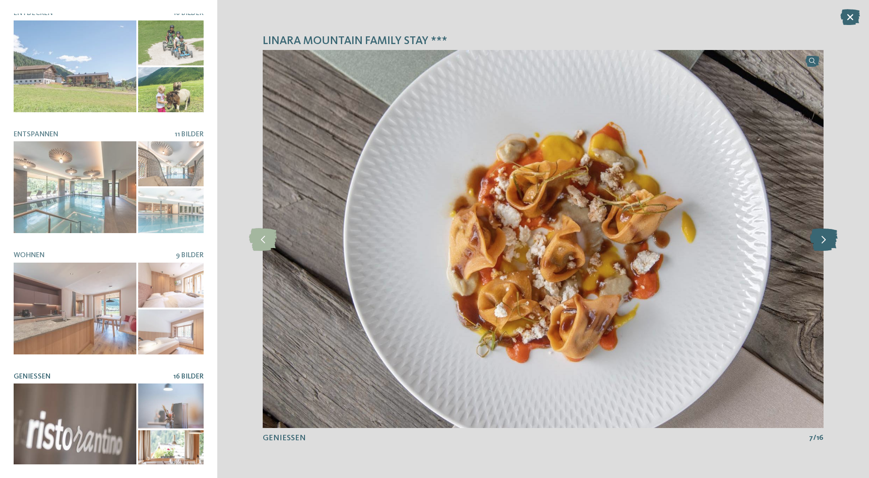
click at [821, 240] on icon at bounding box center [824, 239] width 28 height 23
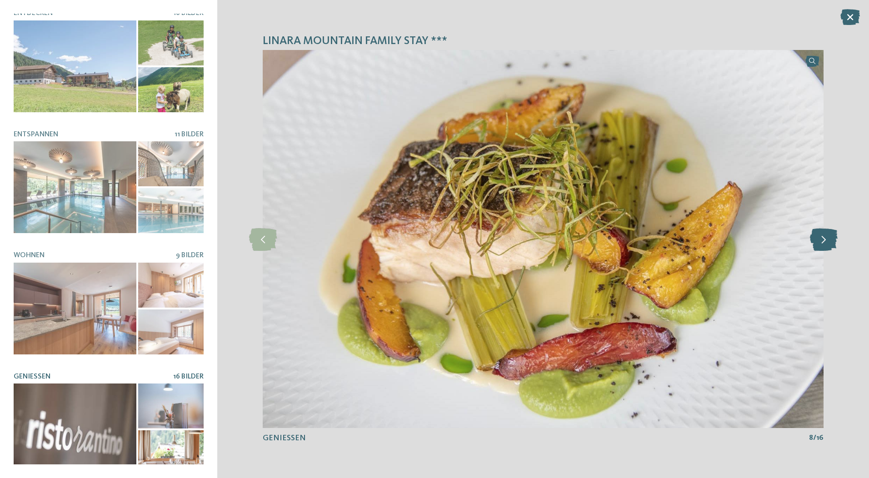
click at [821, 240] on icon at bounding box center [824, 239] width 28 height 23
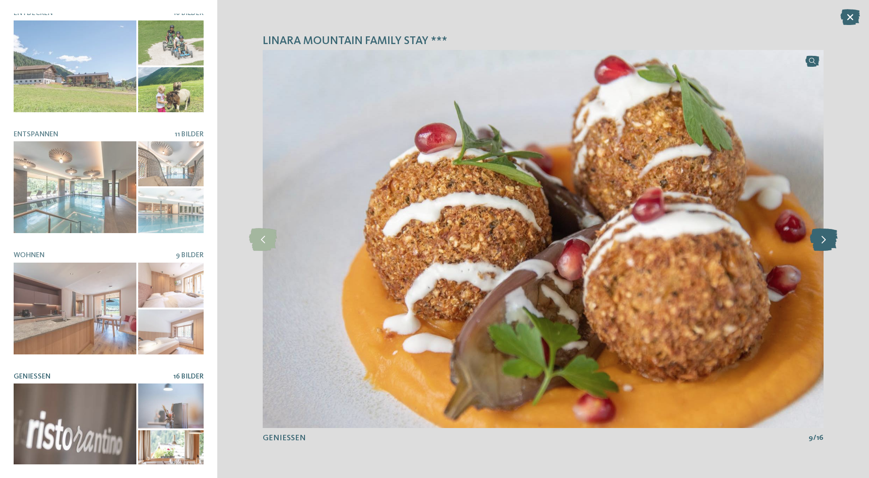
click at [821, 240] on icon at bounding box center [824, 239] width 28 height 23
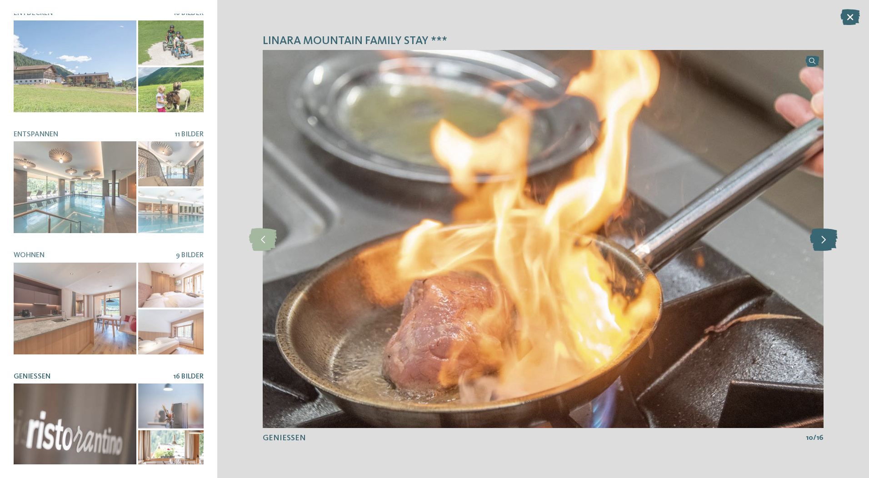
click at [821, 240] on icon at bounding box center [824, 239] width 28 height 23
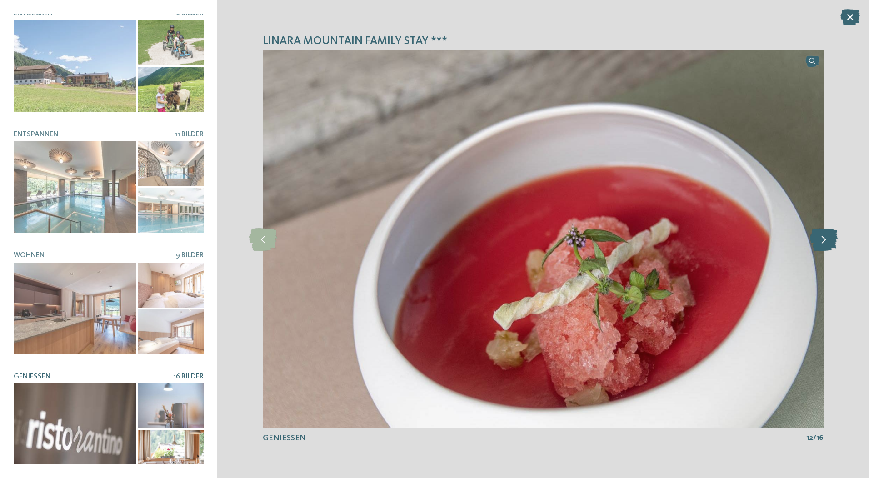
click at [821, 240] on icon at bounding box center [824, 239] width 28 height 23
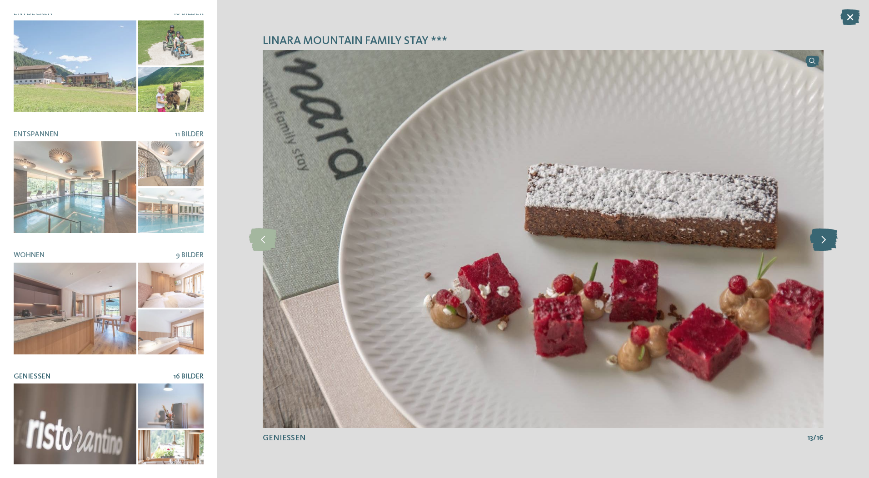
click at [821, 240] on icon at bounding box center [824, 239] width 28 height 23
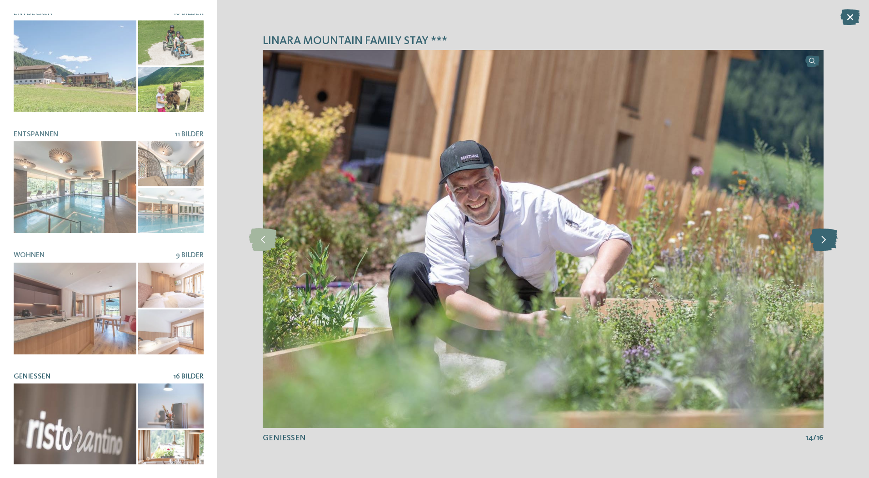
click at [821, 240] on icon at bounding box center [824, 239] width 28 height 23
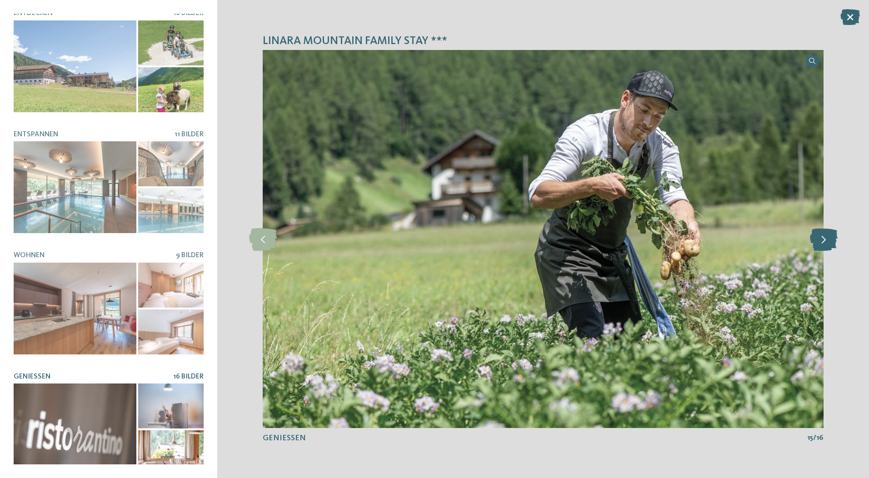
click at [821, 240] on icon at bounding box center [824, 239] width 28 height 23
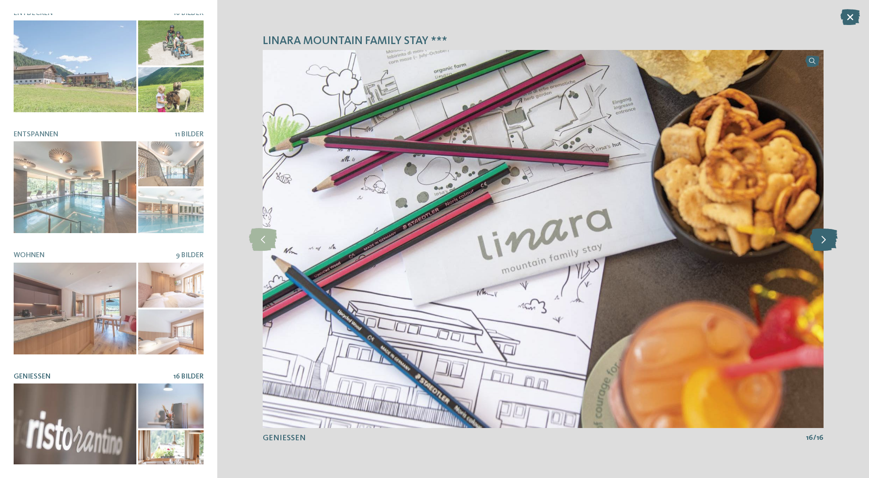
click at [821, 240] on icon at bounding box center [824, 239] width 28 height 23
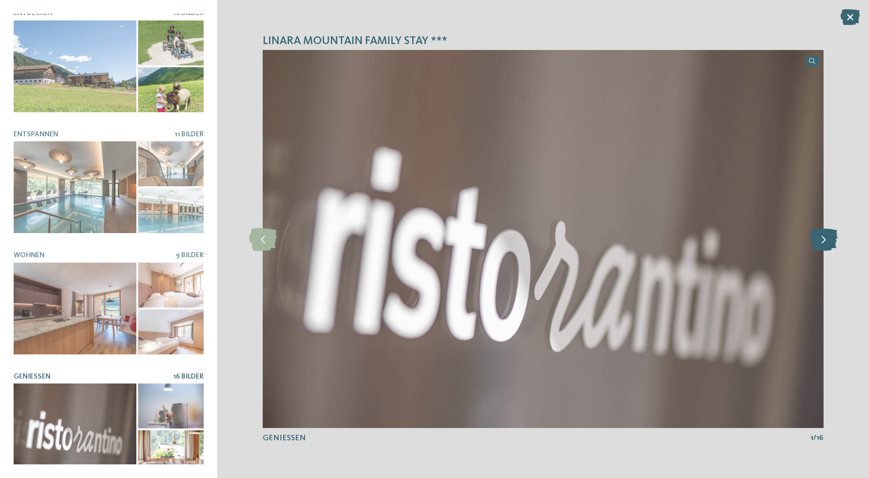
click at [821, 240] on icon at bounding box center [824, 239] width 28 height 23
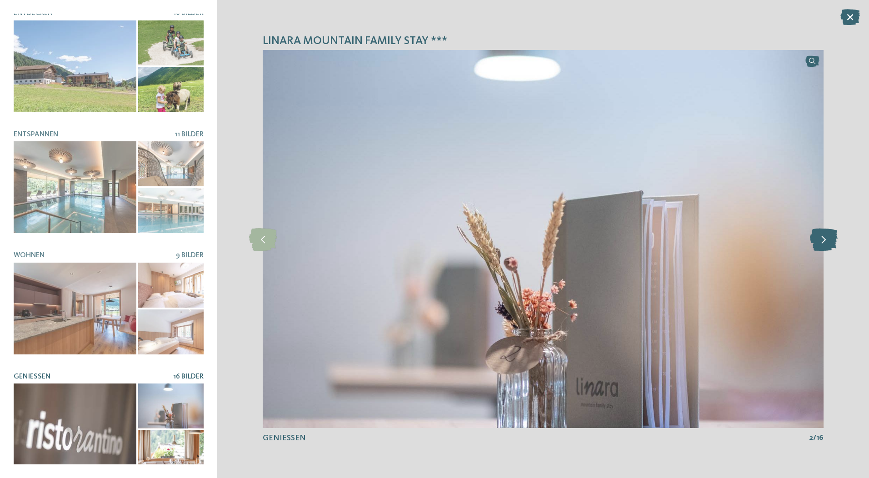
click at [821, 240] on icon at bounding box center [824, 239] width 28 height 23
